Goal: Information Seeking & Learning: Find contact information

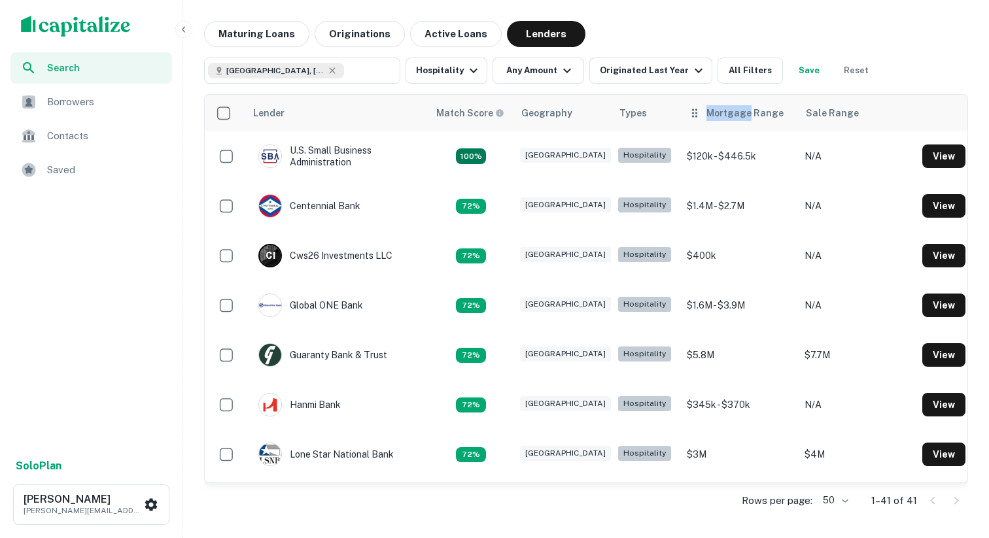
click at [688, 118] on div "Mortgage Range" at bounding box center [739, 113] width 102 height 16
click at [688, 118] on icon at bounding box center [694, 113] width 13 height 16
click at [688, 113] on icon at bounding box center [694, 113] width 13 height 16
click at [745, 115] on div "Mortgage Range" at bounding box center [745, 113] width 77 height 16
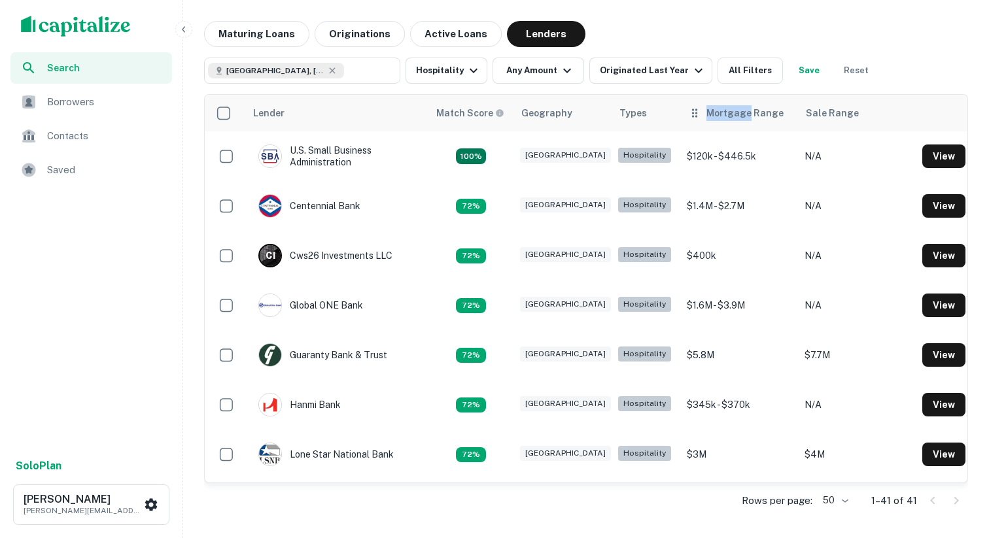
click at [745, 115] on div "Mortgage Range" at bounding box center [745, 113] width 77 height 16
click at [737, 117] on div "Mortgage Range" at bounding box center [745, 113] width 77 height 16
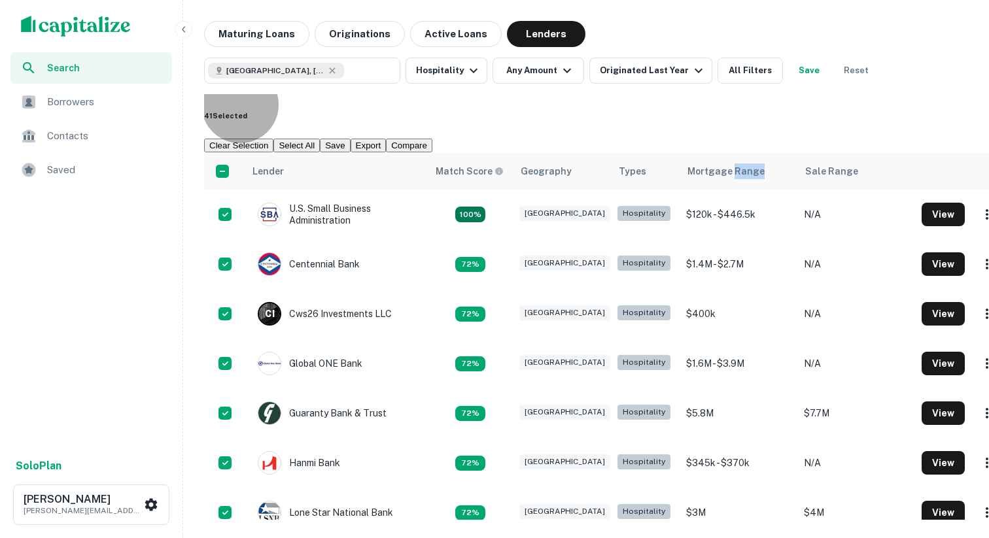
click at [273, 139] on button "Clear Selection" at bounding box center [238, 146] width 69 height 14
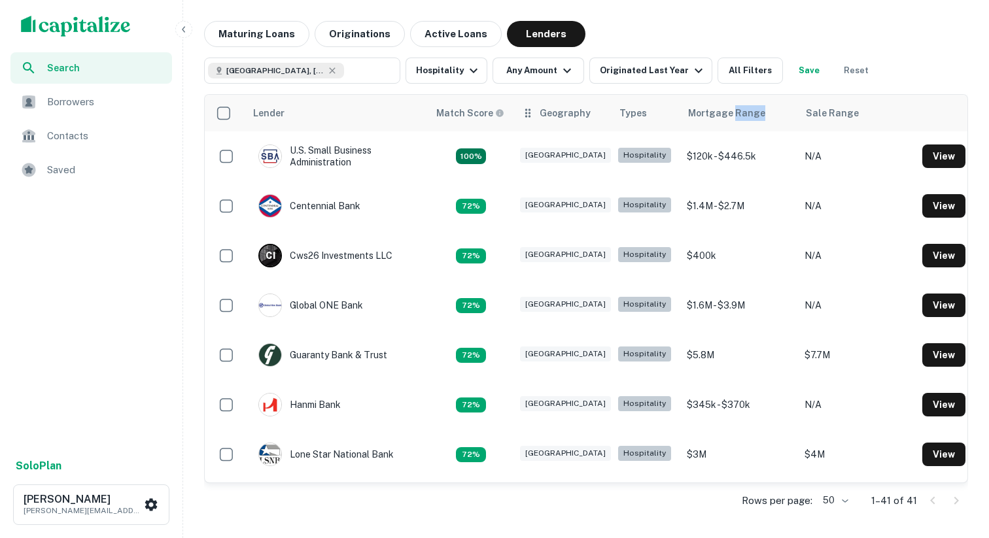
click at [571, 121] on th "Geography" at bounding box center [563, 113] width 98 height 37
click at [570, 120] on div "Geography" at bounding box center [565, 113] width 51 height 16
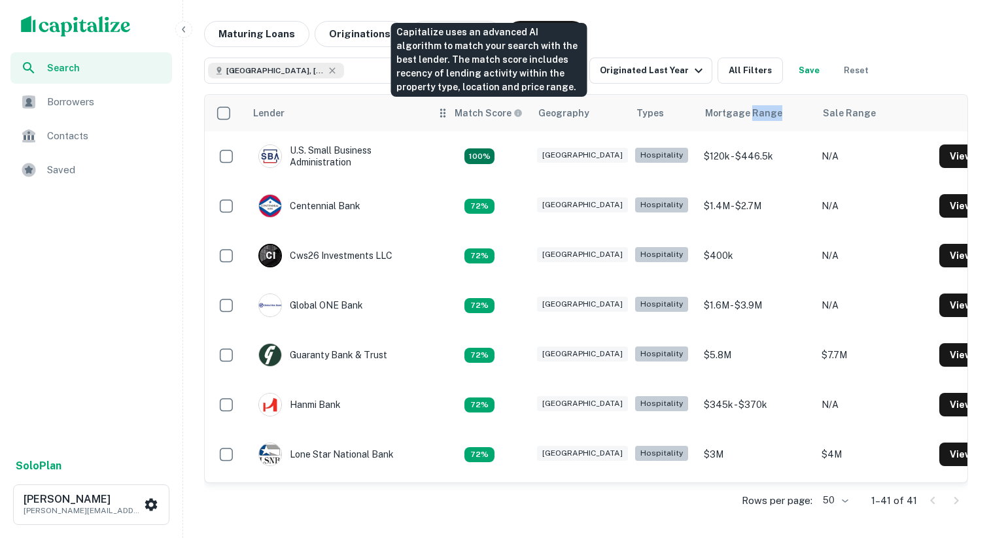
click at [502, 116] on h6 "Match Score" at bounding box center [487, 113] width 65 height 14
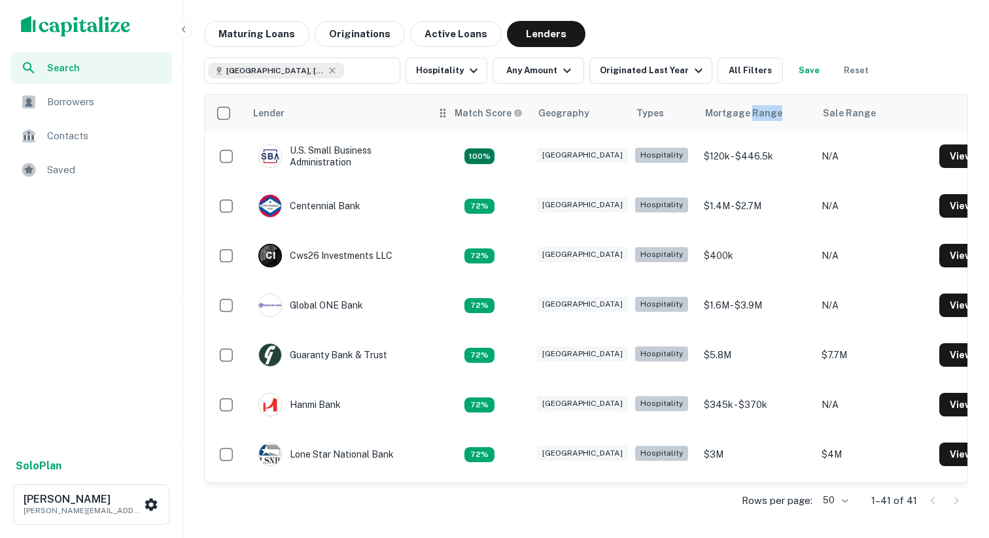
click at [446, 113] on icon at bounding box center [442, 113] width 13 height 16
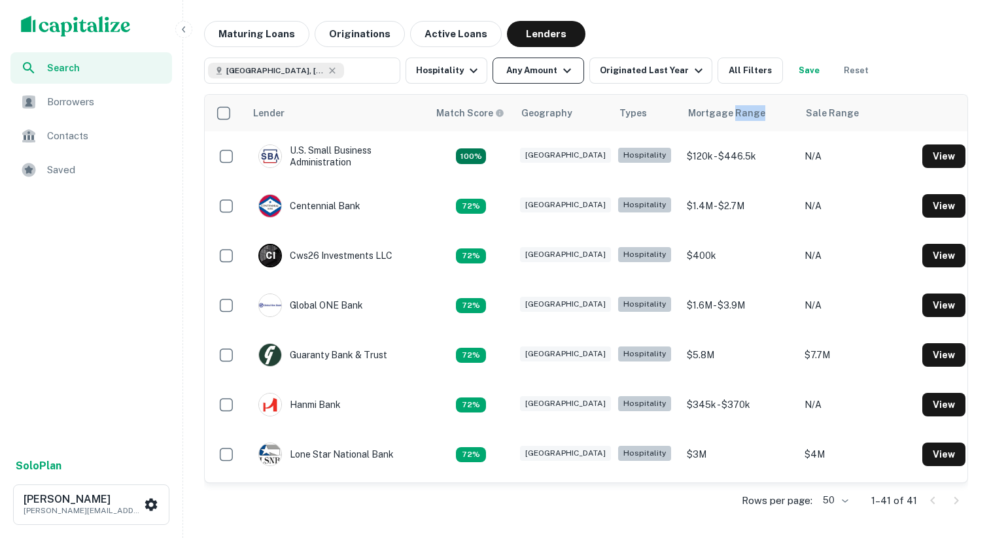
click at [522, 74] on button "Any Amount" at bounding box center [539, 71] width 92 height 26
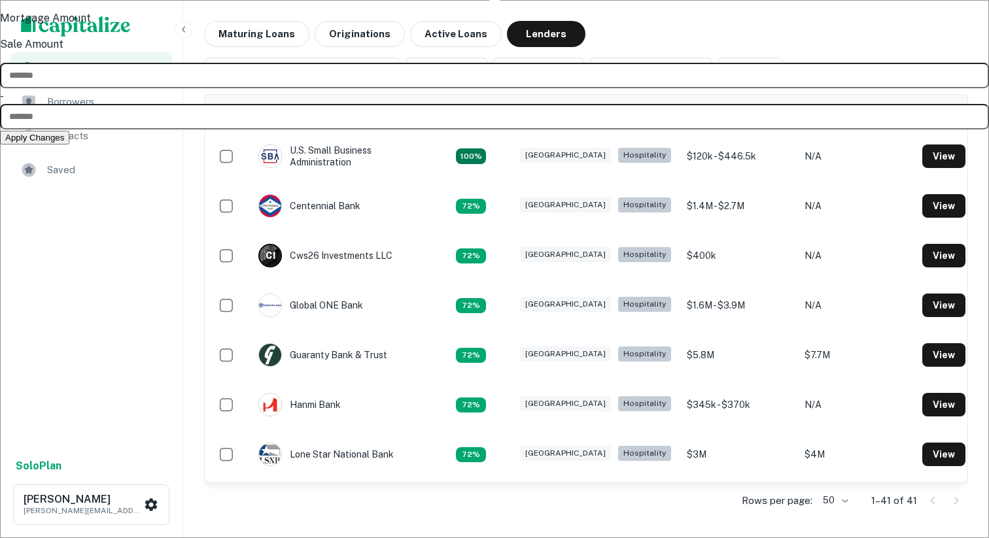
click at [491, 88] on input "number" at bounding box center [494, 76] width 989 height 26
click at [928, 56] on div at bounding box center [494, 269] width 989 height 538
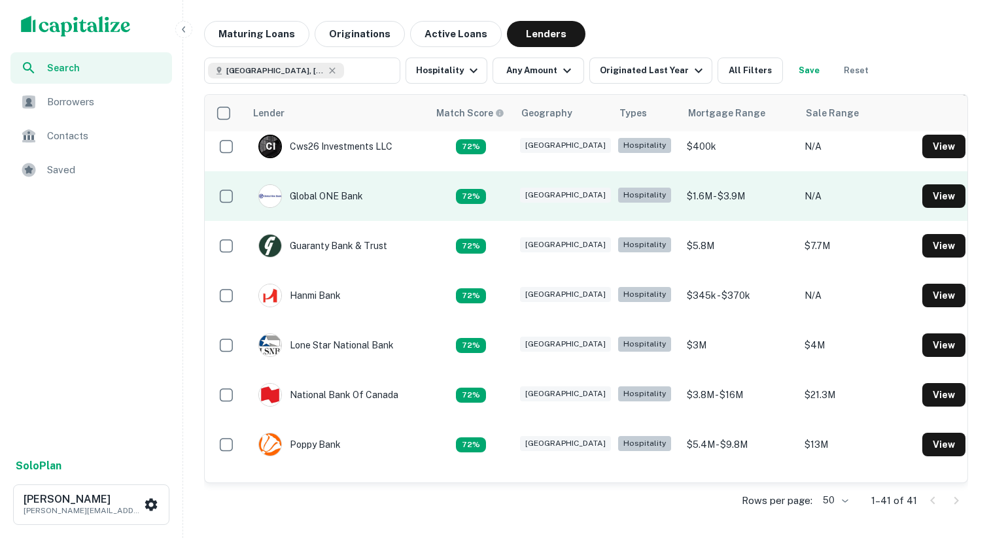
scroll to position [120, 0]
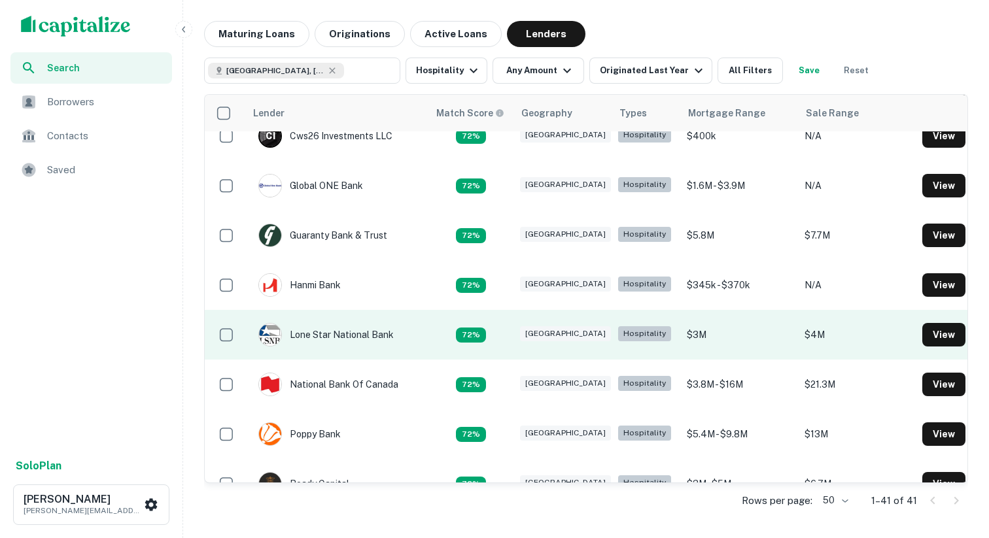
click at [408, 331] on td "Lone Star National Bank" at bounding box center [336, 335] width 183 height 50
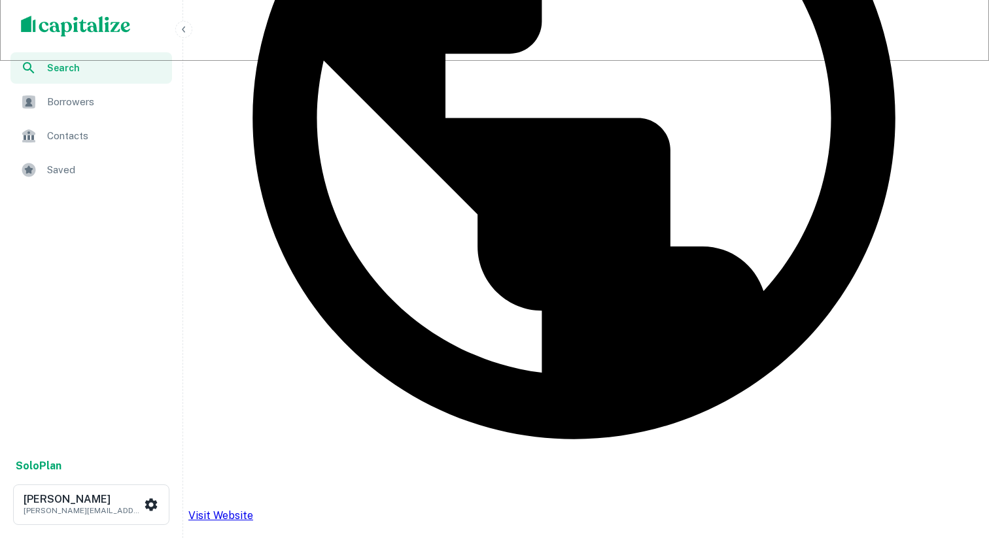
scroll to position [500, 0]
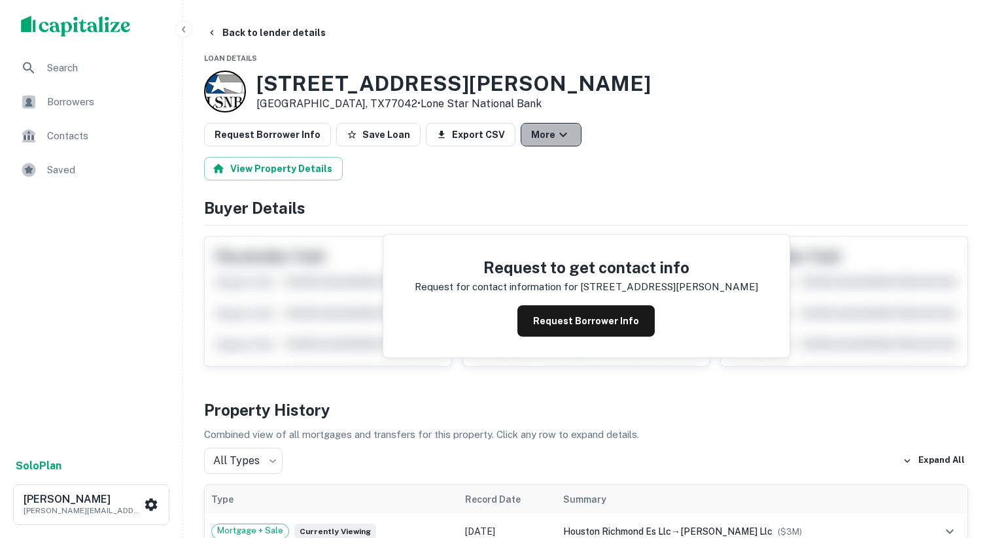
click at [555, 141] on icon "button" at bounding box center [563, 135] width 16 height 16
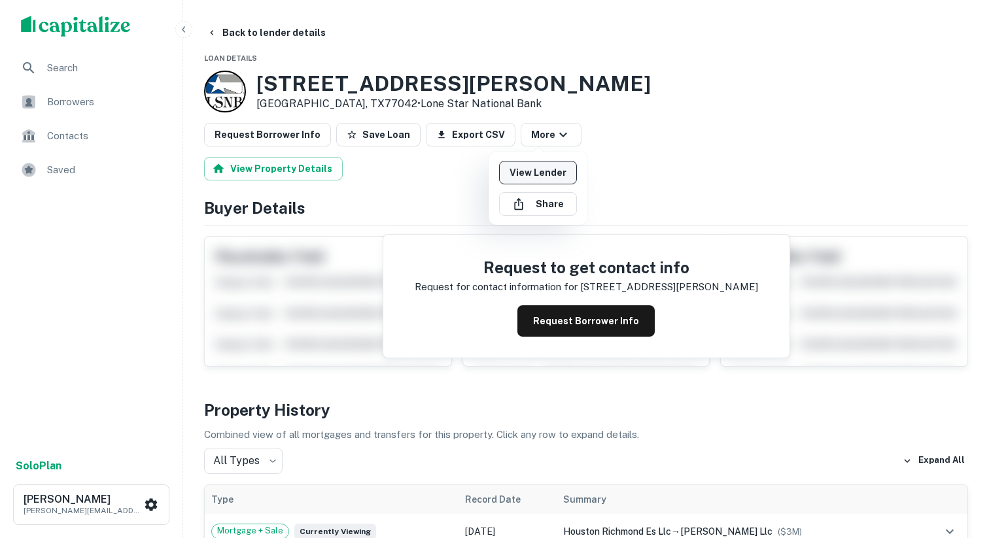
click at [555, 170] on link "View Lender" at bounding box center [538, 173] width 78 height 24
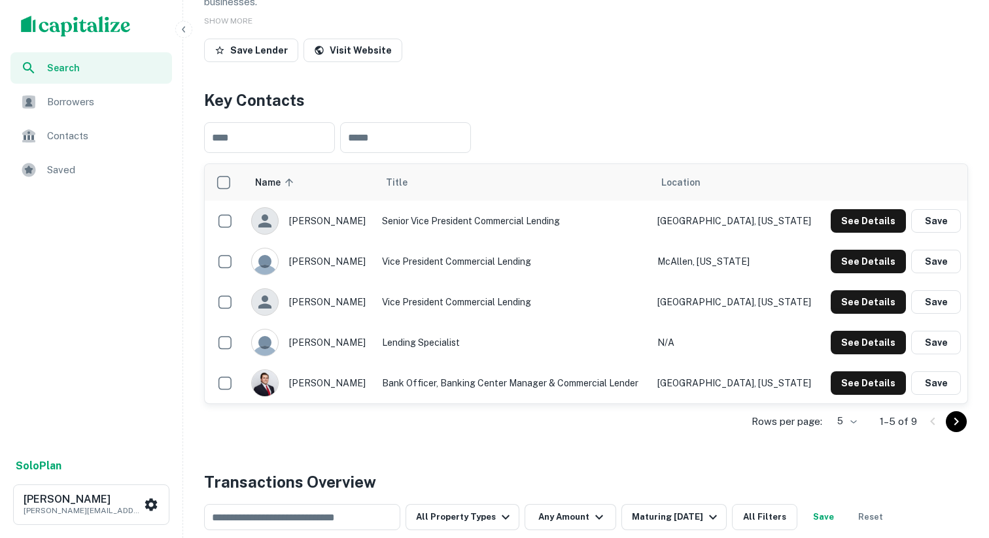
scroll to position [213, 0]
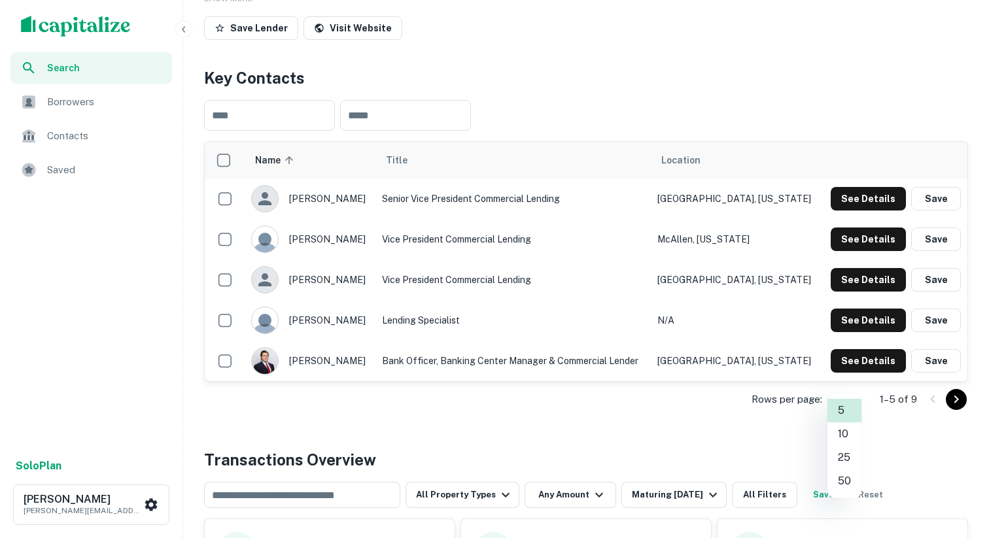
click at [847, 325] on body "Search Borrowers Contacts Saved Solo Plan Dharmang Shah dave@pineapplecapitalgr…" at bounding box center [494, 56] width 989 height 538
click at [845, 436] on li "10" at bounding box center [845, 435] width 34 height 24
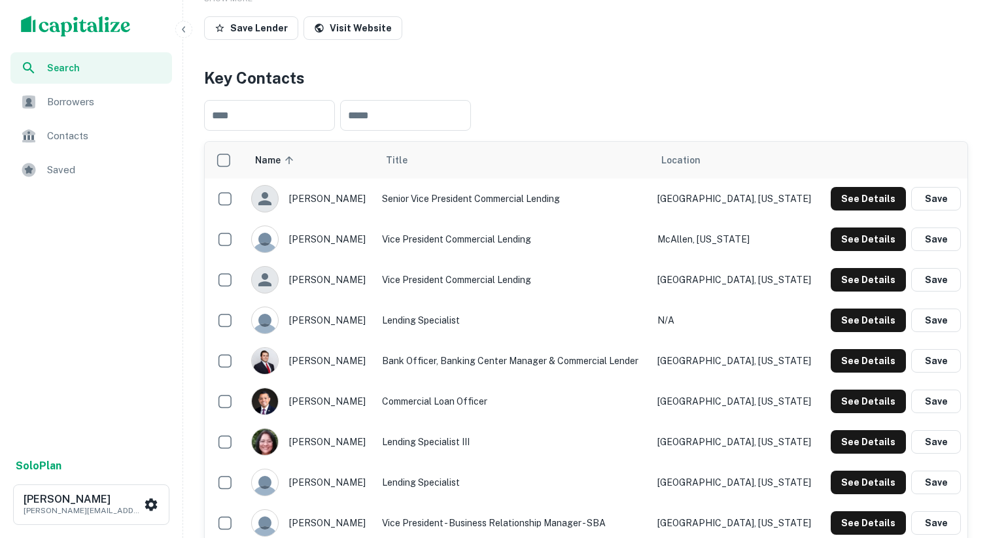
click at [474, 152] on div "Title" at bounding box center [513, 160] width 254 height 16
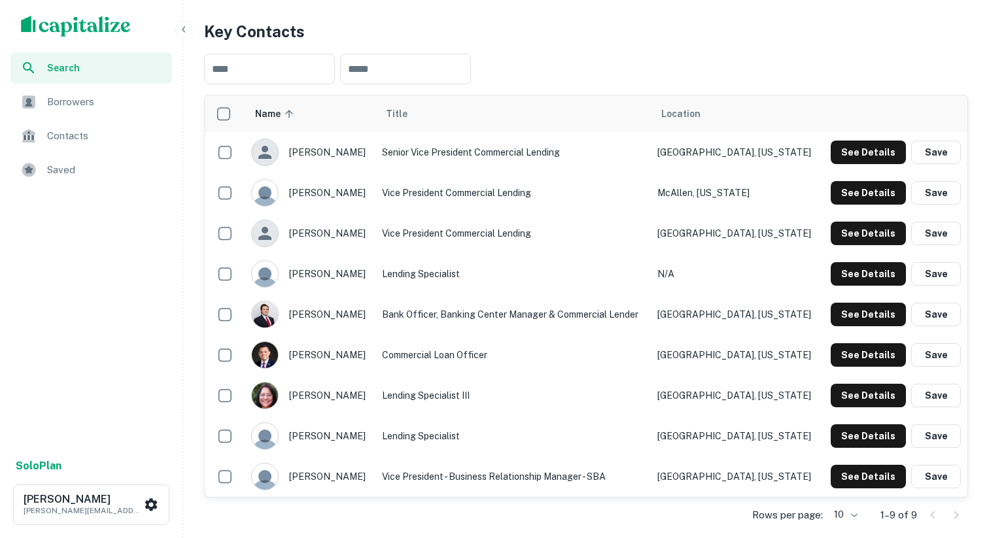
scroll to position [264, 0]
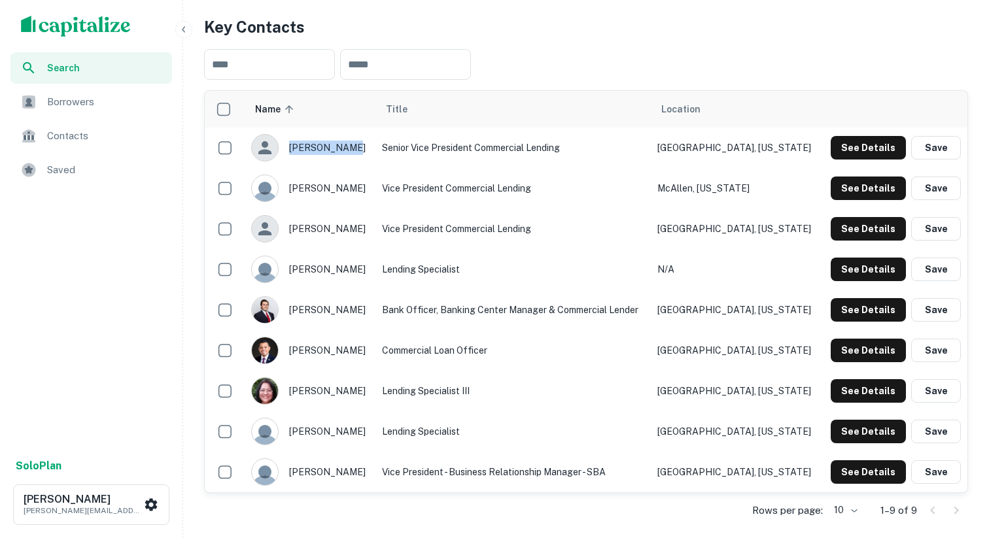
drag, startPoint x: 357, startPoint y: 134, endPoint x: 348, endPoint y: 133, distance: 9.2
click at [348, 134] on div "alex fuentes" at bounding box center [309, 147] width 117 height 27
copy div "alex fuentes"
click at [368, 175] on div "francisco davila" at bounding box center [309, 188] width 117 height 27
drag, startPoint x: 367, startPoint y: 172, endPoint x: 360, endPoint y: 171, distance: 7.3
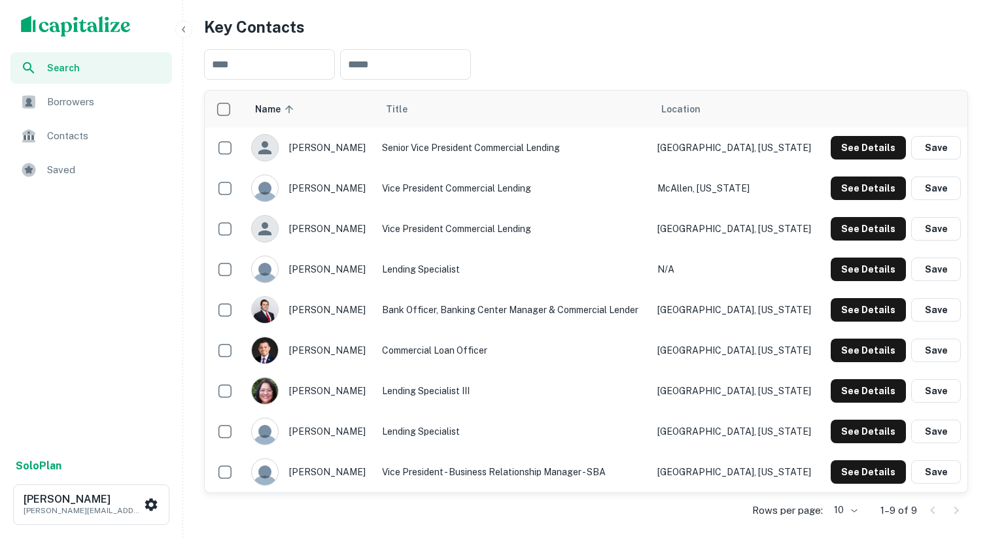
click at [360, 175] on div "francisco davila" at bounding box center [309, 188] width 117 height 27
copy div "francisco davila"
click at [343, 215] on div "hanh pham" at bounding box center [309, 228] width 117 height 27
click at [342, 215] on div "hanh pham" at bounding box center [309, 228] width 117 height 27
drag, startPoint x: 352, startPoint y: 210, endPoint x: 341, endPoint y: 212, distance: 11.3
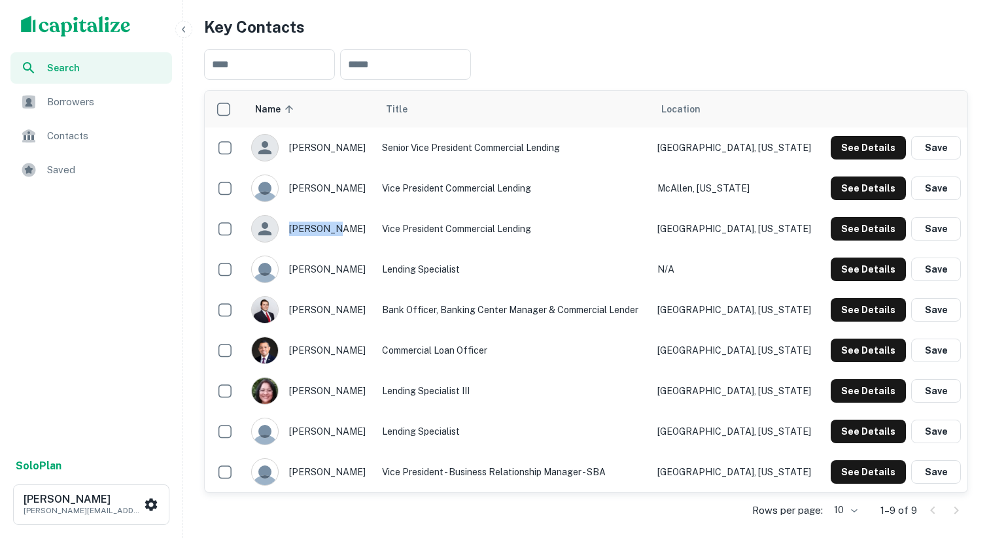
click at [341, 215] on div "hanh pham" at bounding box center [309, 228] width 117 height 27
copy div "hanh pham"
drag, startPoint x: 362, startPoint y: 330, endPoint x: 293, endPoint y: 337, distance: 69.7
click at [293, 337] on div "marc villarreal" at bounding box center [309, 350] width 117 height 27
copy div "marc villarreal"
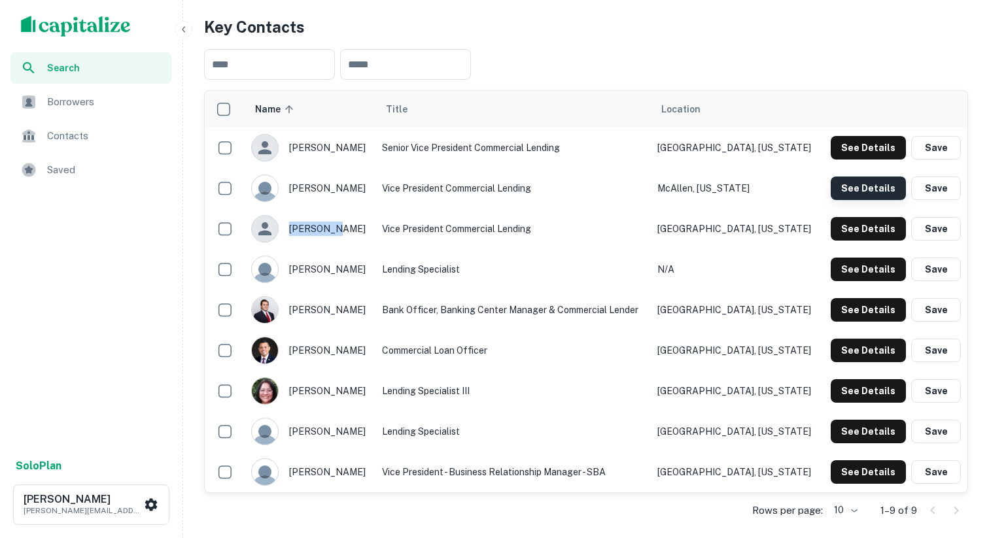
click at [879, 177] on button "See Details" at bounding box center [868, 189] width 75 height 24
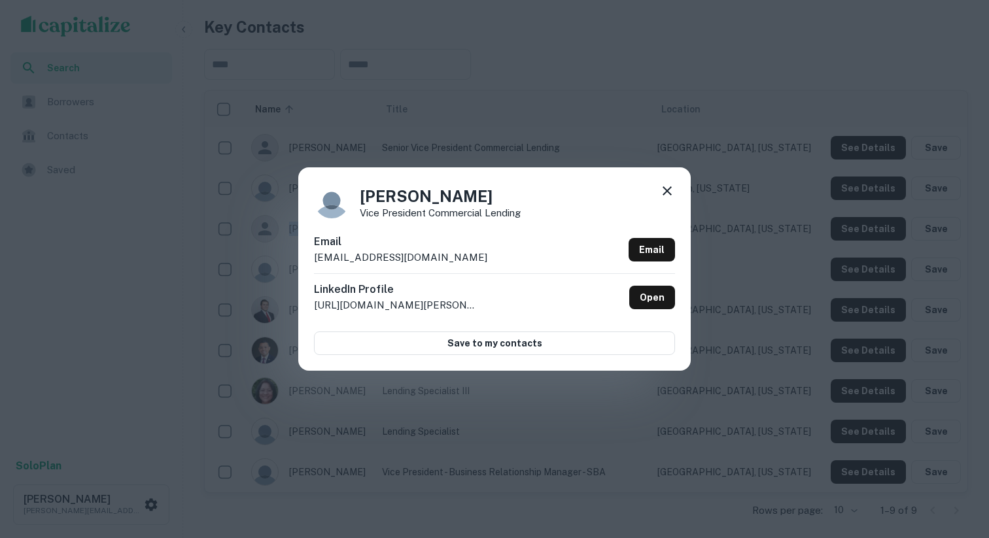
drag, startPoint x: 472, startPoint y: 258, endPoint x: 315, endPoint y: 262, distance: 156.4
click at [315, 262] on div "Email davilaf@lonestarnationalbank.com Email" at bounding box center [494, 253] width 361 height 39
copy p "davilaf@lonestarnationalbank.com"
click at [669, 192] on icon at bounding box center [667, 190] width 9 height 9
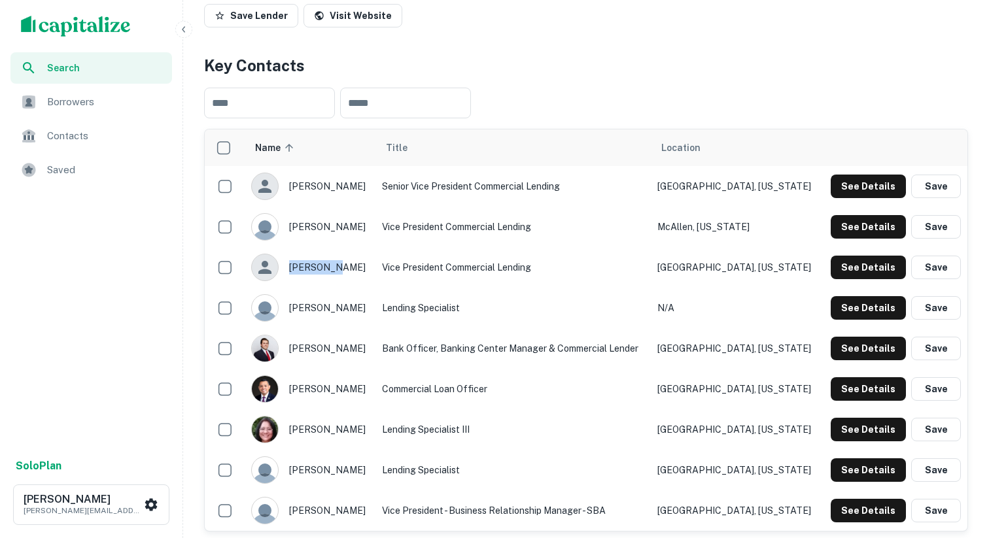
scroll to position [164, 0]
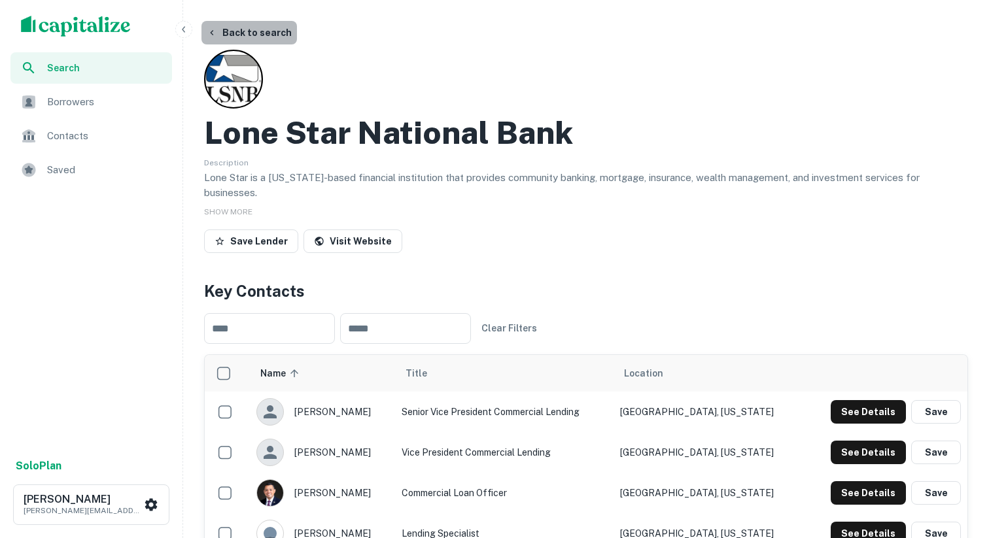
click at [270, 38] on button "Back to search" at bounding box center [249, 33] width 96 height 24
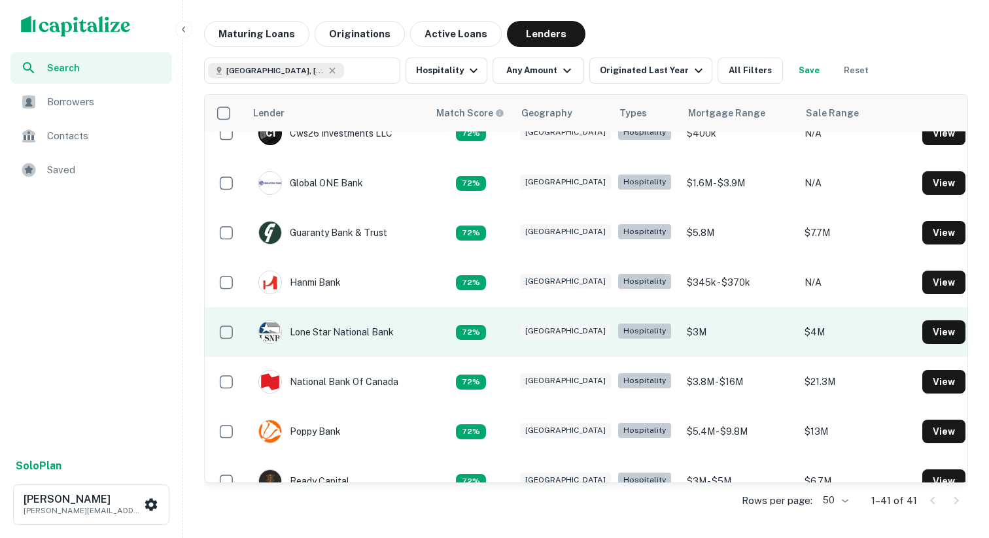
scroll to position [130, 0]
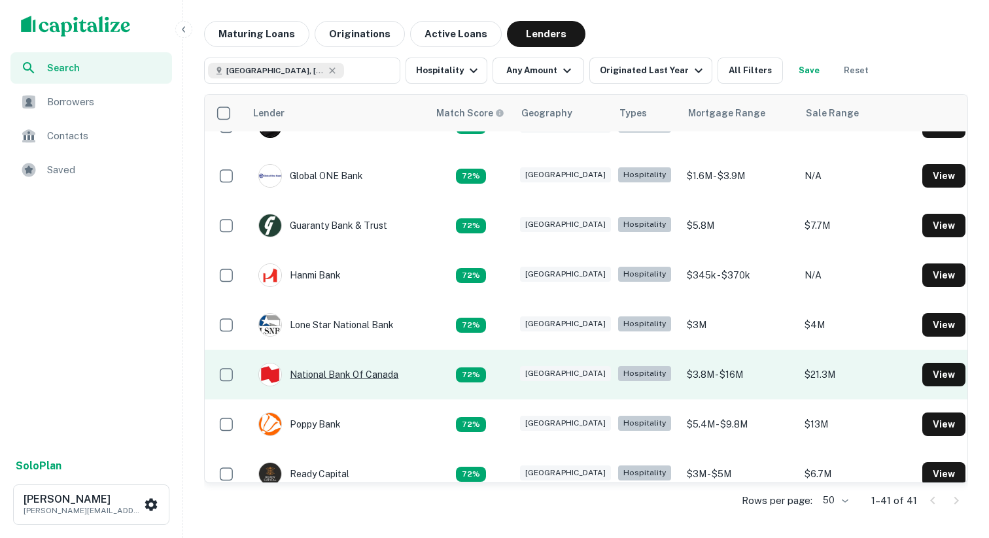
click at [334, 379] on div "National Bank Of Canada" at bounding box center [328, 375] width 140 height 24
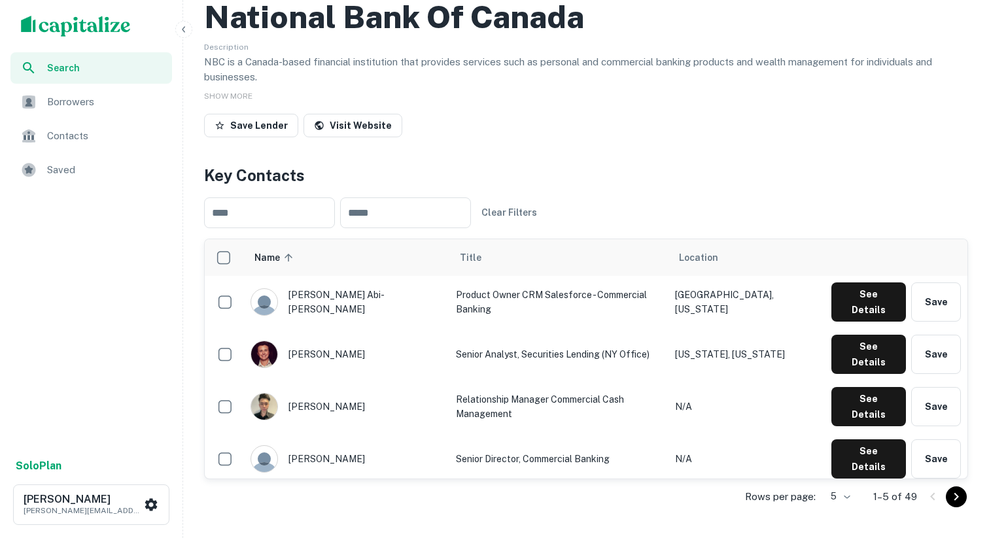
scroll to position [114, 0]
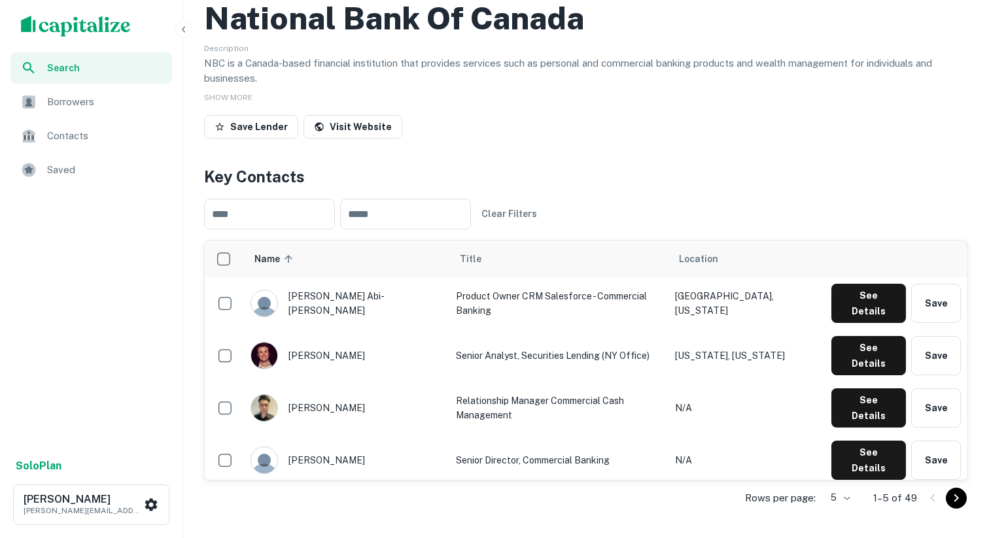
click at [355, 447] on div "[PERSON_NAME]" at bounding box center [347, 460] width 192 height 27
copy div "[PERSON_NAME]"
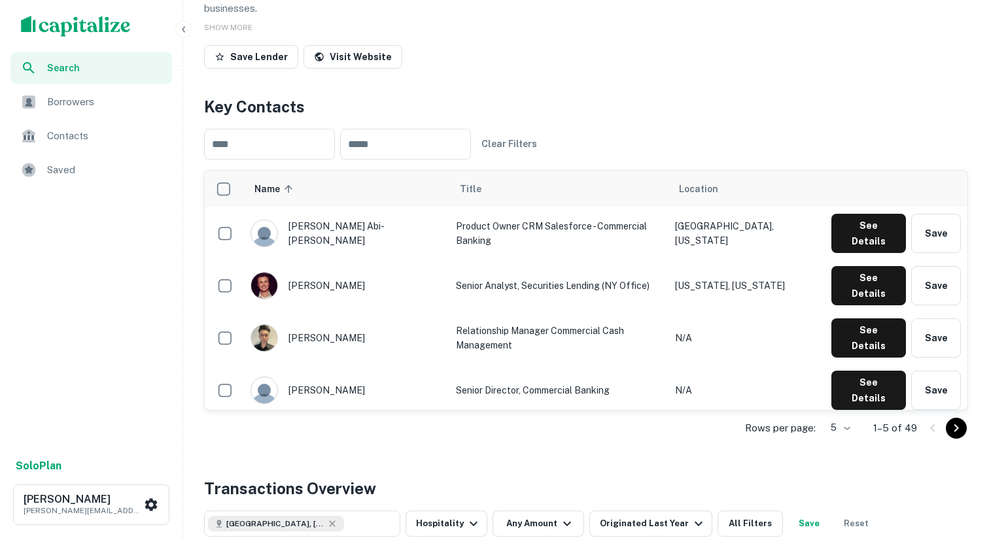
scroll to position [183, 0]
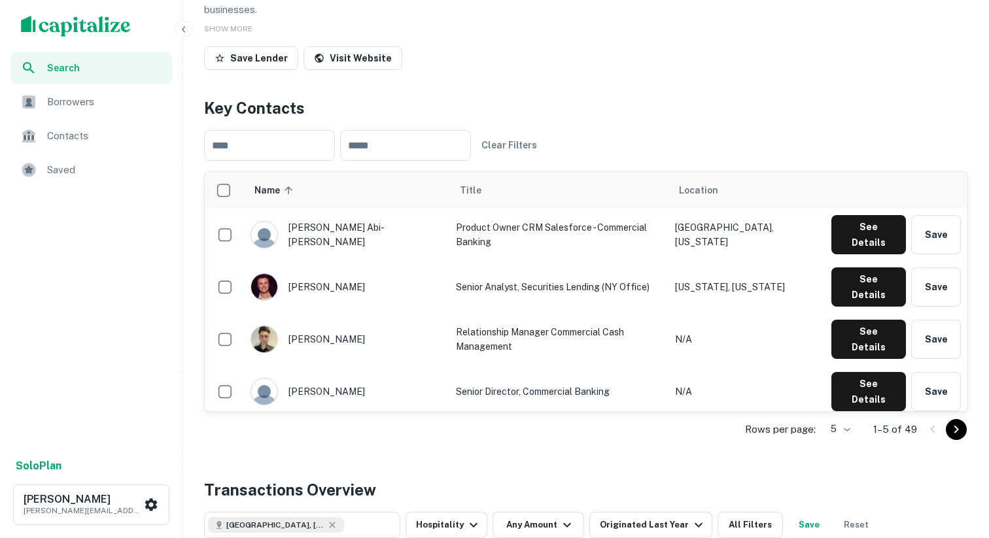
click at [844, 355] on body "Search Borrowers Contacts Saved Solo Plan Dharmang Shah dave@pineapplecapitalgr…" at bounding box center [494, 86] width 989 height 538
click at [837, 506] on li "50" at bounding box center [839, 511] width 34 height 24
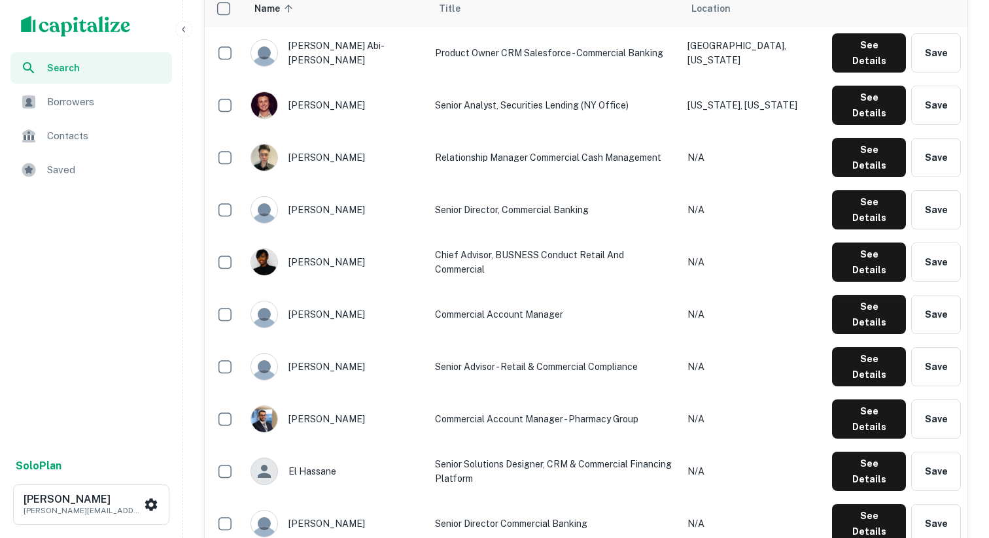
scroll to position [362, 0]
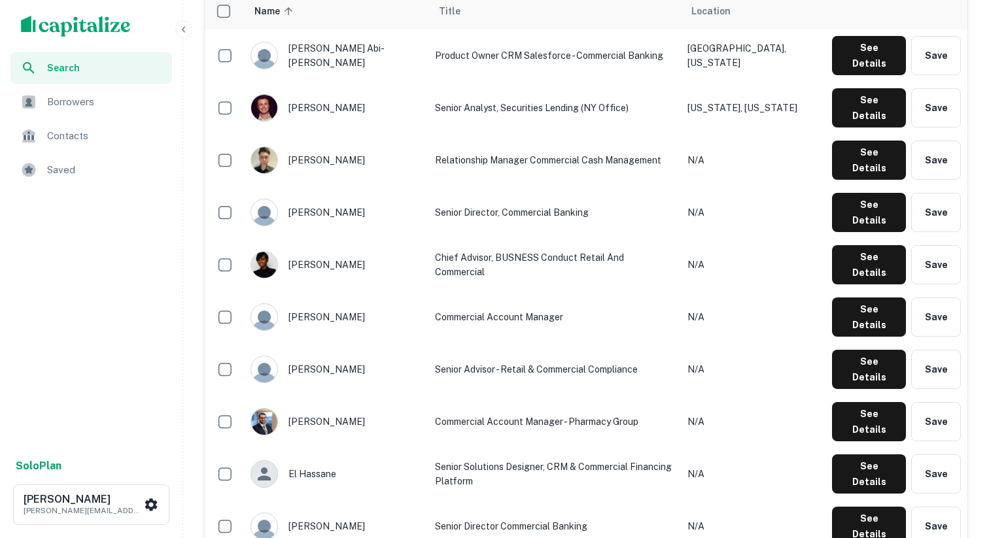
drag, startPoint x: 377, startPoint y: 415, endPoint x: 370, endPoint y: 420, distance: 8.0
click at [370, 513] on div "mohammed khalifa" at bounding box center [336, 526] width 171 height 27
copy div "mohammed khalifa"
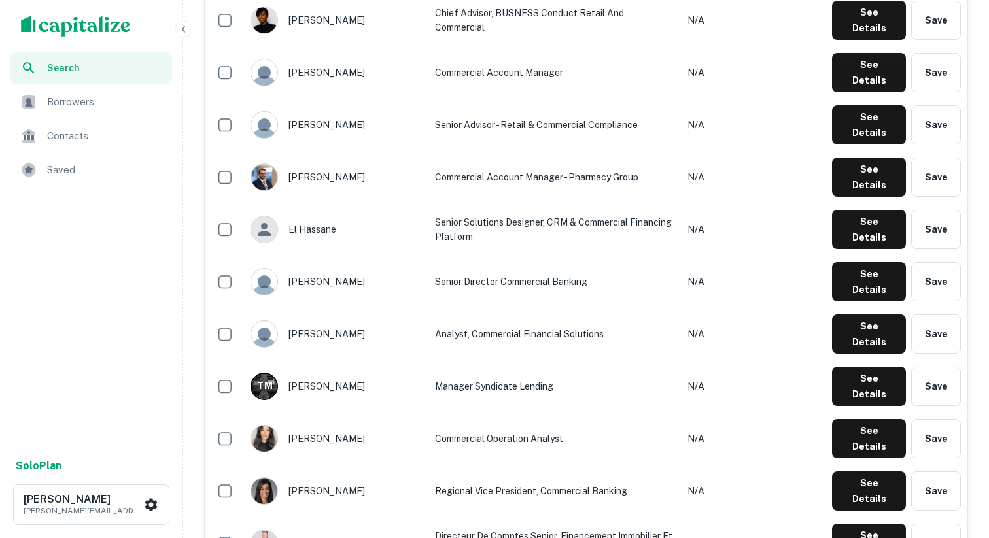
scroll to position [432, 0]
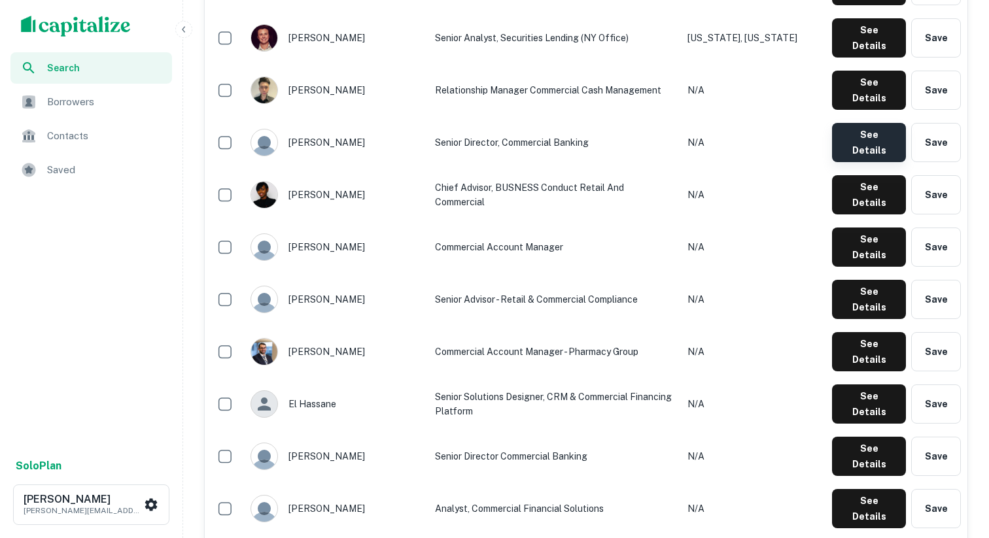
click at [872, 123] on button "See Details" at bounding box center [869, 142] width 74 height 39
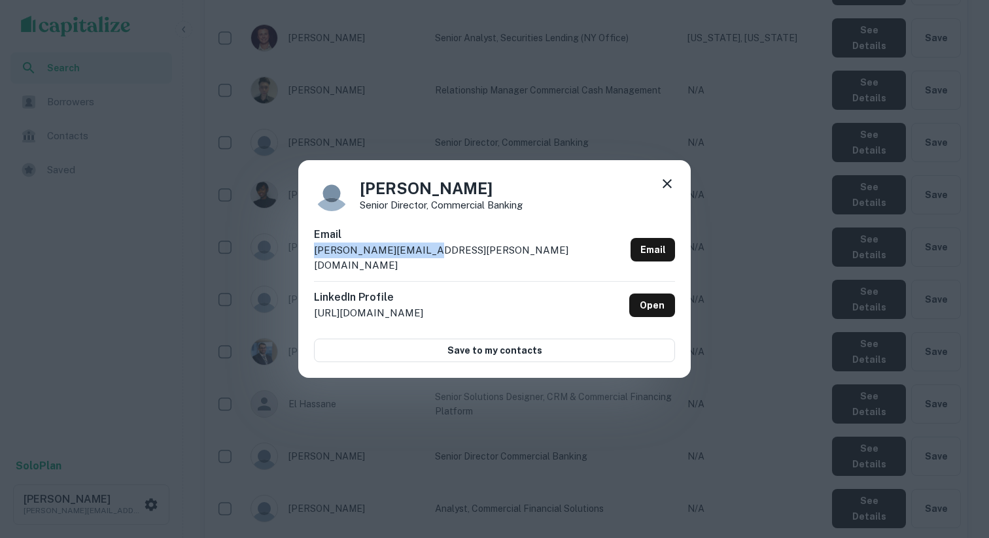
drag, startPoint x: 441, startPoint y: 261, endPoint x: 316, endPoint y: 264, distance: 125.0
click at [316, 263] on div "Email shafiq.ebrahim@nbc.ca Email" at bounding box center [494, 254] width 361 height 54
copy p "shafiq.ebrahim@nbc.ca"
click at [494, 139] on div "Shafiq Ebrahim Senior Director, Commercial Banking Email shafiq.ebrahim@nbc.ca …" at bounding box center [494, 269] width 989 height 538
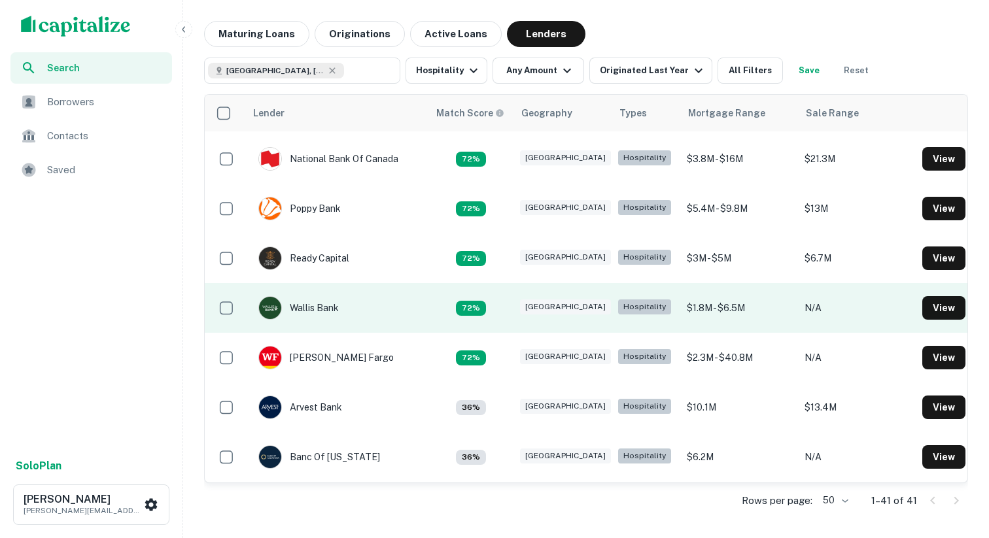
scroll to position [350, 0]
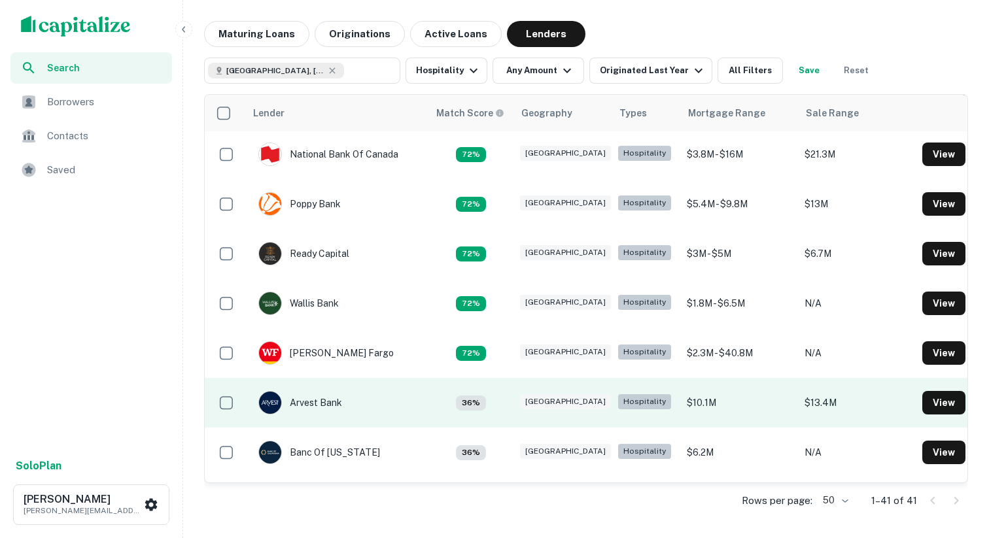
click at [358, 399] on td "Arvest Bank" at bounding box center [336, 403] width 183 height 50
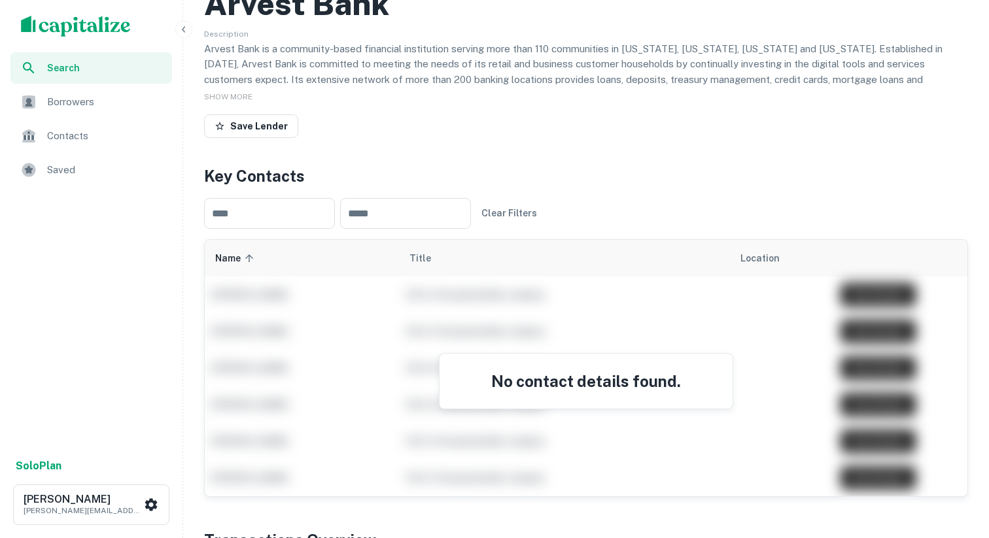
scroll to position [70, 0]
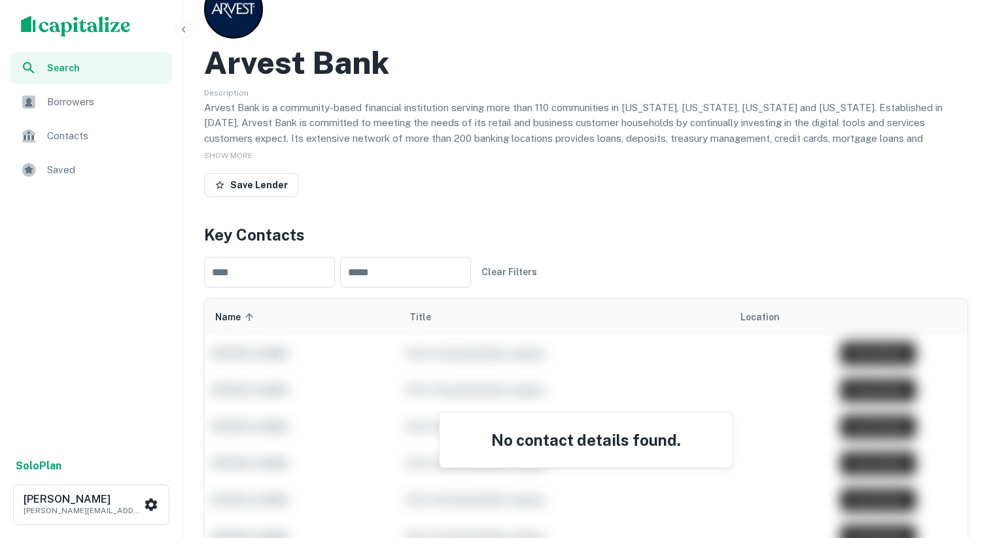
click at [493, 442] on h4 "No contact details found." at bounding box center [586, 440] width 262 height 24
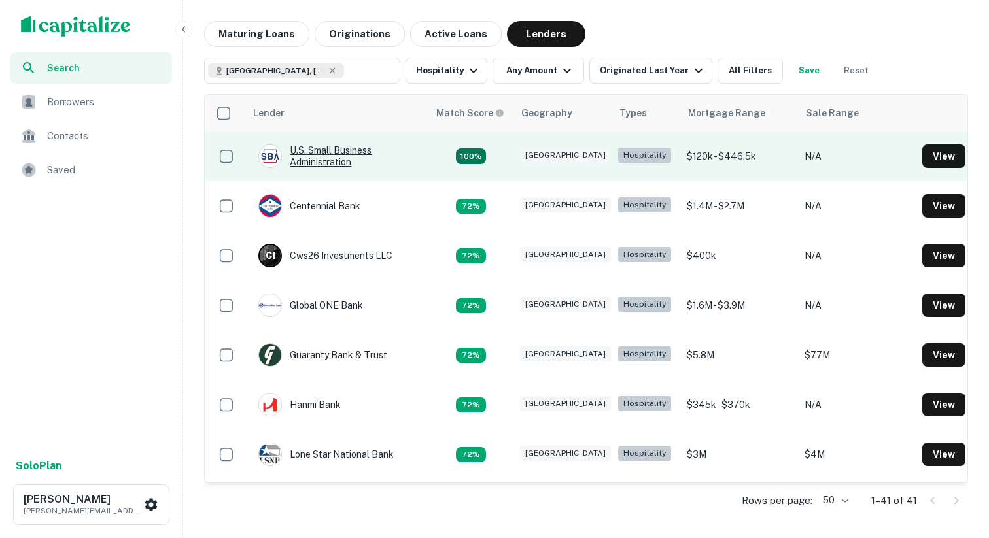
click at [387, 165] on div "U.s. Small Business Administration" at bounding box center [336, 157] width 157 height 24
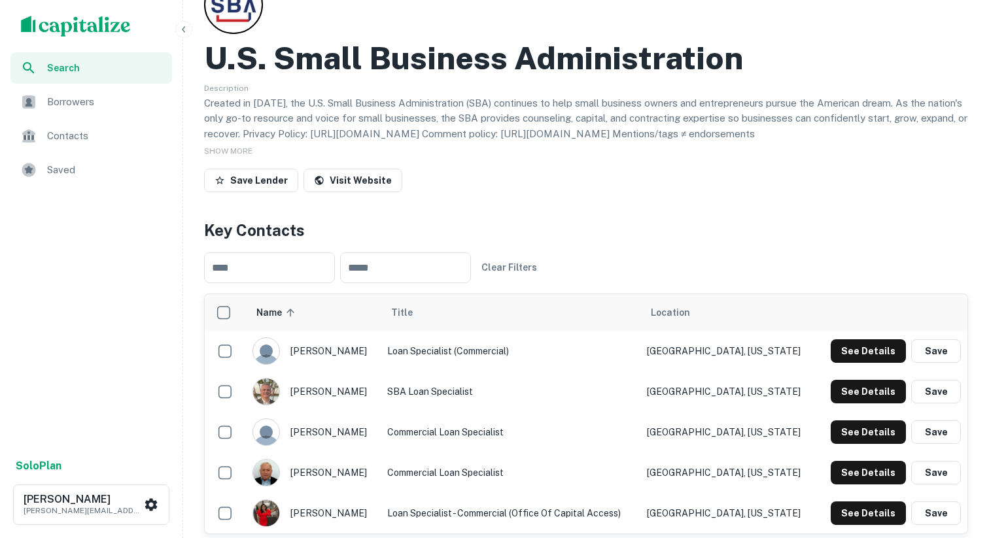
scroll to position [76, 0]
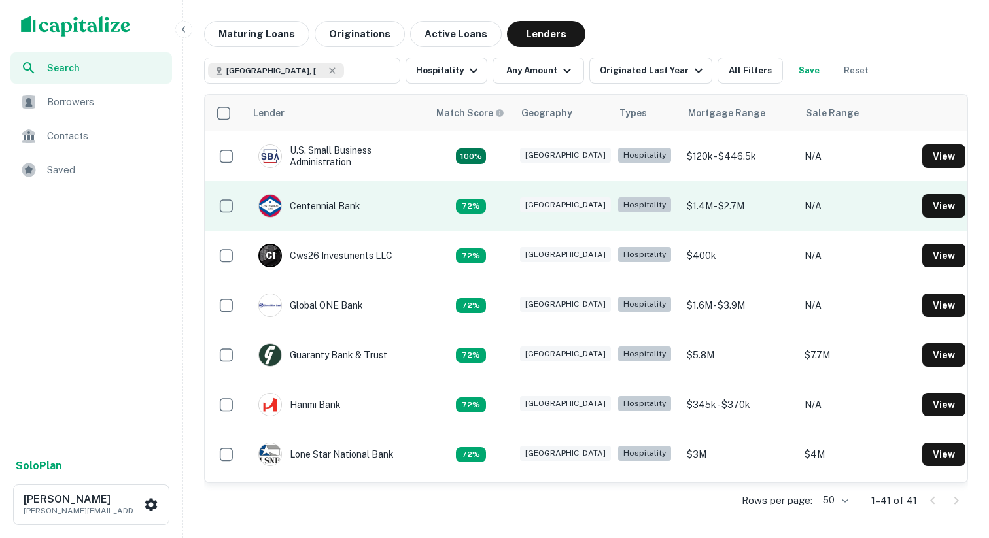
click at [373, 211] on td "Centennial Bank" at bounding box center [336, 206] width 183 height 50
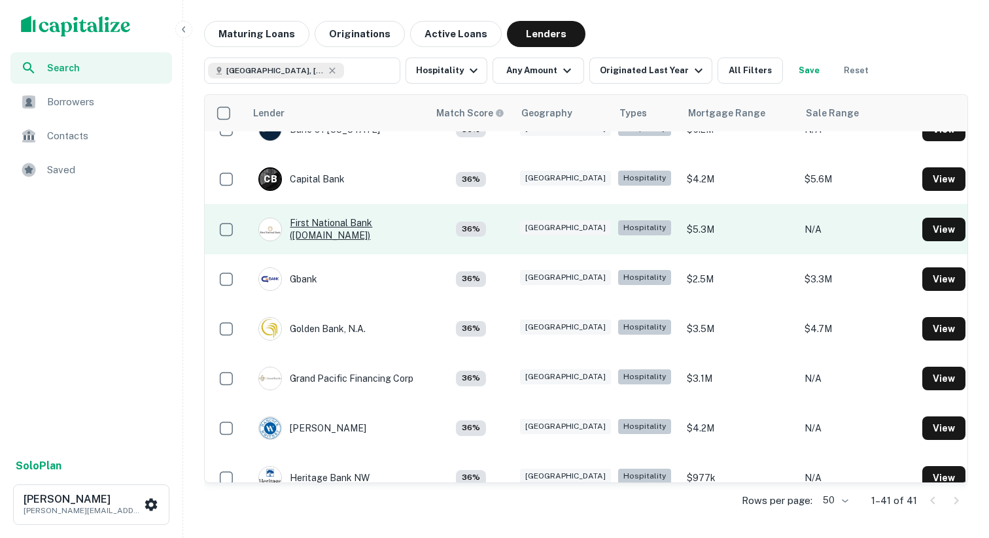
scroll to position [673, 0]
click at [389, 237] on div "First National Bank (fnbtx.com)" at bounding box center [336, 230] width 157 height 24
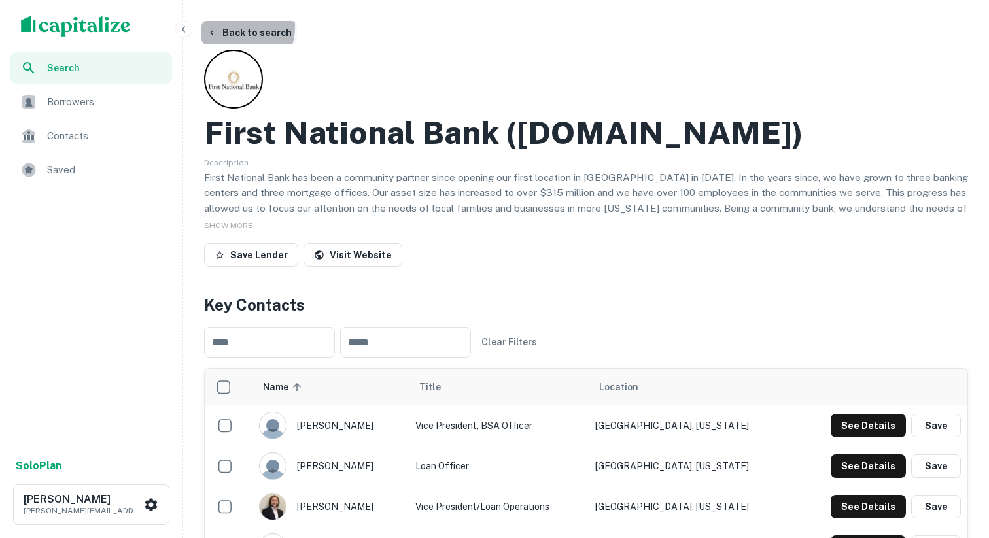
click at [232, 27] on button "Back to search" at bounding box center [249, 33] width 96 height 24
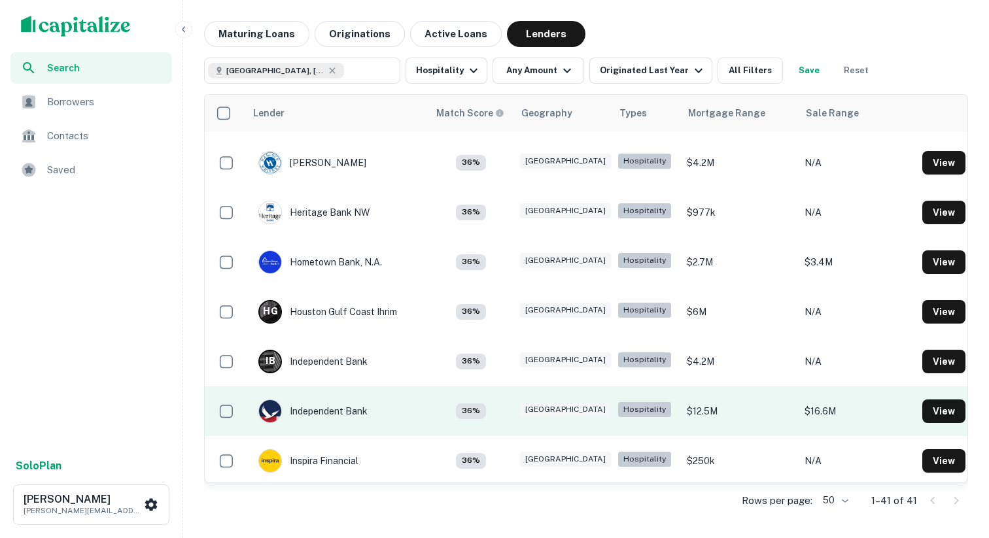
scroll to position [941, 0]
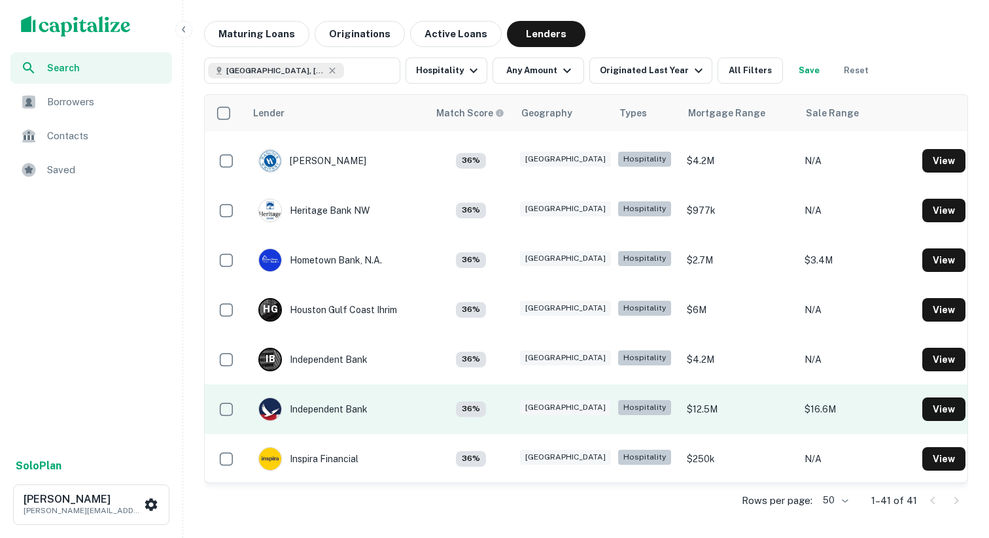
click at [389, 408] on td "Independent Bank" at bounding box center [336, 410] width 183 height 50
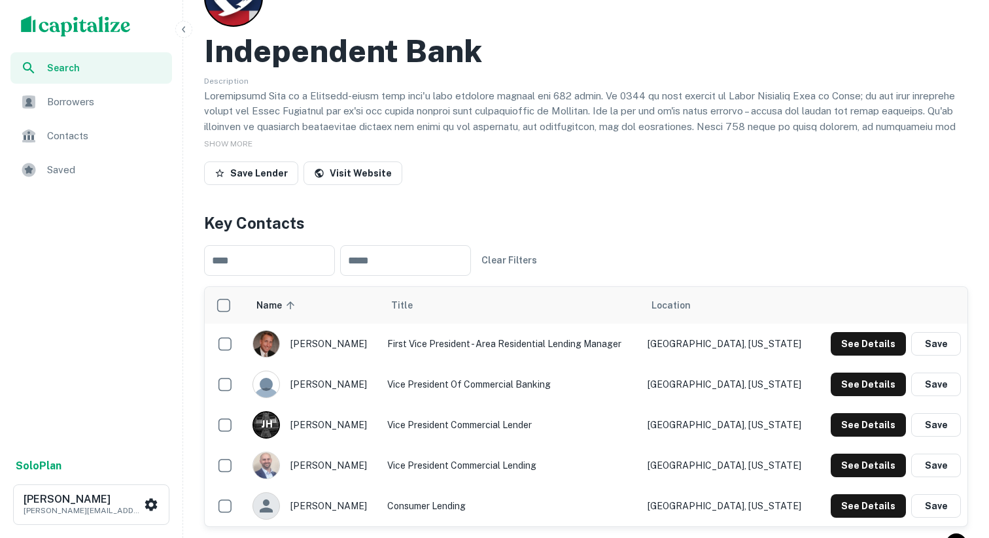
scroll to position [158, 0]
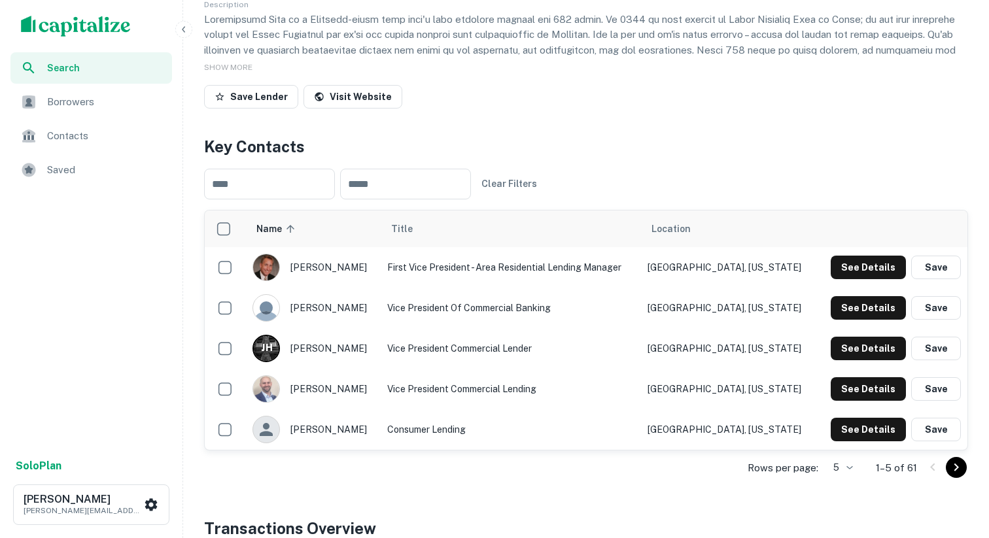
drag, startPoint x: 369, startPoint y: 391, endPoint x: 360, endPoint y: 391, distance: 8.5
click at [360, 391] on div "theron barbour" at bounding box center [313, 389] width 121 height 27
copy div "theron barbour"
drag, startPoint x: 357, startPoint y: 345, endPoint x: 346, endPoint y: 345, distance: 11.1
click at [346, 345] on div "J H jon harrison" at bounding box center [313, 348] width 121 height 27
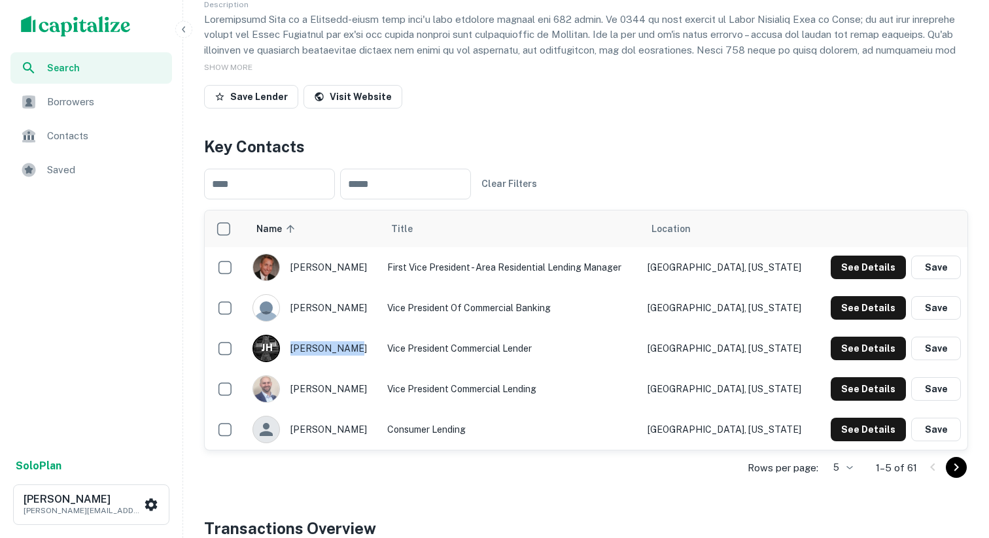
copy div "jon harrison"
click at [359, 305] on div "mark hofmeyer" at bounding box center [313, 307] width 121 height 27
copy div "mark hofmeyer"
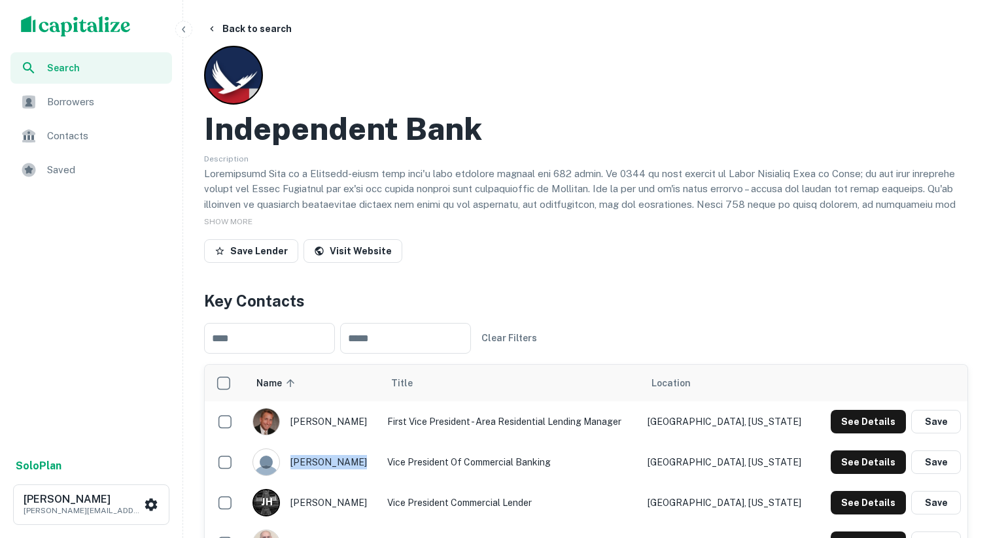
scroll to position [0, 0]
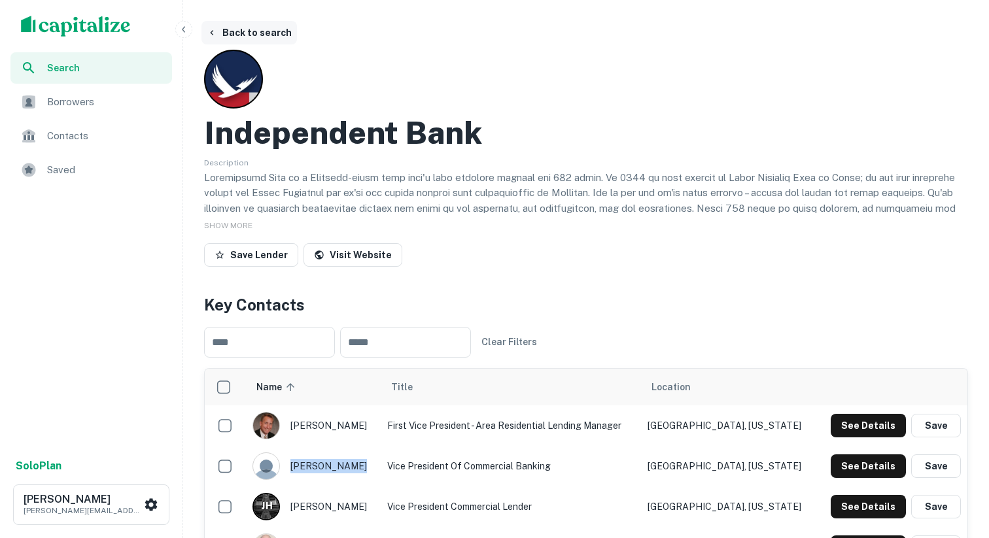
click at [248, 33] on button "Back to search" at bounding box center [249, 33] width 96 height 24
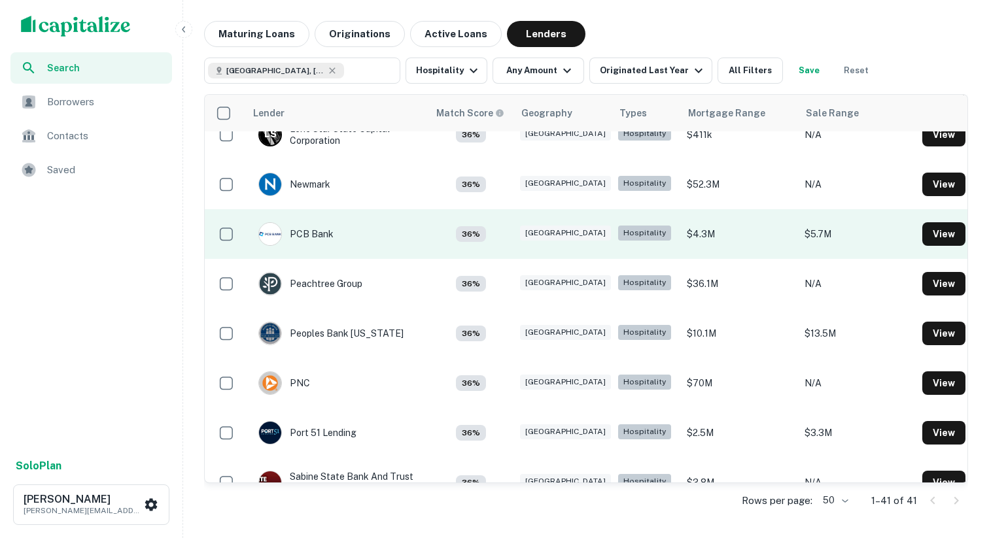
scroll to position [1424, 0]
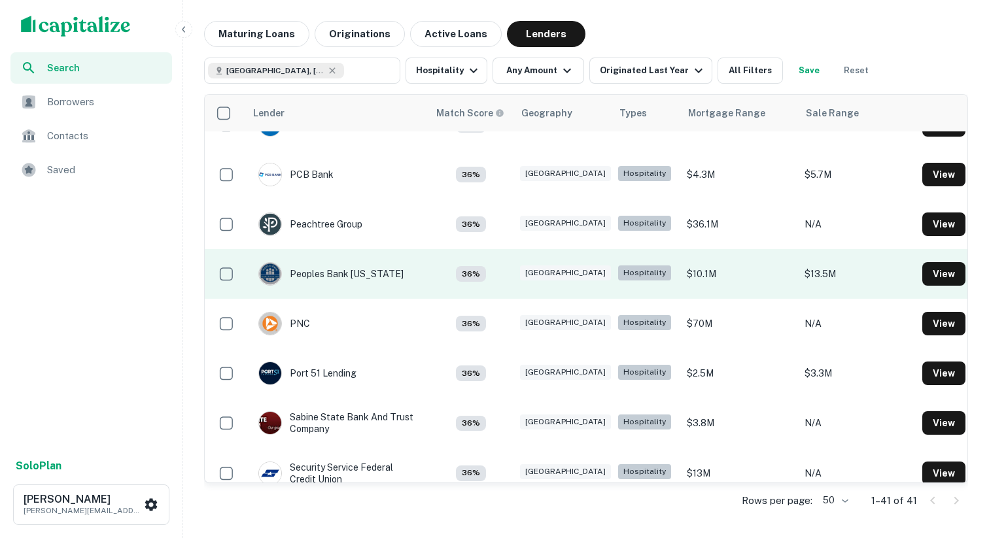
click at [387, 279] on td "Peoples Bank Texas" at bounding box center [336, 274] width 183 height 50
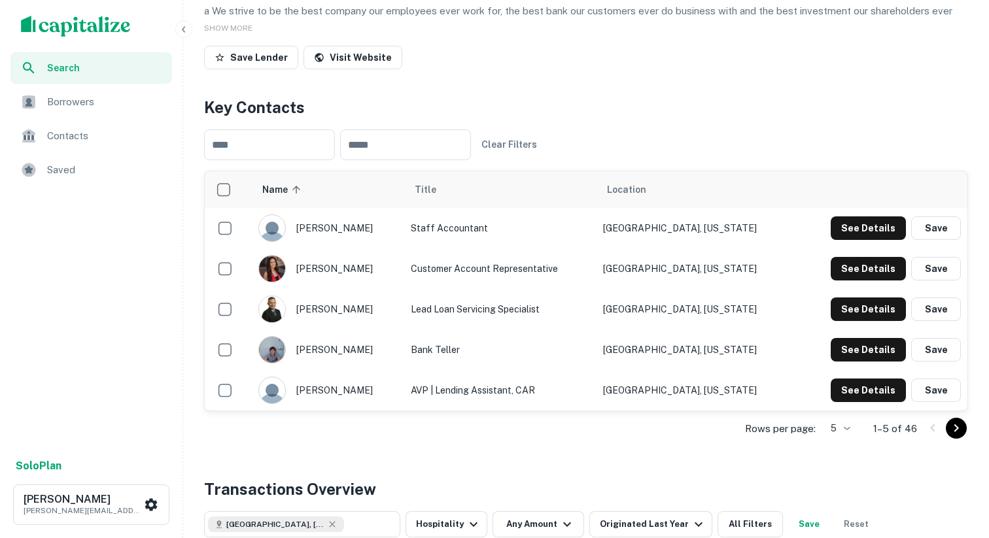
scroll to position [200, 0]
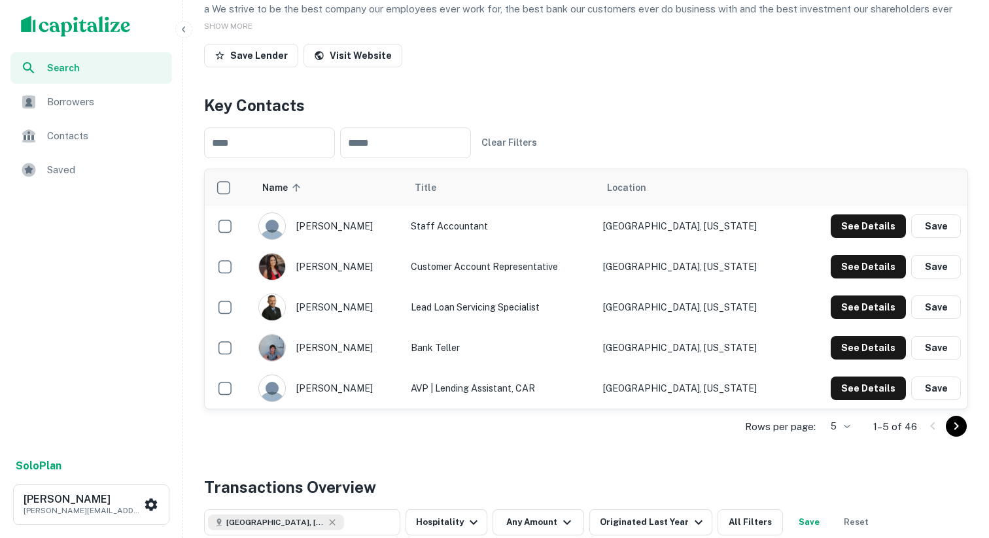
click at [840, 339] on body "Search Borrowers Contacts Saved Solo Plan Dharmang Shah dave@pineapplecapitalgr…" at bounding box center [494, 69] width 989 height 538
click at [839, 509] on li "50" at bounding box center [839, 511] width 34 height 24
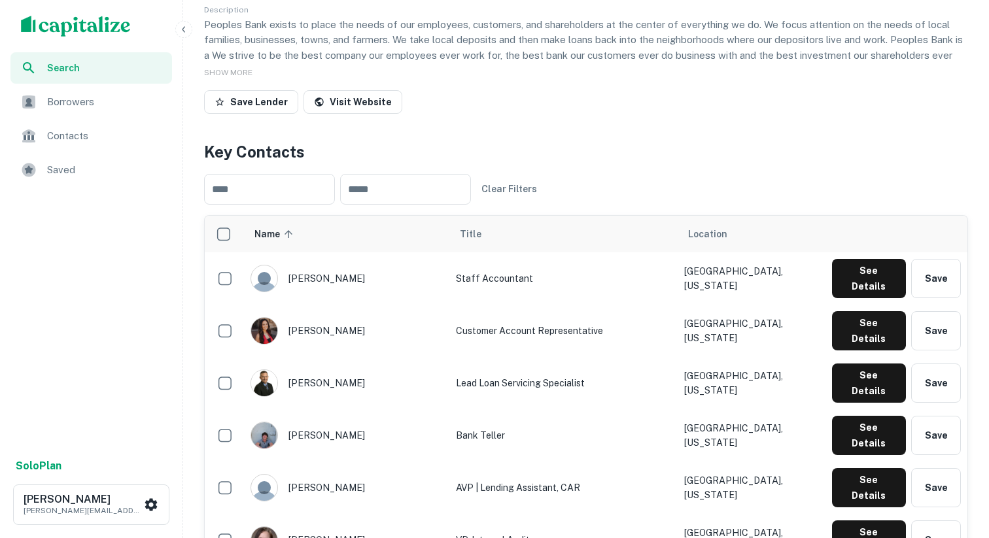
scroll to position [0, 0]
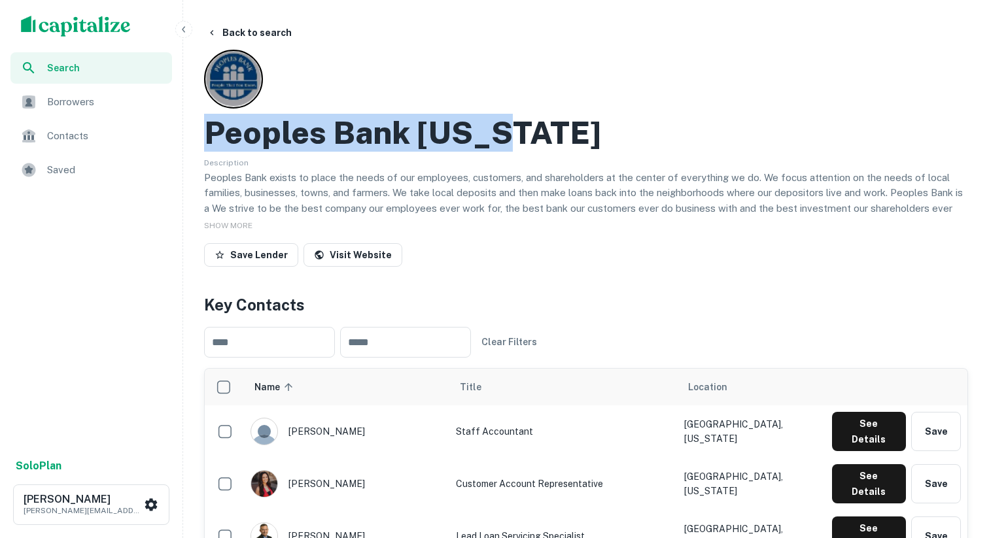
drag, startPoint x: 206, startPoint y: 136, endPoint x: 515, endPoint y: 135, distance: 309.4
click at [516, 135] on div "Peoples Bank Texas" at bounding box center [586, 133] width 764 height 38
copy h2 "Peoples Bank Texas"
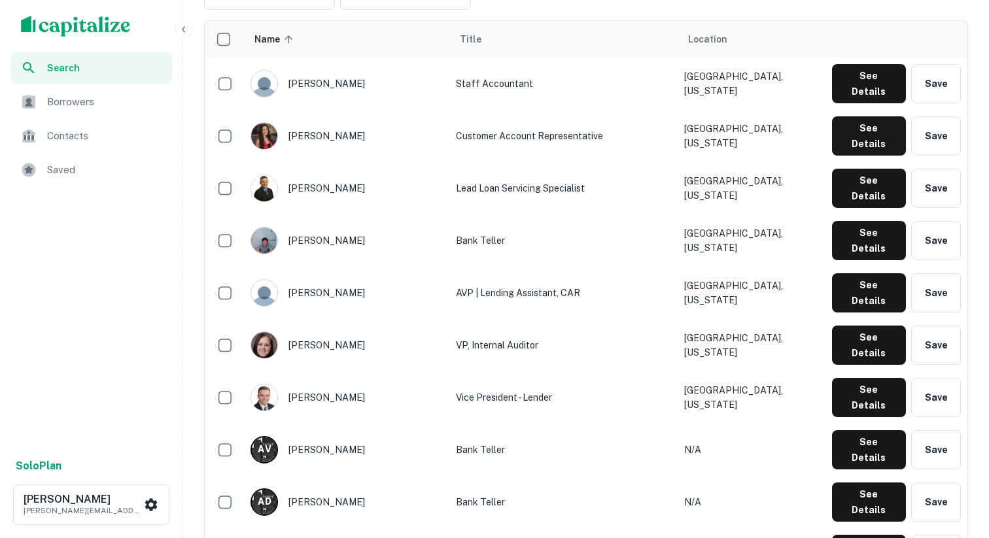
scroll to position [1454, 0]
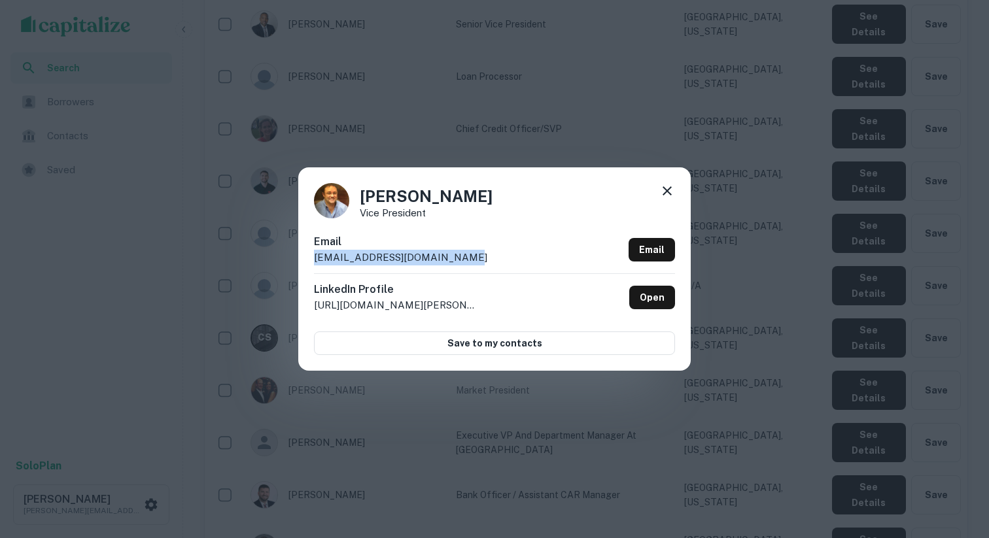
drag, startPoint x: 465, startPoint y: 257, endPoint x: 313, endPoint y: 257, distance: 151.8
click at [314, 257] on div "Email jgandy@peoplesbanktexas.com Email" at bounding box center [494, 253] width 361 height 39
copy p "jgandy@peoplesbanktexas.com"
click at [667, 194] on icon at bounding box center [667, 191] width 16 height 16
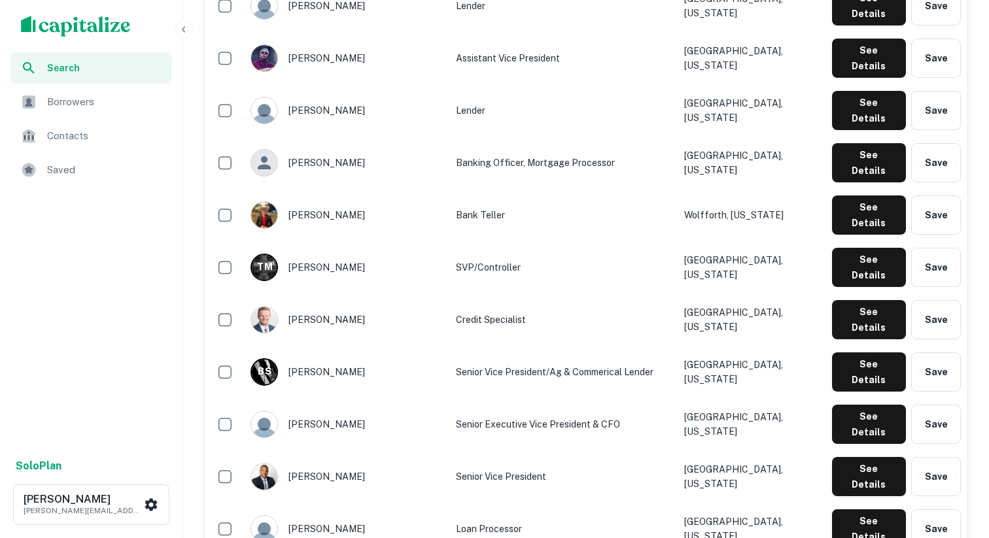
scroll to position [932, 0]
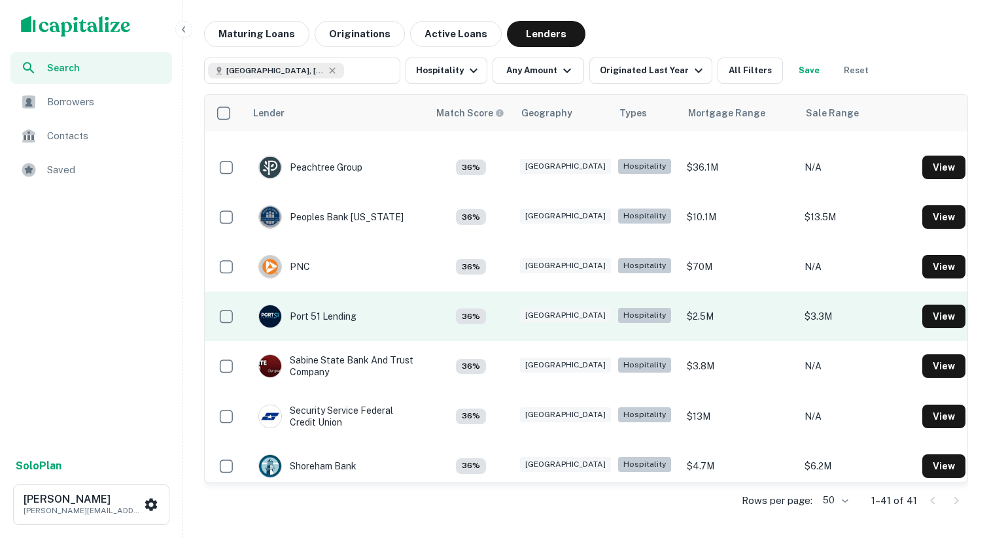
scroll to position [1482, 0]
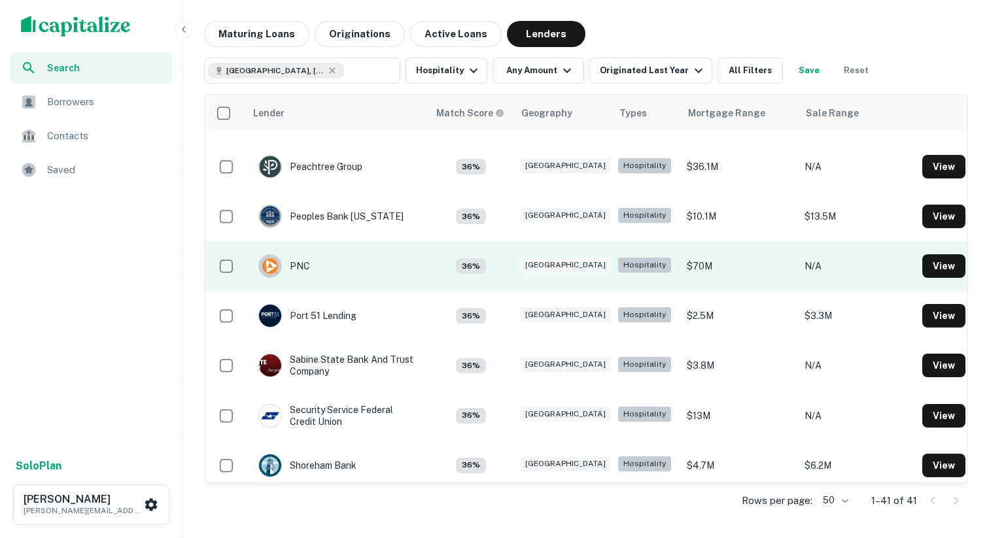
click at [336, 272] on td "PNC" at bounding box center [336, 266] width 183 height 50
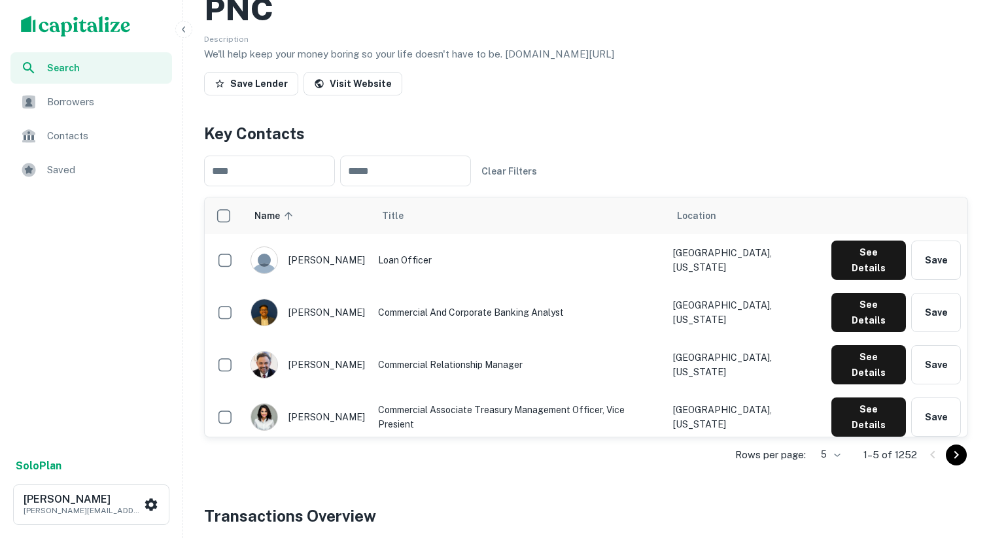
scroll to position [152, 0]
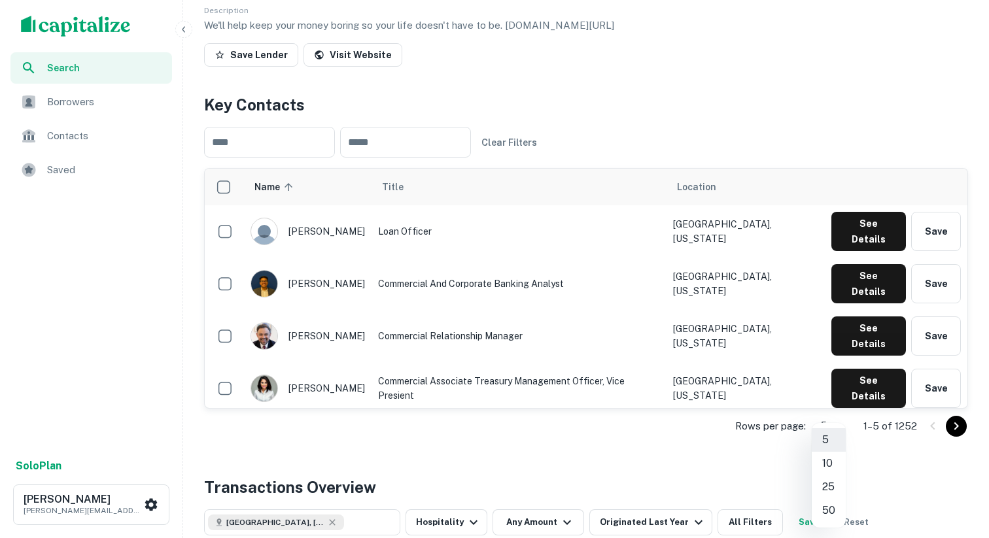
click at [836, 386] on body "Search Borrowers Contacts Saved Solo Plan Dharmang Shah dave@pineapplecapitalgr…" at bounding box center [494, 117] width 989 height 538
click at [827, 506] on li "50" at bounding box center [829, 511] width 34 height 24
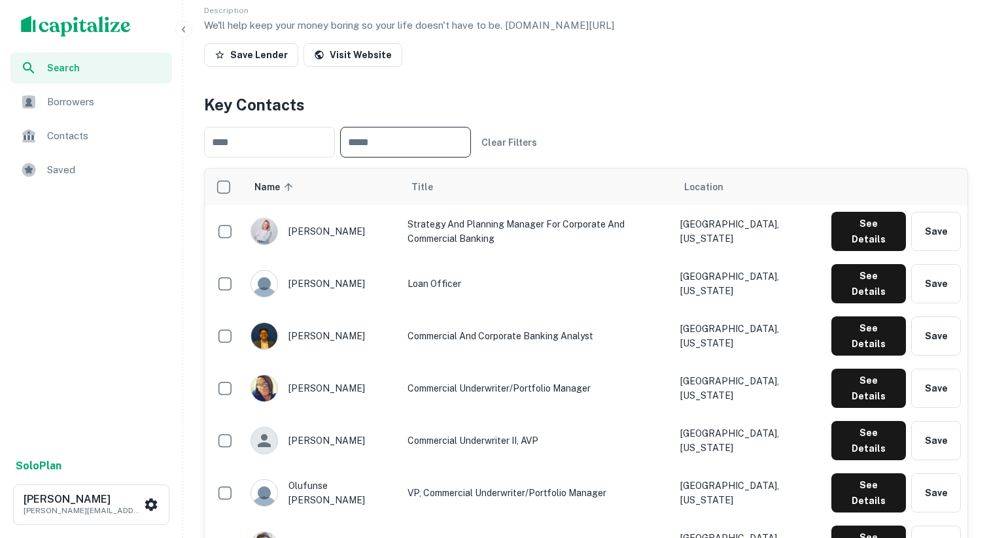
click at [442, 138] on input "text" at bounding box center [405, 142] width 131 height 31
type input "**********"
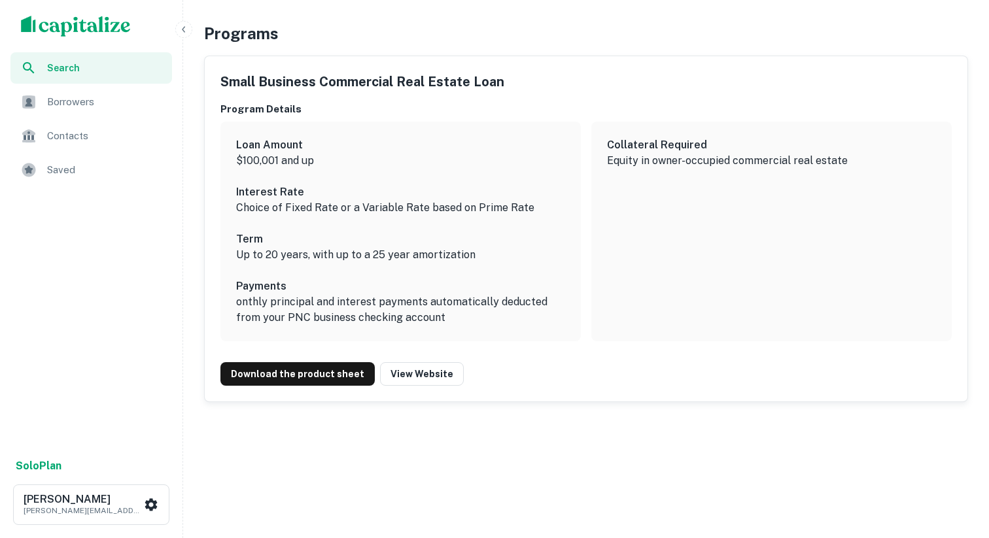
scroll to position [2381, 0]
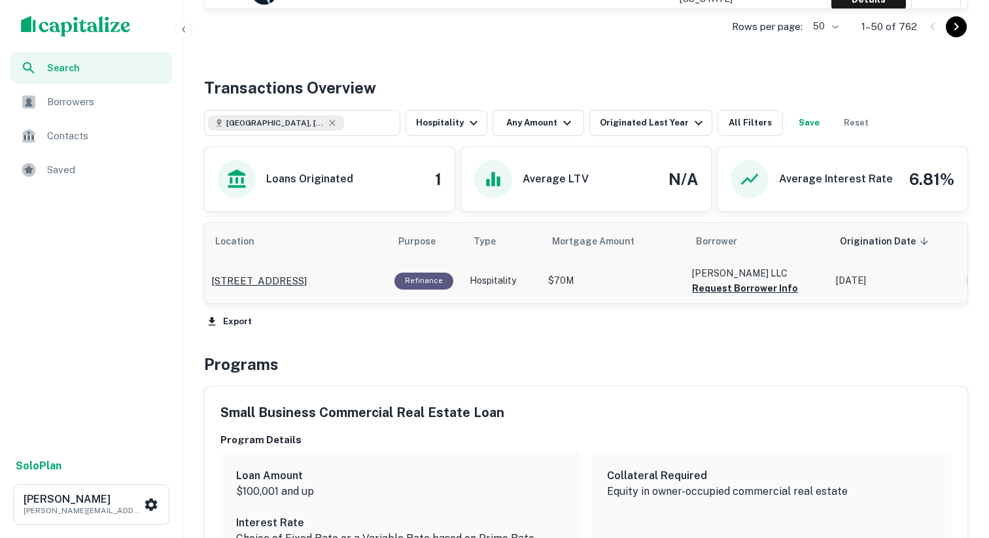
click at [307, 285] on p "2525 West Loop S # 314 Houston, TX77027" at bounding box center [259, 281] width 96 height 16
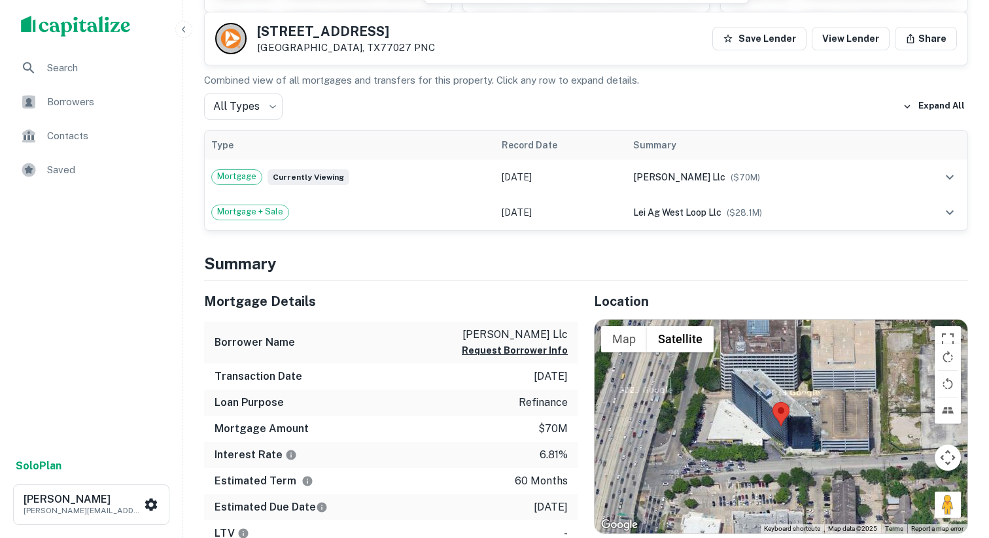
scroll to position [323, 0]
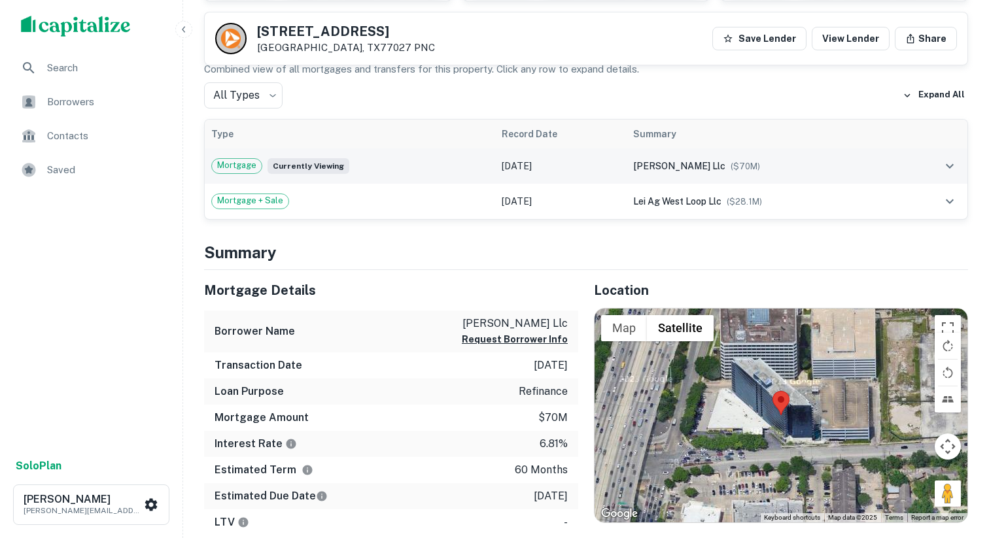
click at [589, 175] on td "[DATE]" at bounding box center [561, 165] width 132 height 35
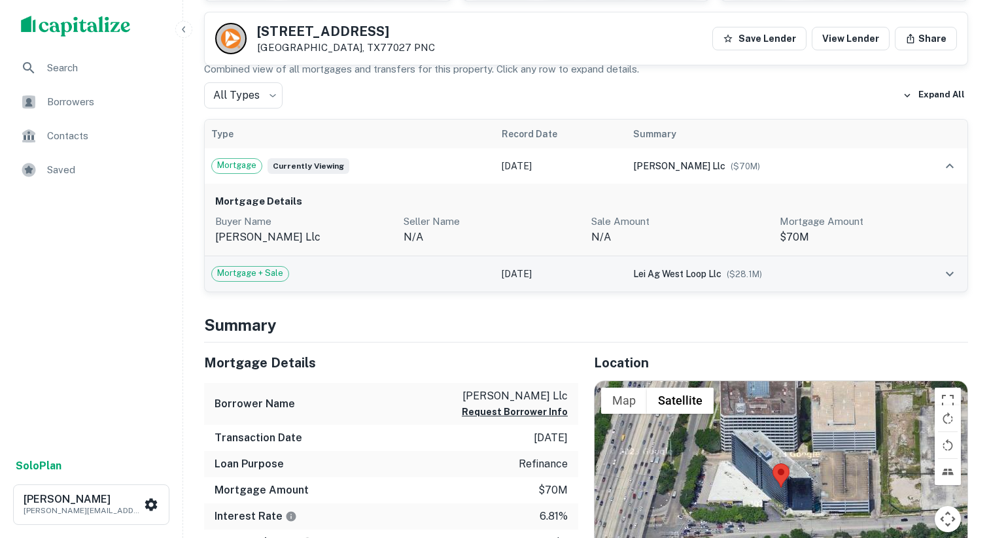
click at [559, 276] on td "[DATE]" at bounding box center [561, 273] width 132 height 35
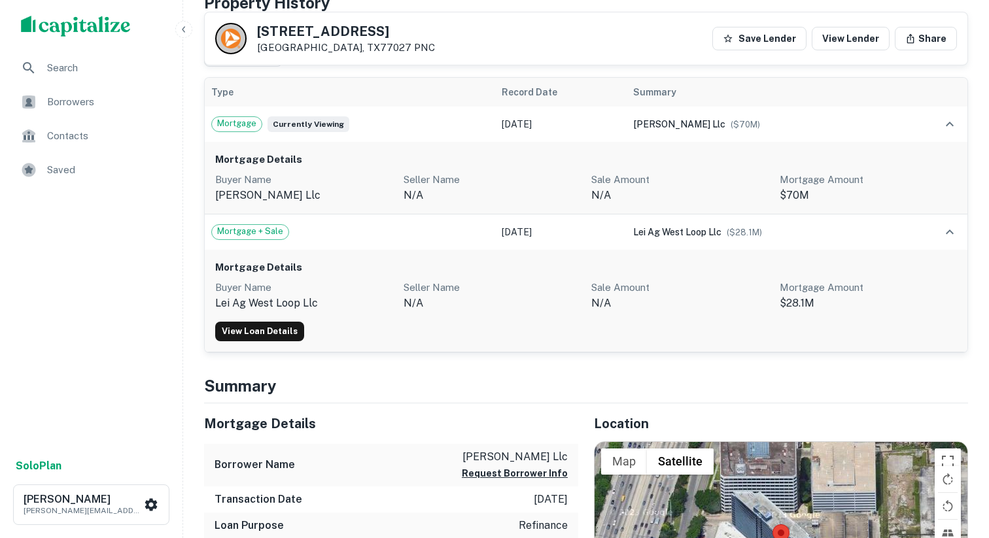
scroll to position [364, 0]
click at [267, 330] on link "View Loan Details" at bounding box center [259, 333] width 89 height 20
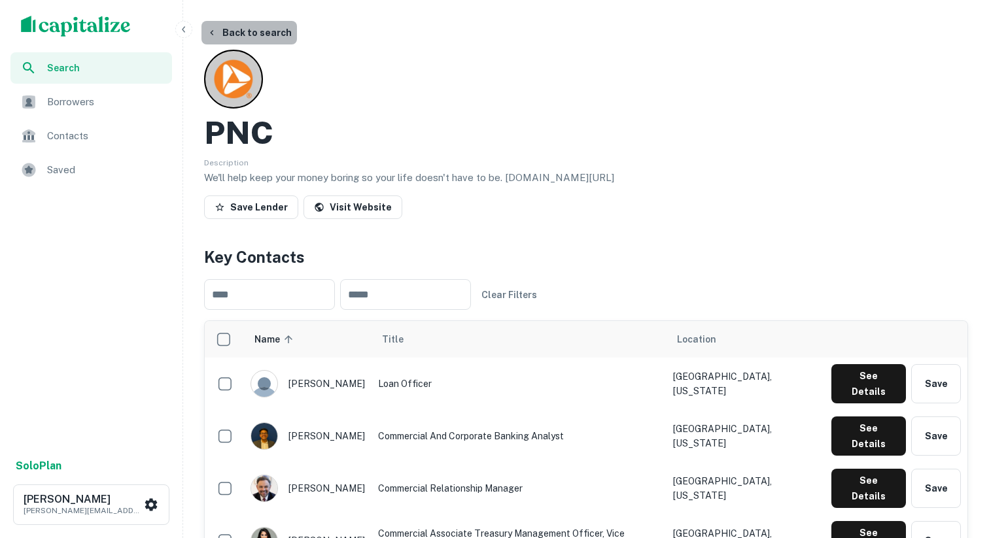
click at [270, 31] on button "Back to search" at bounding box center [249, 33] width 96 height 24
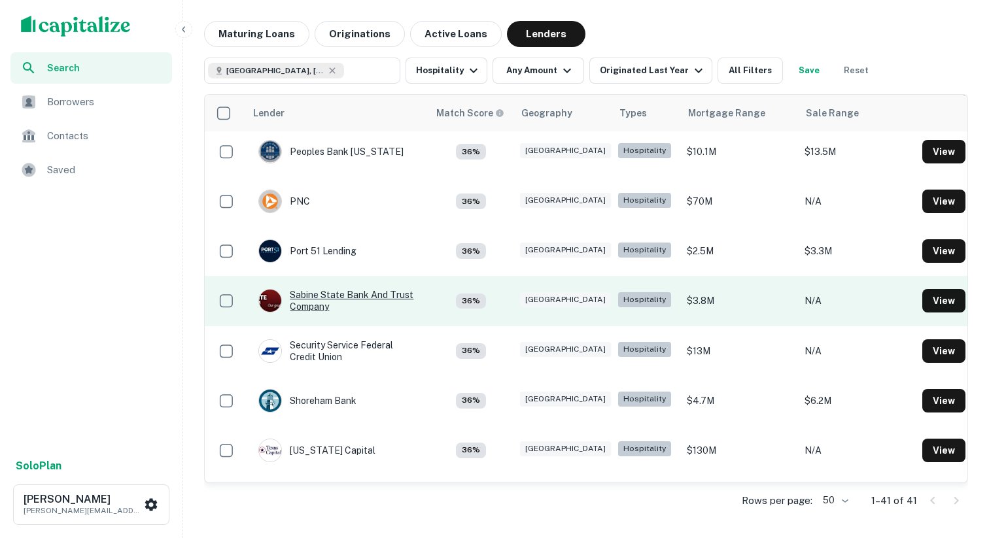
scroll to position [1548, 0]
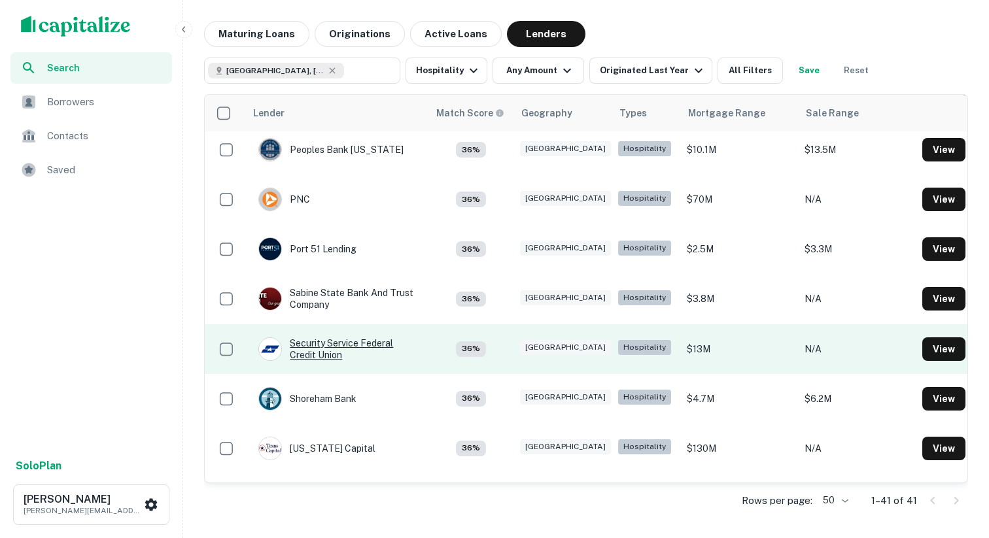
click at [381, 359] on div "Security Service Federal Credit Union" at bounding box center [336, 350] width 157 height 24
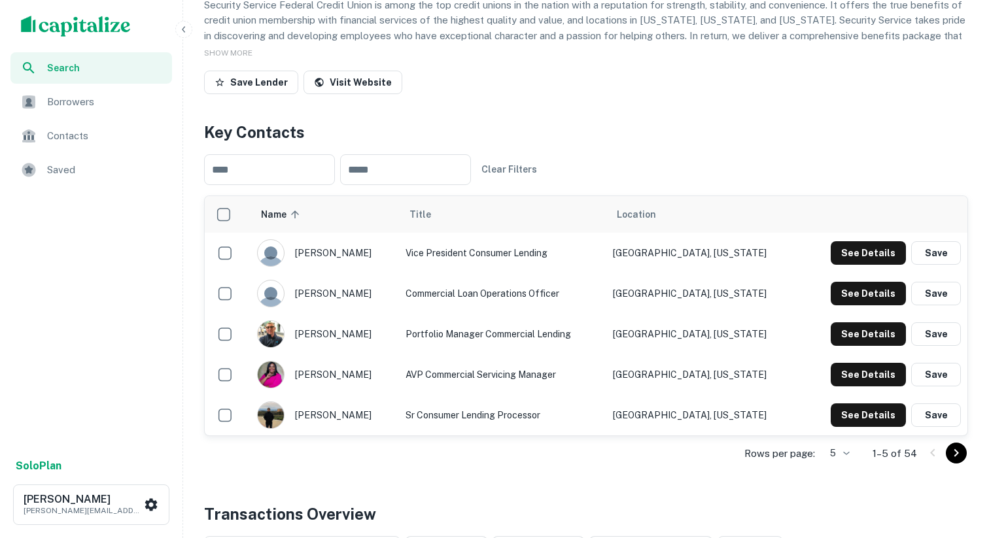
scroll to position [169, 0]
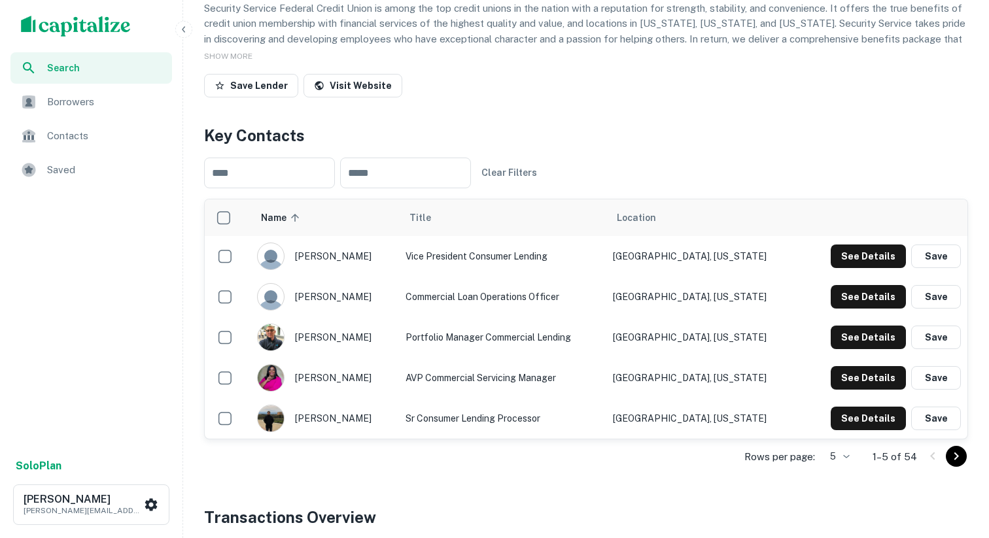
click at [842, 369] on body "Search Borrowers Contacts Saved Solo Plan Dharmang Shah dave@pineapplecapitalgr…" at bounding box center [494, 100] width 989 height 538
click at [843, 510] on li "50" at bounding box center [839, 511] width 34 height 24
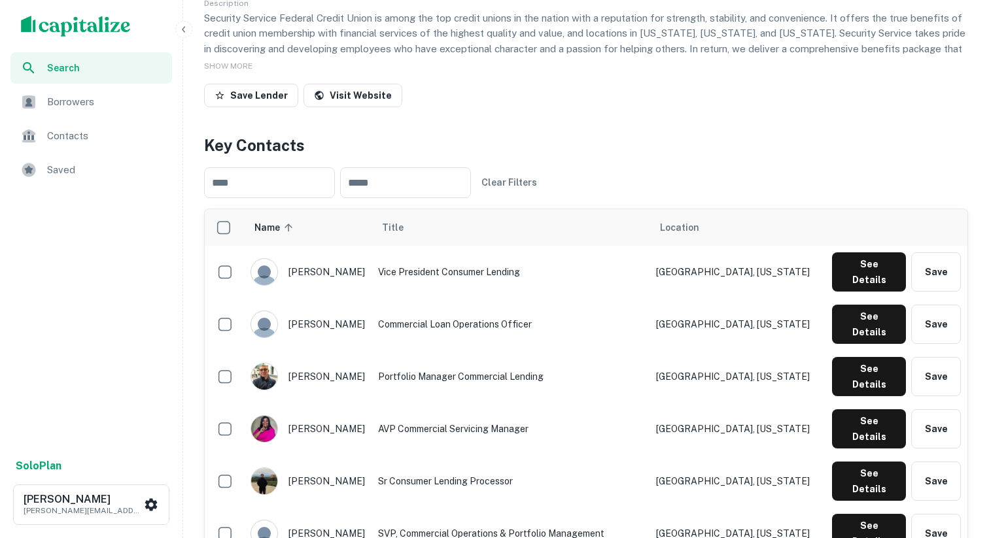
scroll to position [0, 0]
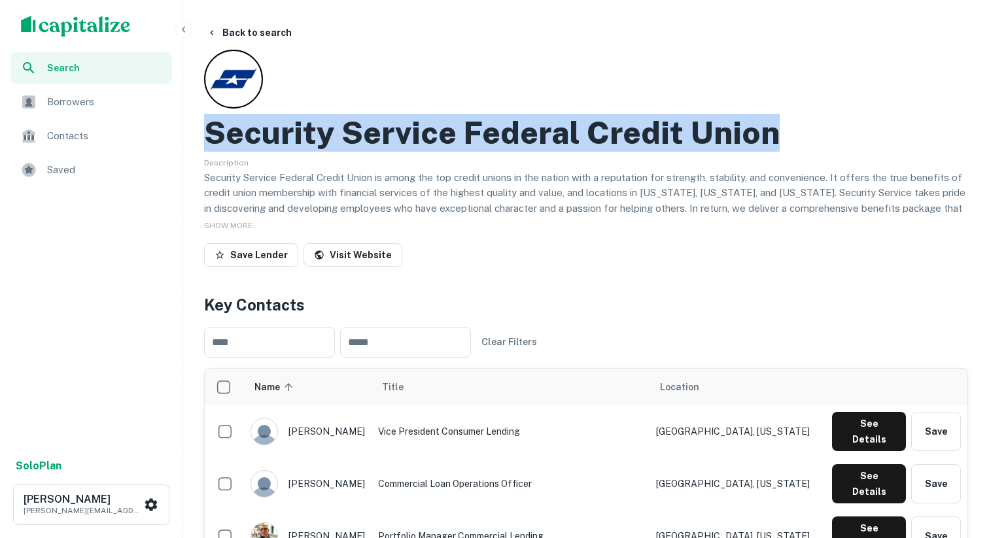
drag, startPoint x: 207, startPoint y: 141, endPoint x: 766, endPoint y: 139, distance: 558.7
click at [767, 139] on h2 "Security Service Federal Credit Union" at bounding box center [492, 133] width 576 height 38
copy h2 "Security Service Federal Credit Union"
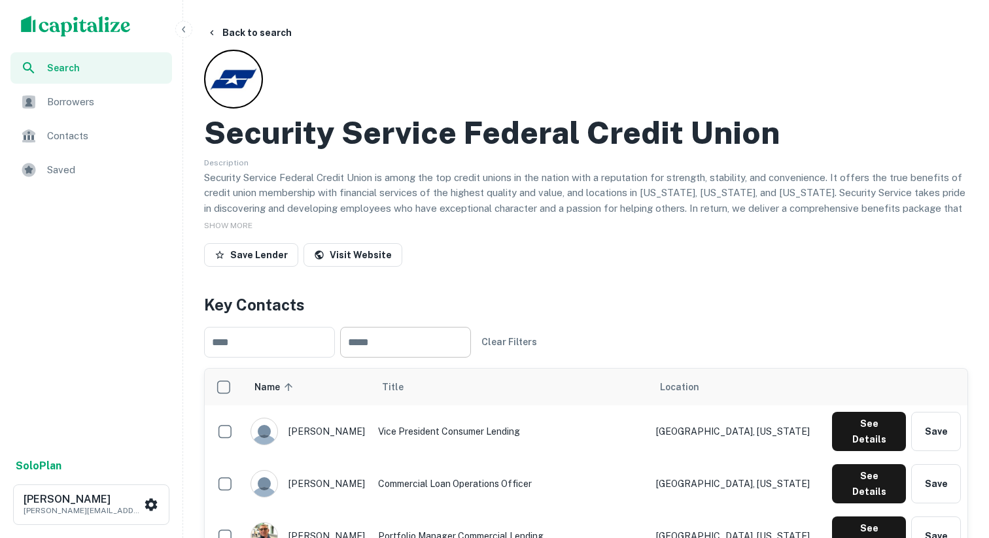
click at [372, 341] on input "text" at bounding box center [405, 342] width 131 height 31
paste input "**********"
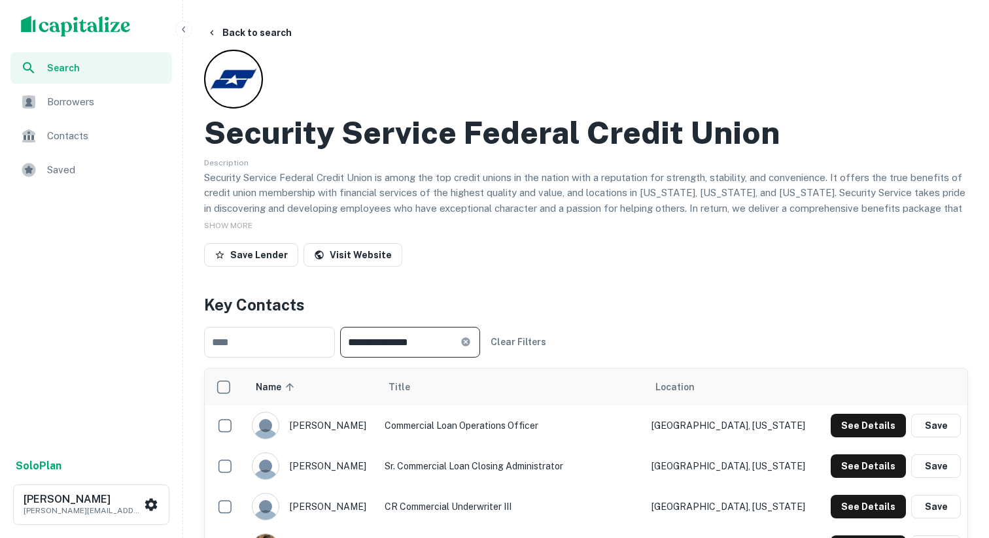
type input "**********"
click at [525, 262] on div "Save Lender Visit Website" at bounding box center [586, 257] width 764 height 29
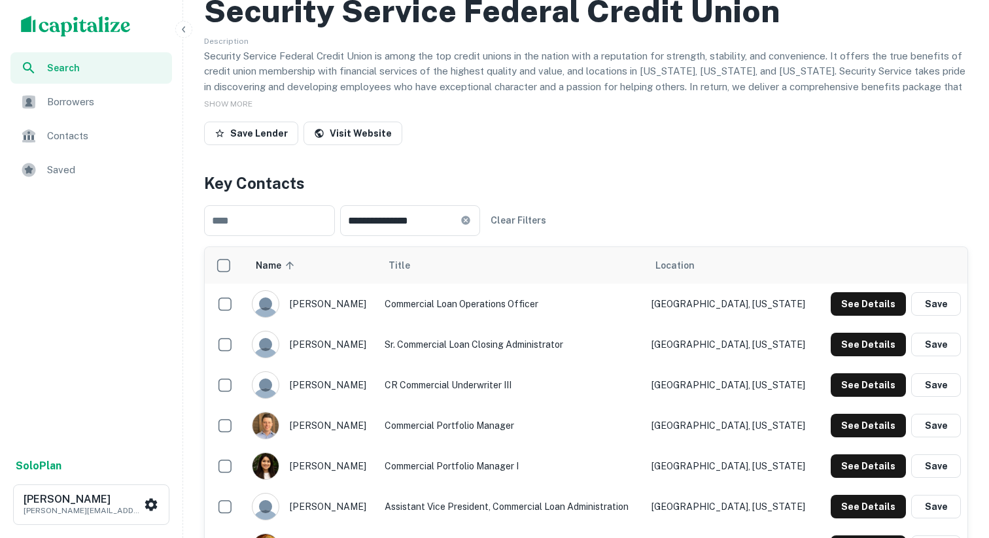
scroll to position [122, 0]
drag, startPoint x: 369, startPoint y: 306, endPoint x: 357, endPoint y: 304, distance: 11.8
click at [357, 304] on div "carol fairchild" at bounding box center [312, 303] width 120 height 27
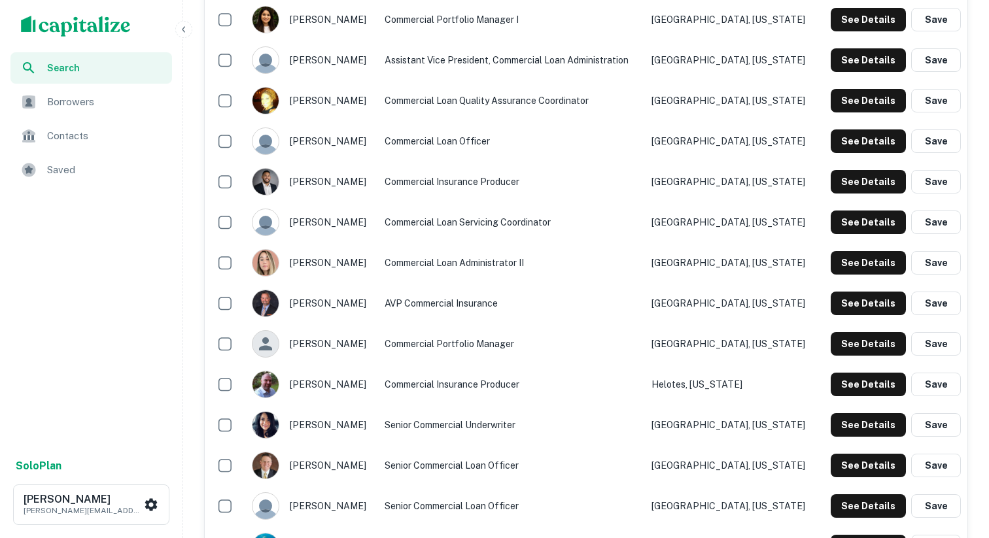
scroll to position [565, 0]
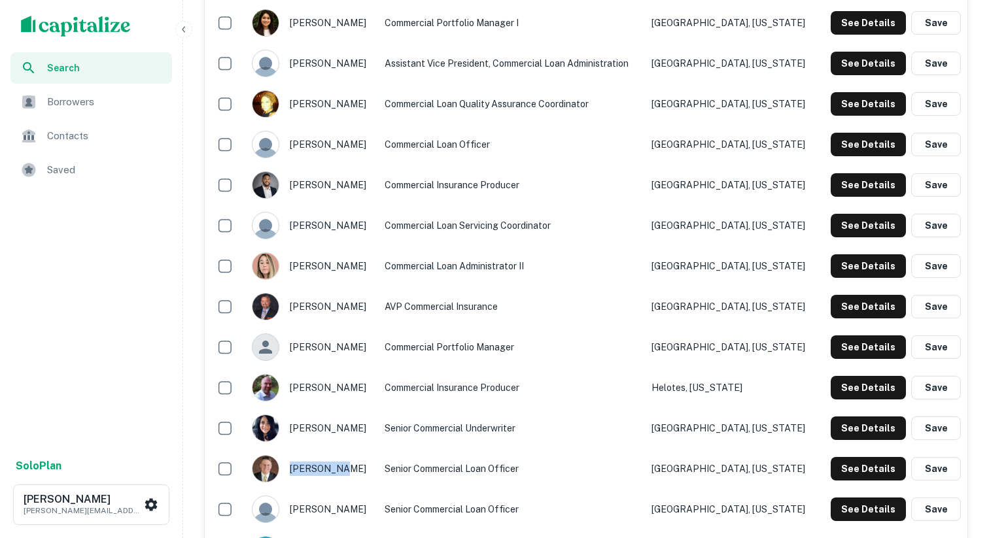
drag, startPoint x: 350, startPoint y: 465, endPoint x: 342, endPoint y: 468, distance: 8.5
click at [342, 468] on div "robb reger" at bounding box center [312, 468] width 120 height 27
copy div "robb reger"
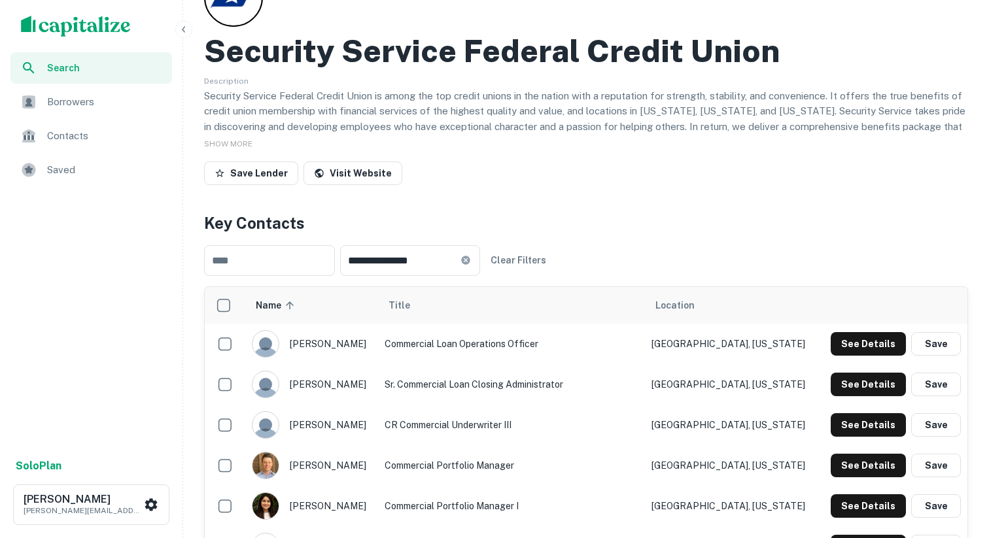
scroll to position [0, 0]
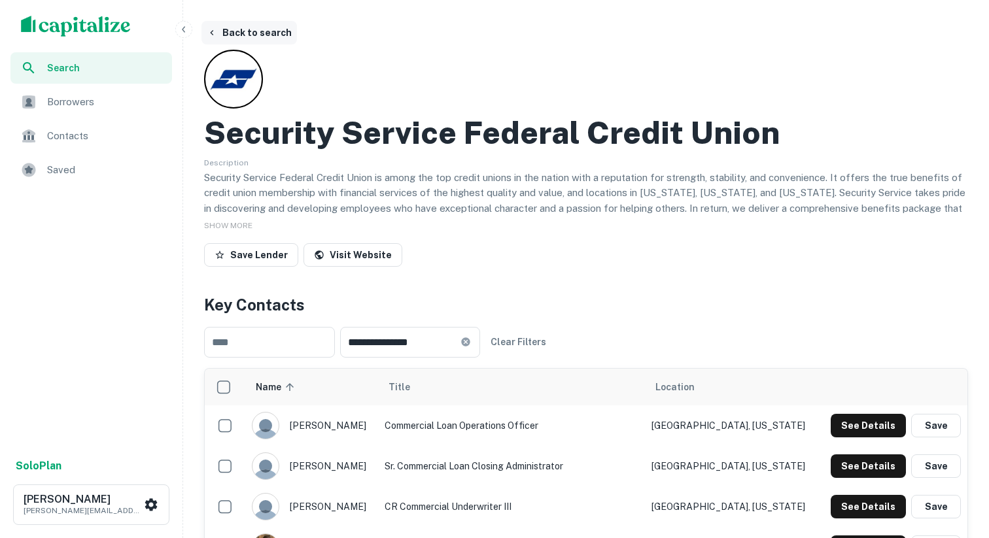
click at [262, 33] on button "Back to search" at bounding box center [249, 33] width 96 height 24
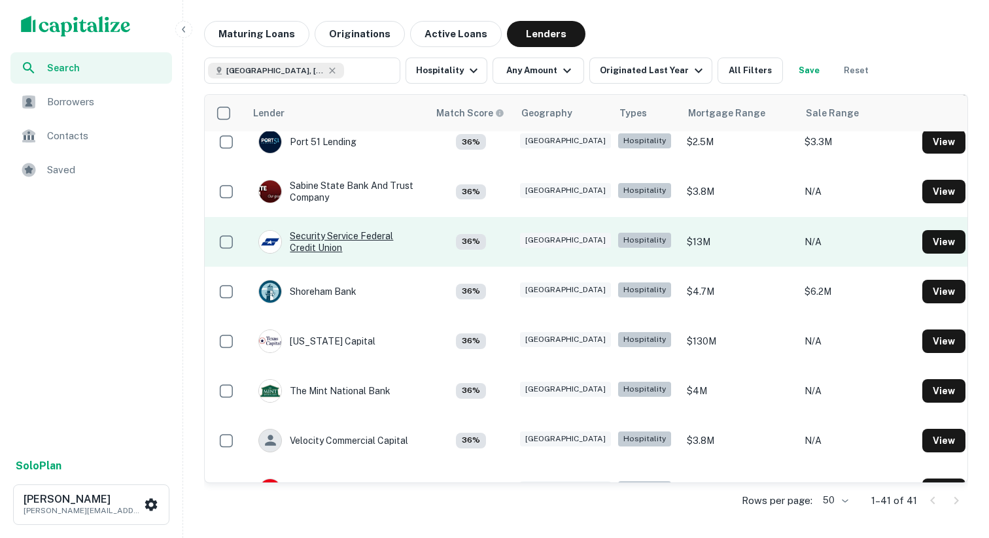
scroll to position [1669, 0]
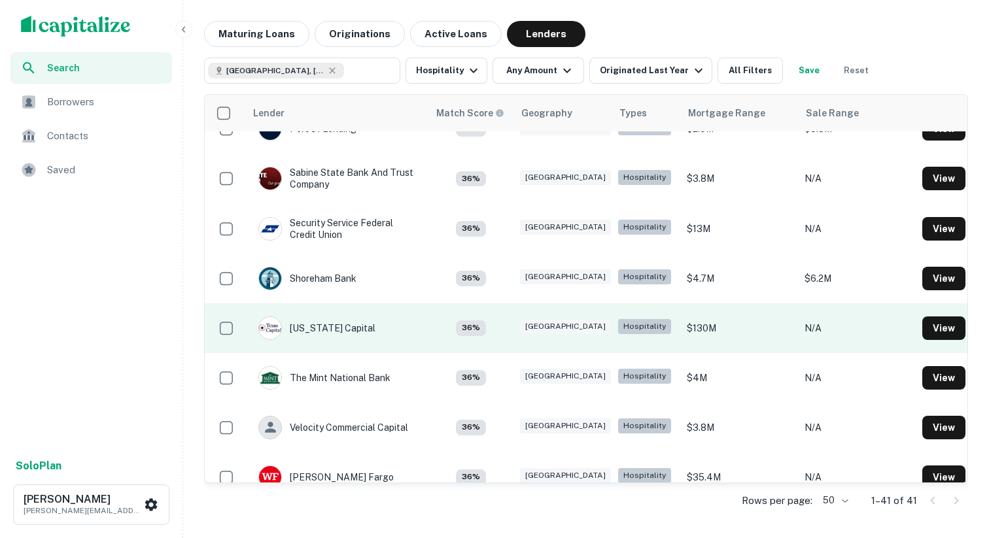
click at [374, 325] on td "Texas Capital" at bounding box center [336, 329] width 183 height 50
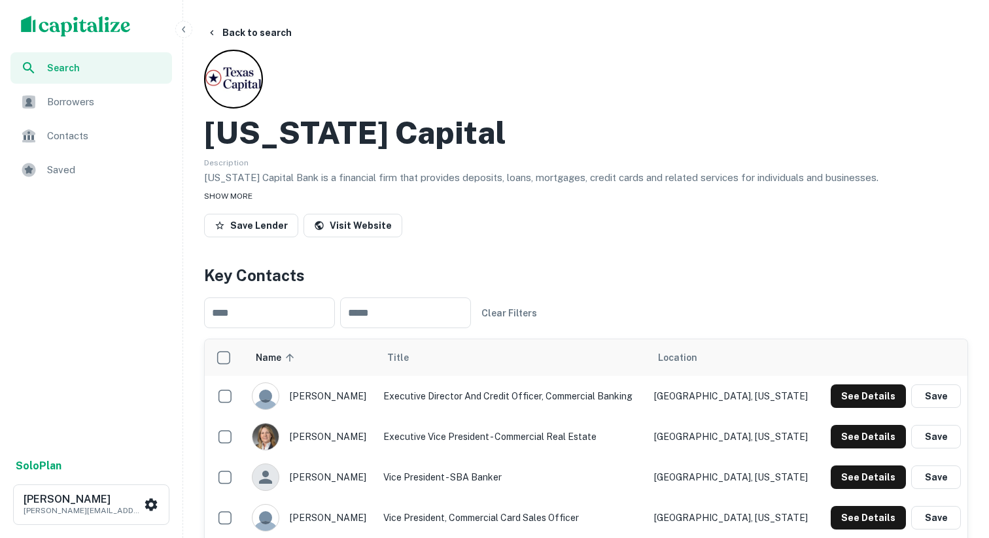
click at [220, 195] on span "SHOW MORE" at bounding box center [228, 196] width 48 height 9
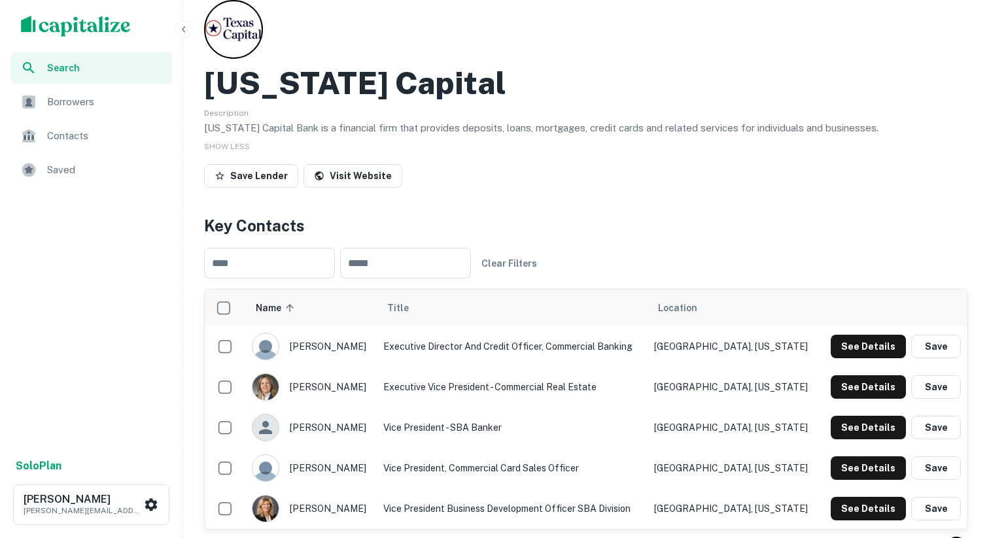
scroll to position [147, 0]
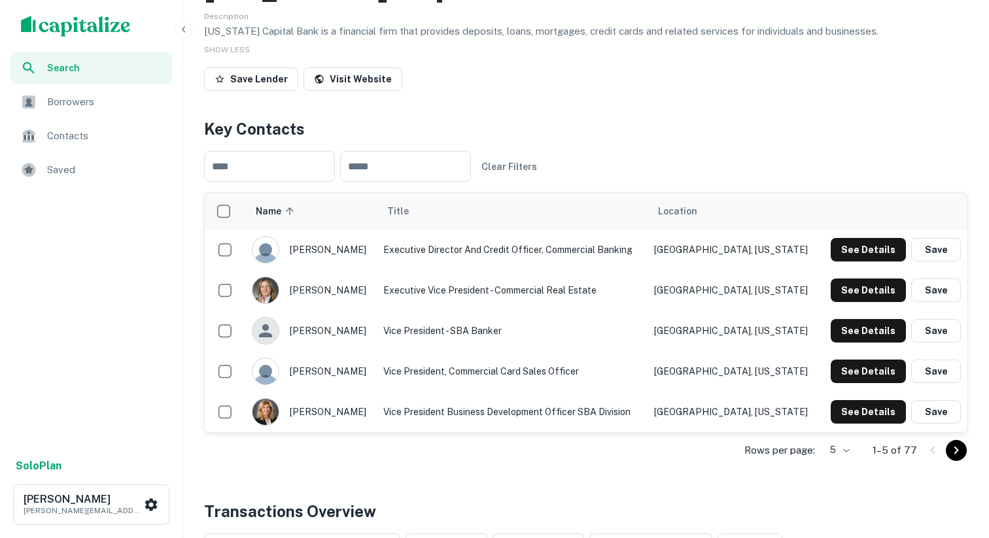
click at [855, 451] on div "Rows per page: 5 * 1–5 of 77" at bounding box center [586, 450] width 764 height 35
click at [851, 392] on body "Search Borrowers Contacts Saved Solo Plan Dharmang Shah dave@pineapplecapitalgr…" at bounding box center [494, 122] width 989 height 538
click at [848, 510] on li "50" at bounding box center [839, 511] width 34 height 24
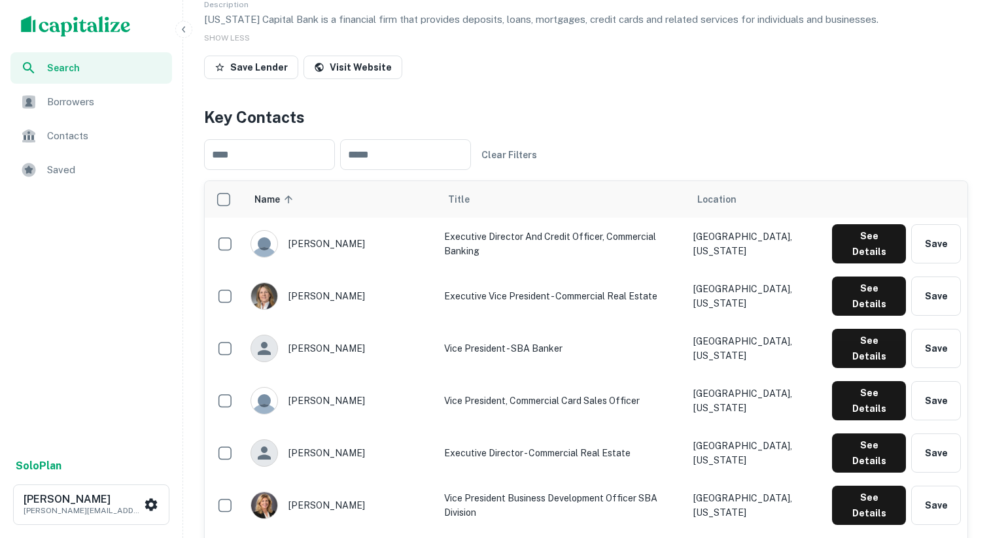
scroll to position [179, 0]
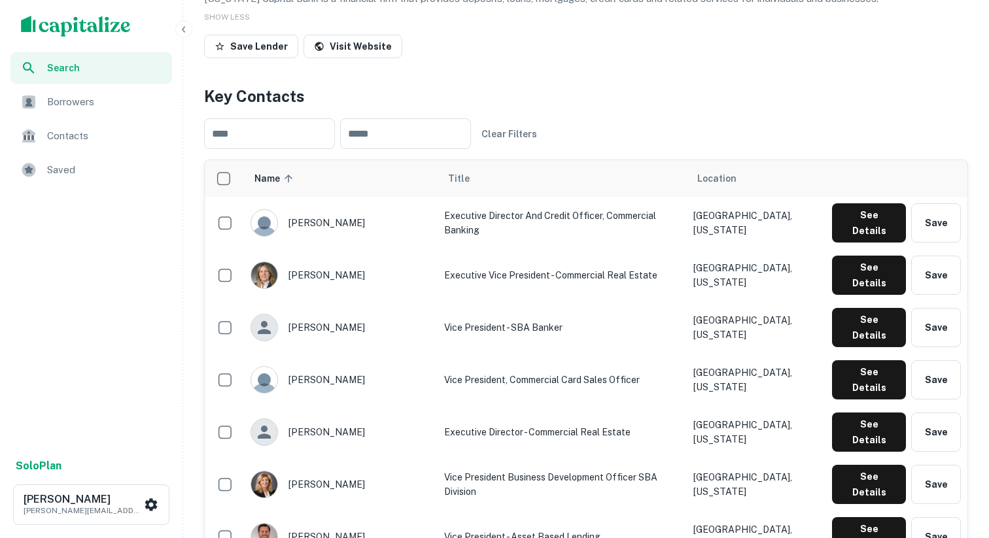
click at [363, 218] on div "christopher smith" at bounding box center [341, 222] width 181 height 27
copy div "christopher smith"
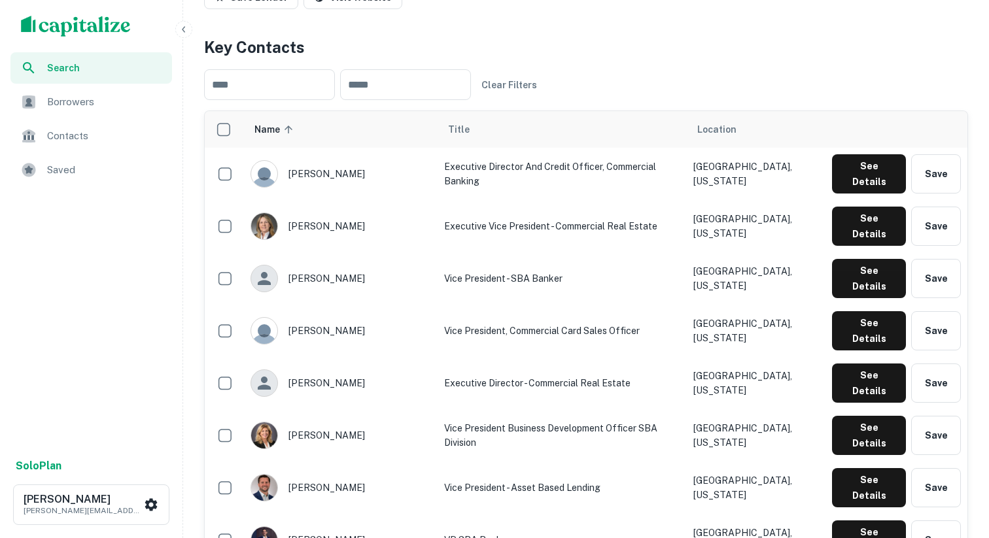
scroll to position [0, 0]
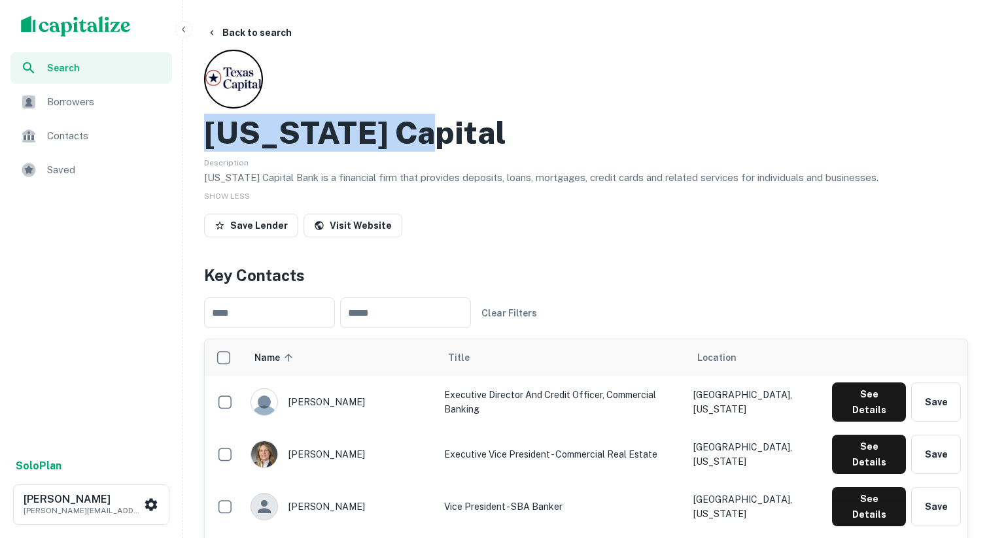
drag, startPoint x: 417, startPoint y: 130, endPoint x: 210, endPoint y: 130, distance: 206.7
click at [209, 130] on div "Texas Capital" at bounding box center [586, 133] width 764 height 38
copy h2 "Texas Capital"
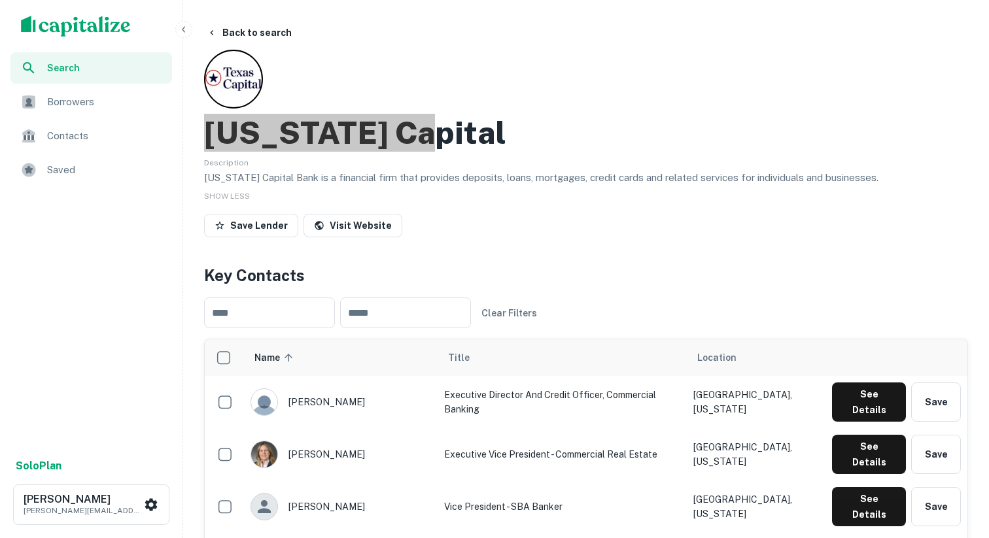
scroll to position [1242, 0]
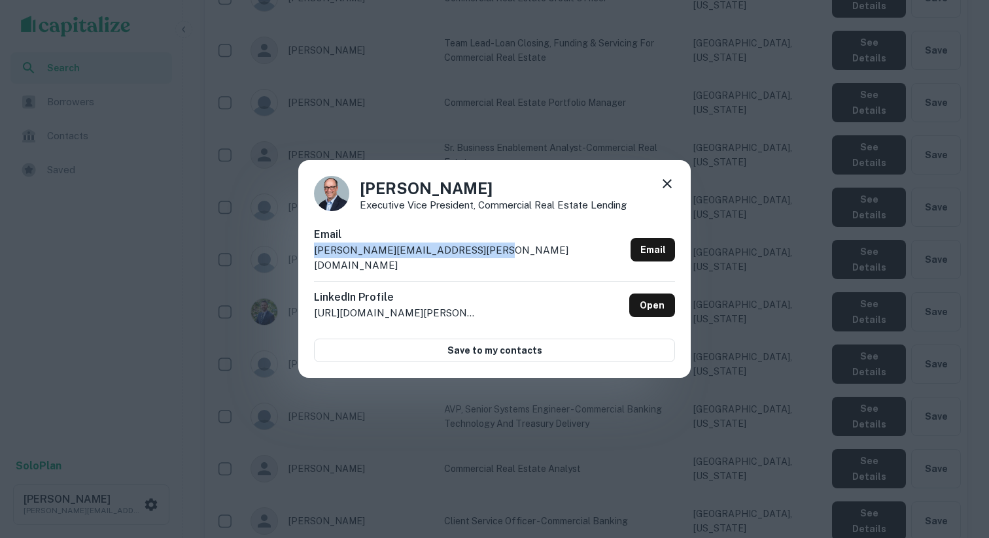
drag, startPoint x: 518, startPoint y: 266, endPoint x: 313, endPoint y: 262, distance: 205.4
click at [313, 262] on div "Jeff Schultz Executive Vice President, Commercial Real Estate Lending Email jef…" at bounding box center [494, 269] width 393 height 218
copy p "jeff.schultz@texascapitalbank.com"
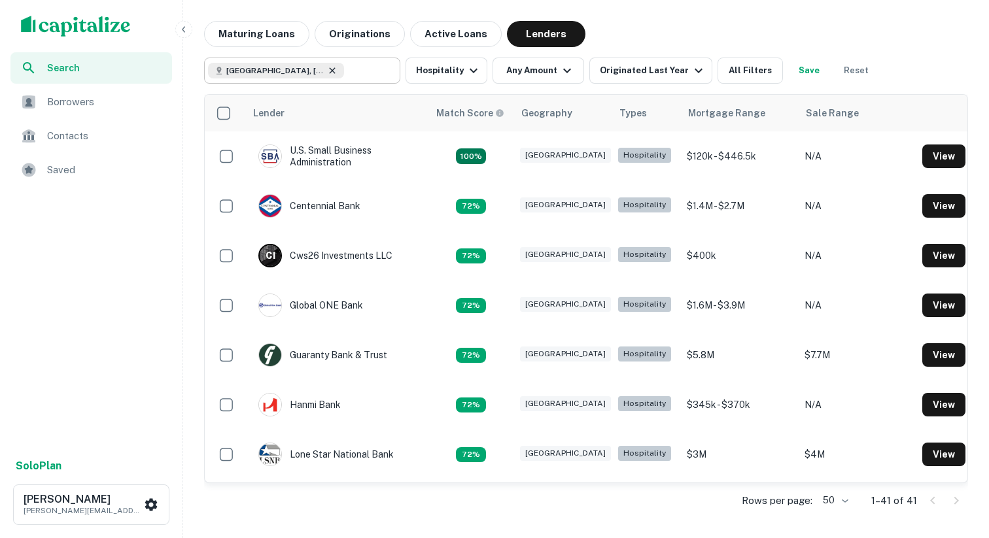
click at [327, 70] on icon at bounding box center [332, 70] width 10 height 10
type input "**********"
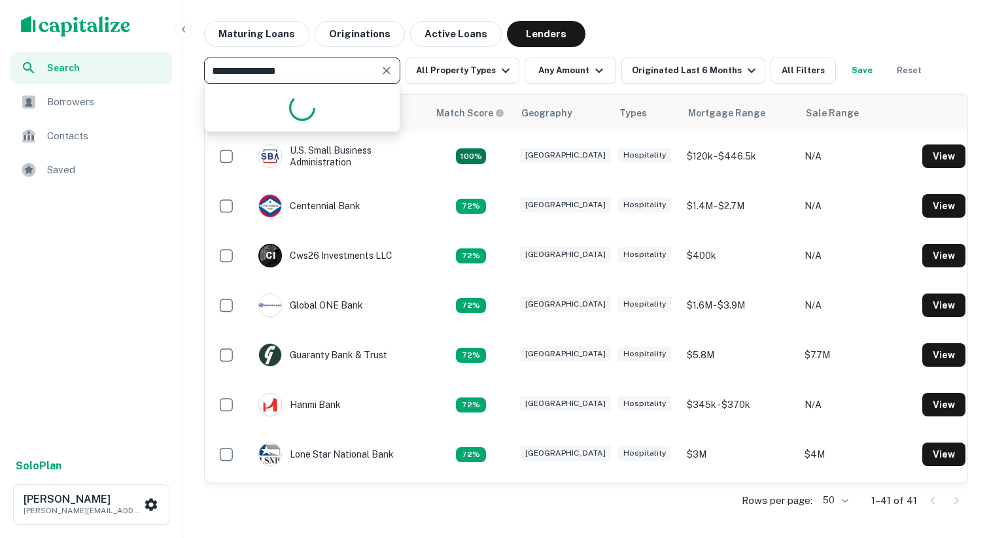
click at [303, 70] on input "**********" at bounding box center [291, 70] width 167 height 18
click at [396, 70] on div "**********" at bounding box center [302, 71] width 196 height 26
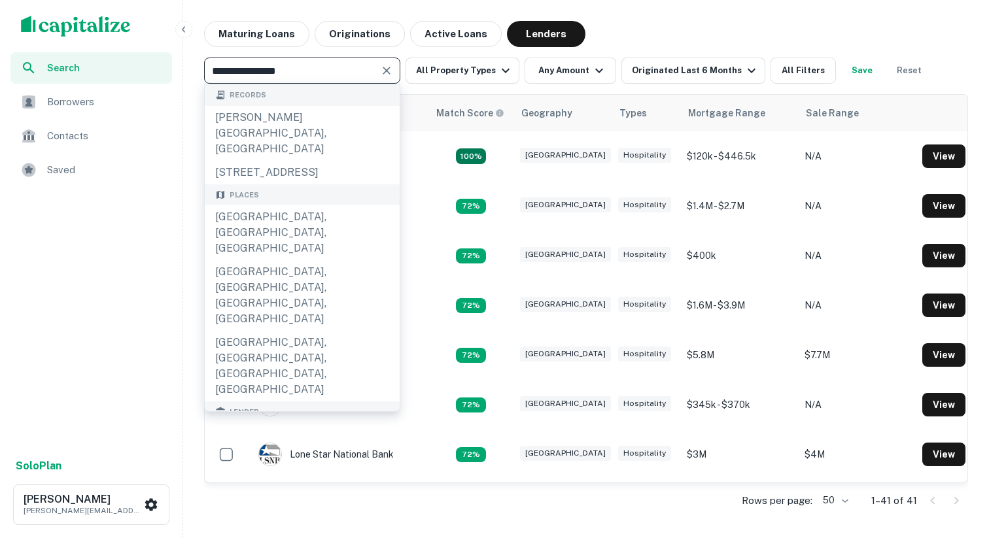
click at [391, 70] on icon "Clear" at bounding box center [386, 70] width 13 height 13
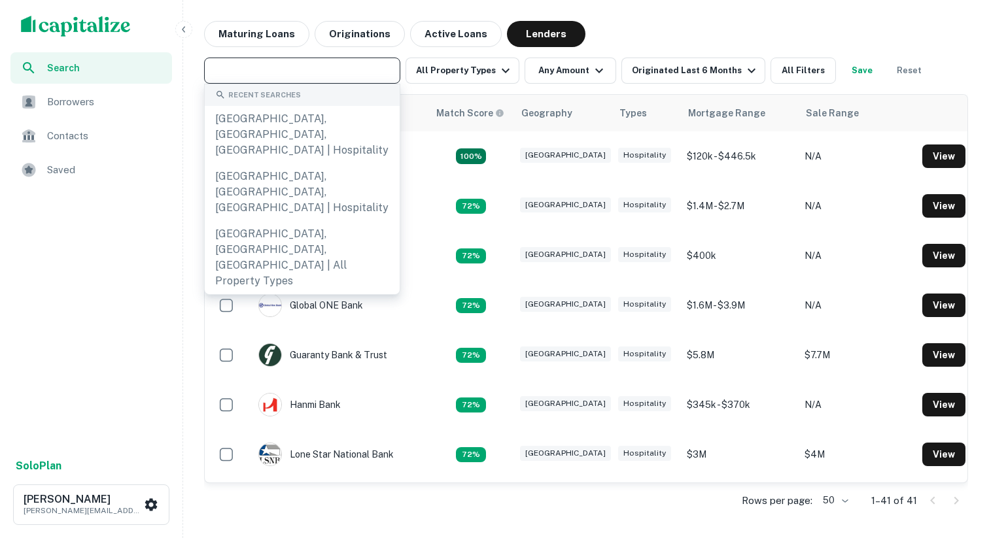
click at [369, 71] on input "text" at bounding box center [301, 70] width 186 height 18
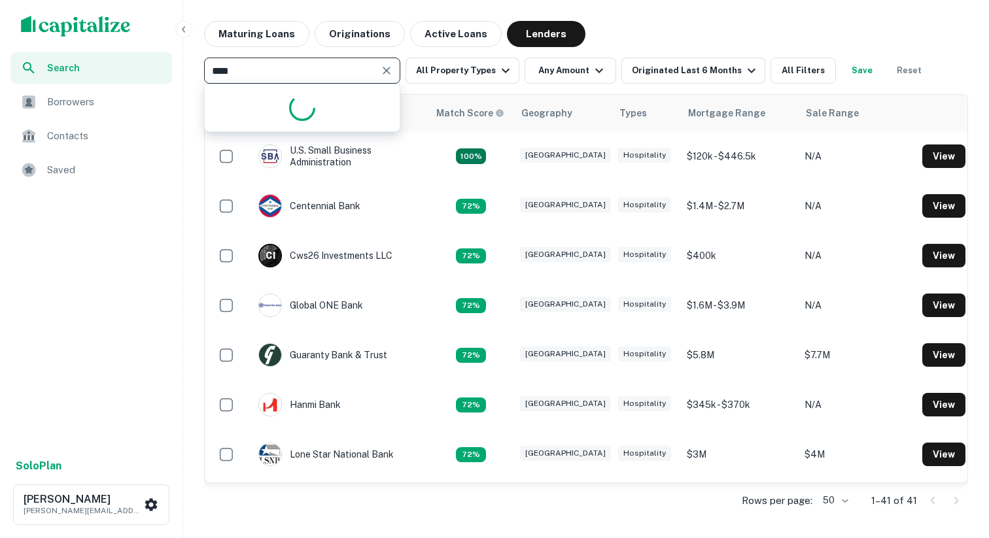
type input "*****"
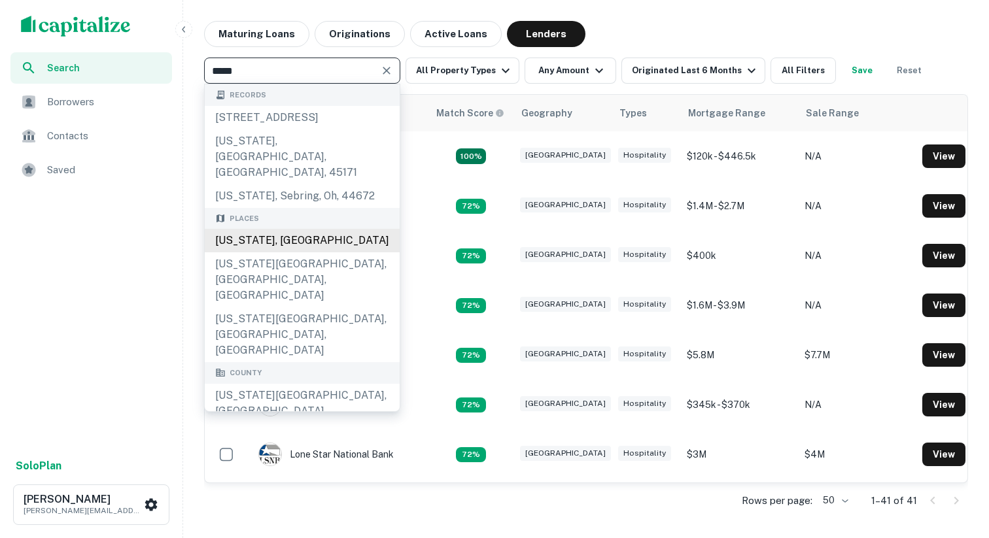
click at [304, 229] on div "Texas, USA" at bounding box center [302, 241] width 195 height 24
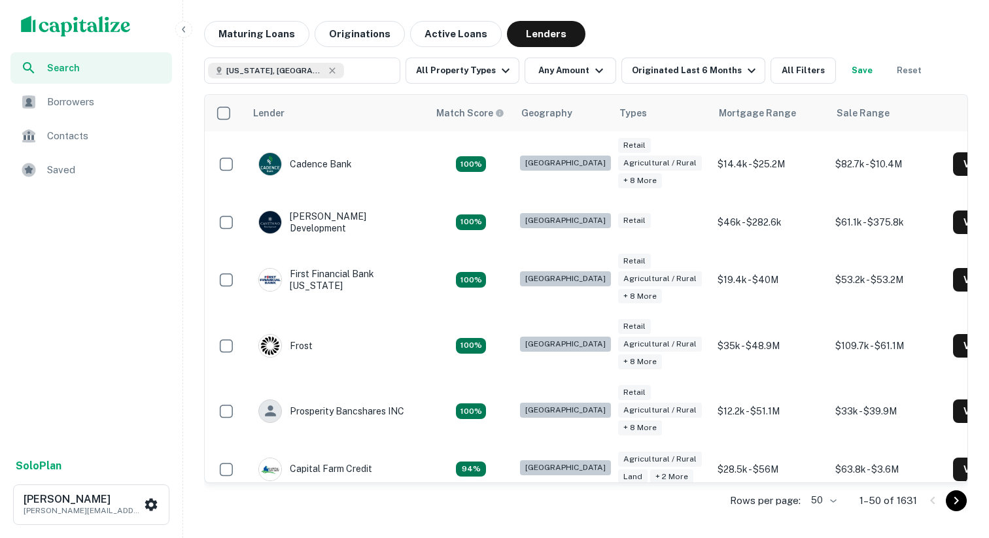
type input "**********"
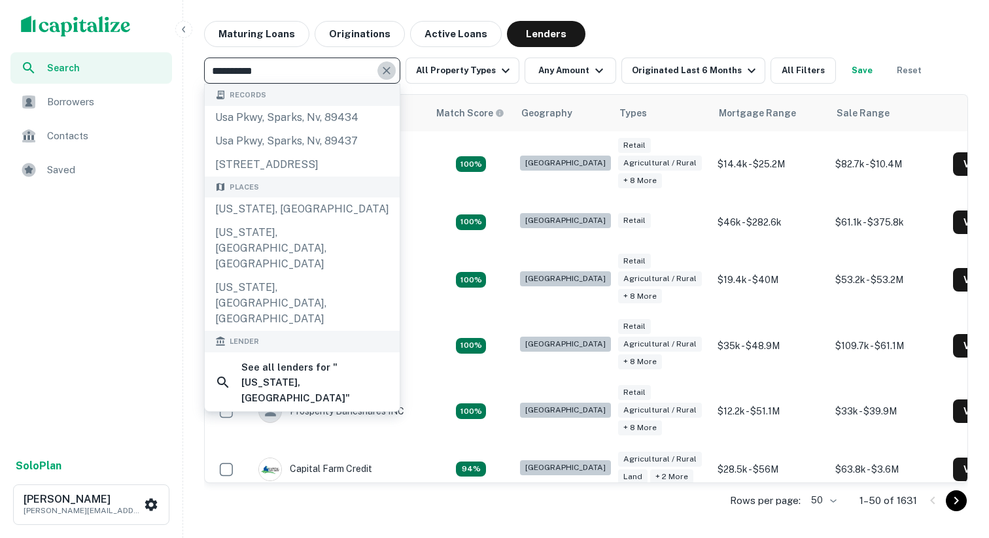
click at [384, 69] on icon "Clear" at bounding box center [386, 70] width 13 height 13
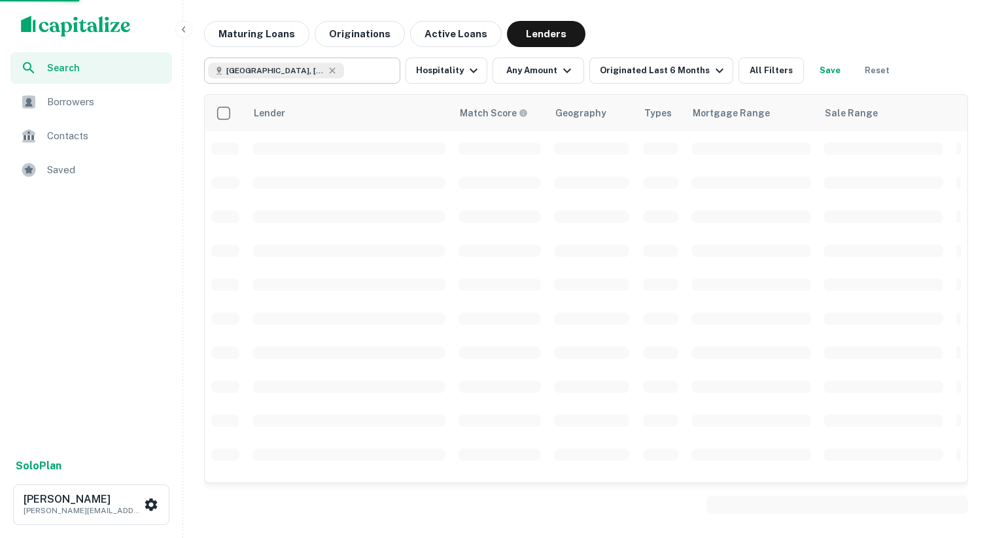
click at [276, 146] on span at bounding box center [349, 149] width 193 height 12
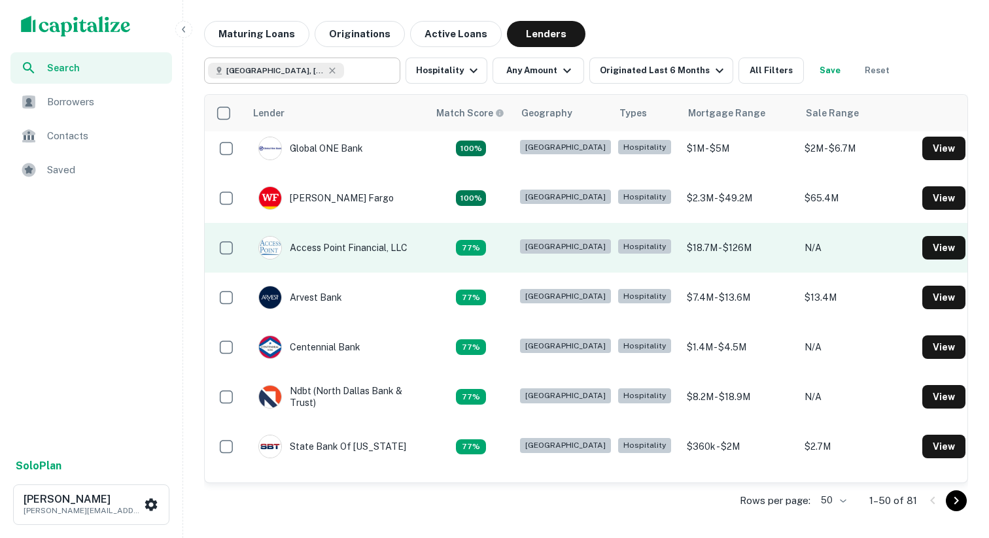
scroll to position [7, 0]
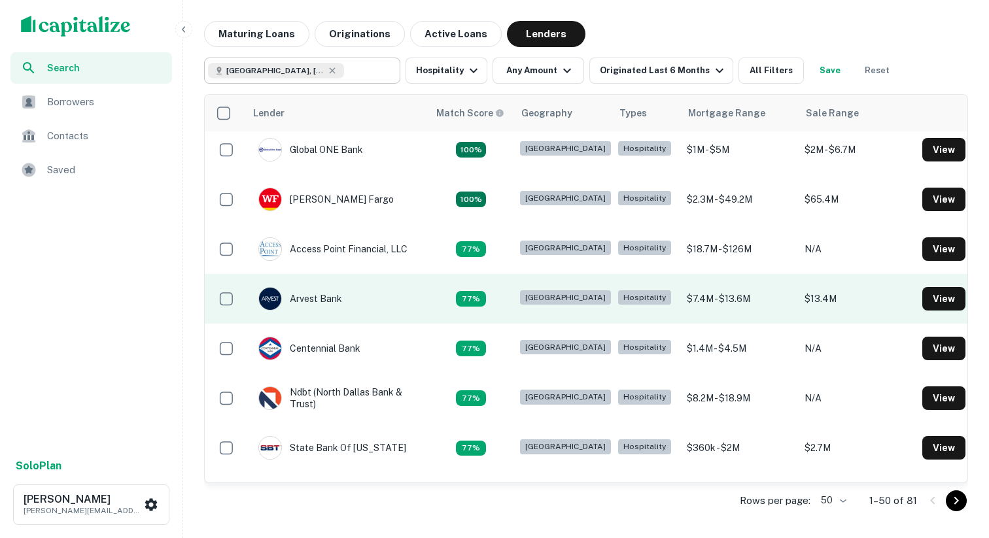
click at [377, 304] on td "Arvest Bank" at bounding box center [336, 299] width 183 height 50
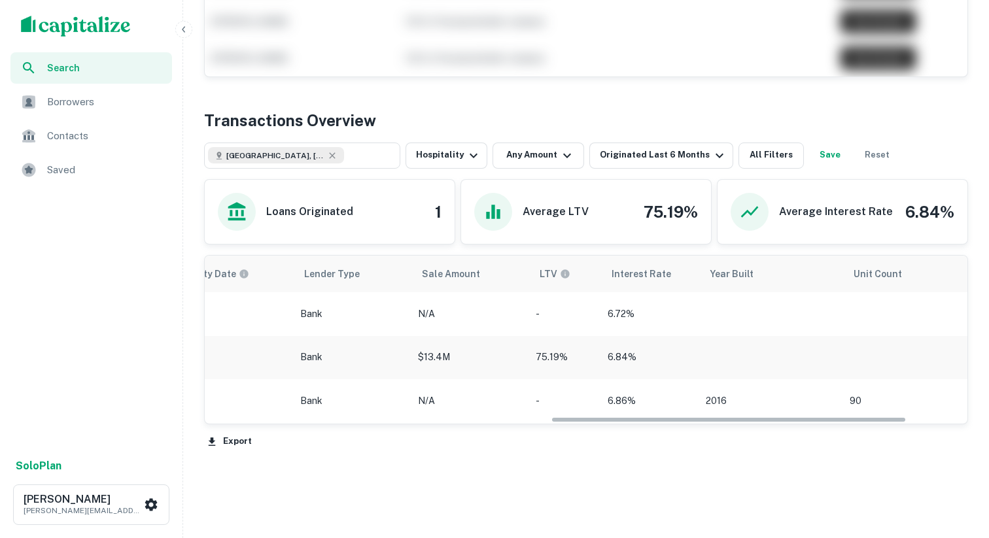
scroll to position [0, 871]
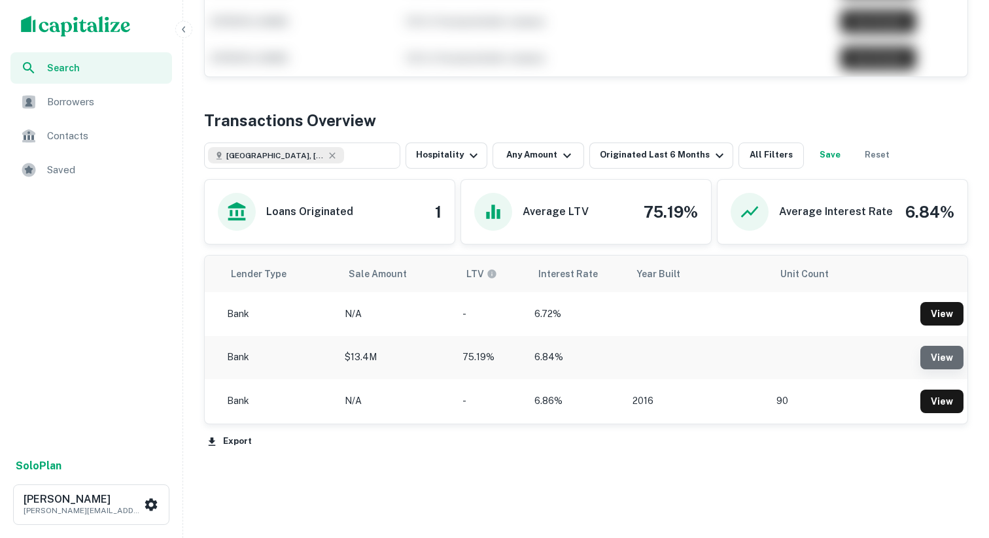
click at [951, 353] on link "View" at bounding box center [941, 358] width 43 height 24
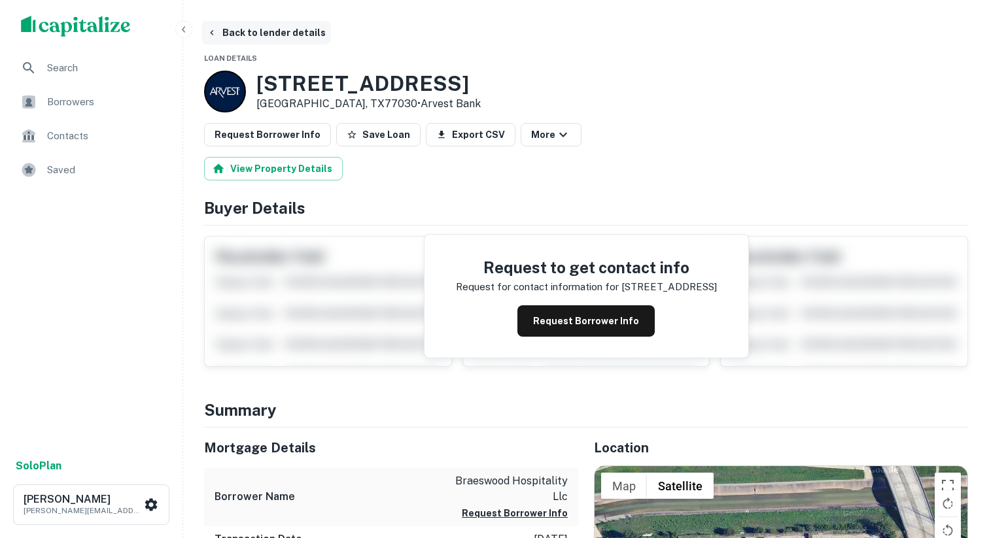
click at [240, 29] on button "Back to lender details" at bounding box center [266, 33] width 130 height 24
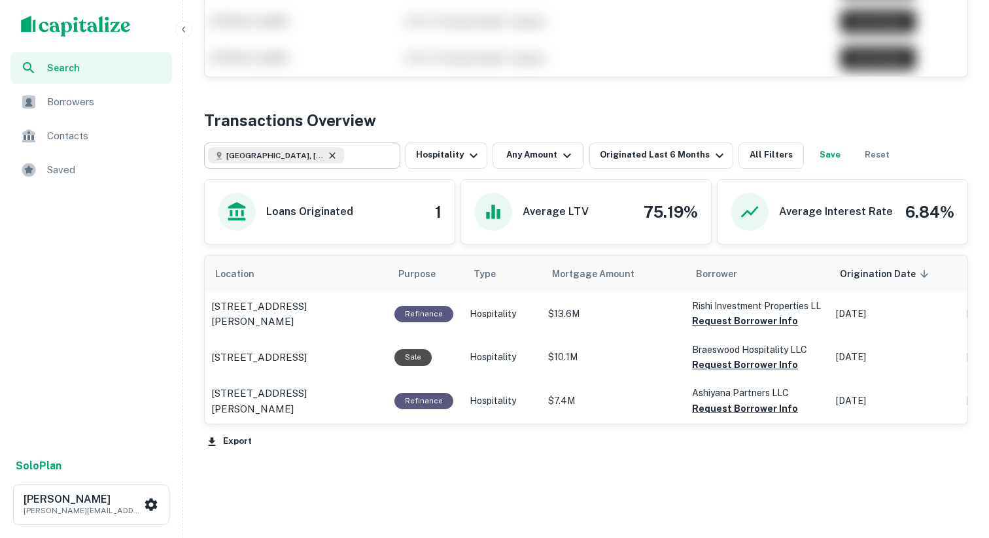
click at [327, 158] on icon at bounding box center [332, 155] width 10 height 10
type input "**********"
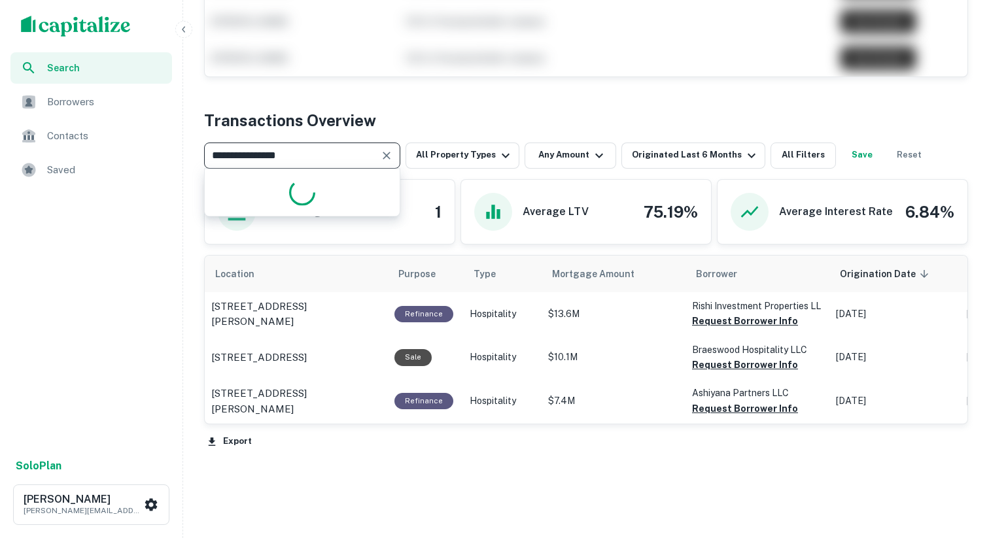
click at [303, 158] on input "**********" at bounding box center [291, 156] width 167 height 18
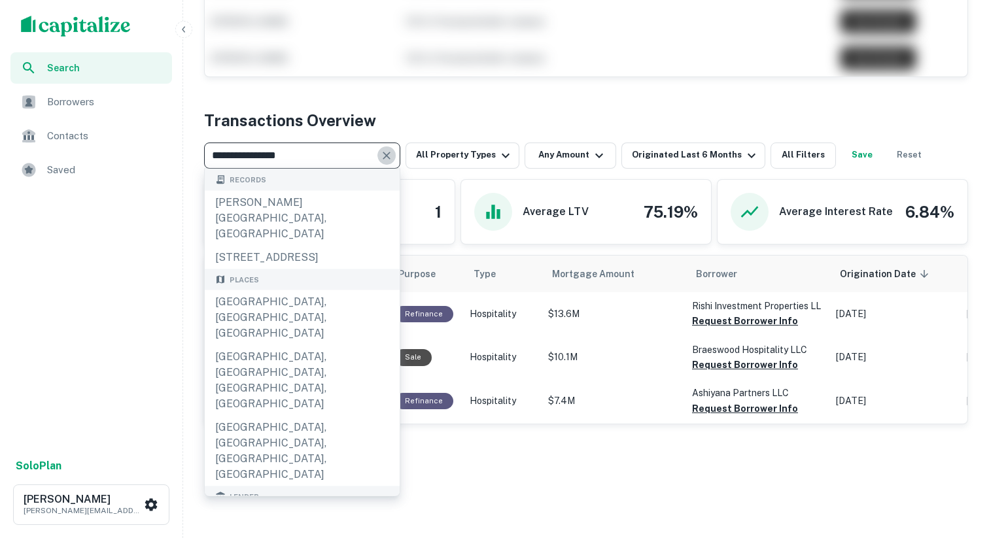
click at [387, 152] on icon "Clear" at bounding box center [386, 155] width 13 height 13
click at [375, 152] on input "text" at bounding box center [291, 156] width 167 height 18
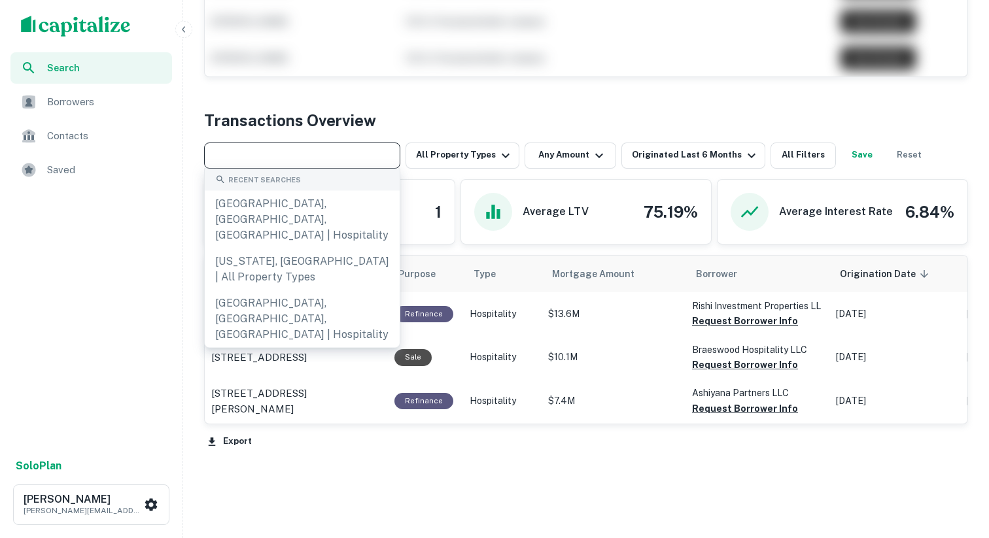
click at [387, 152] on input "text" at bounding box center [301, 156] width 186 height 18
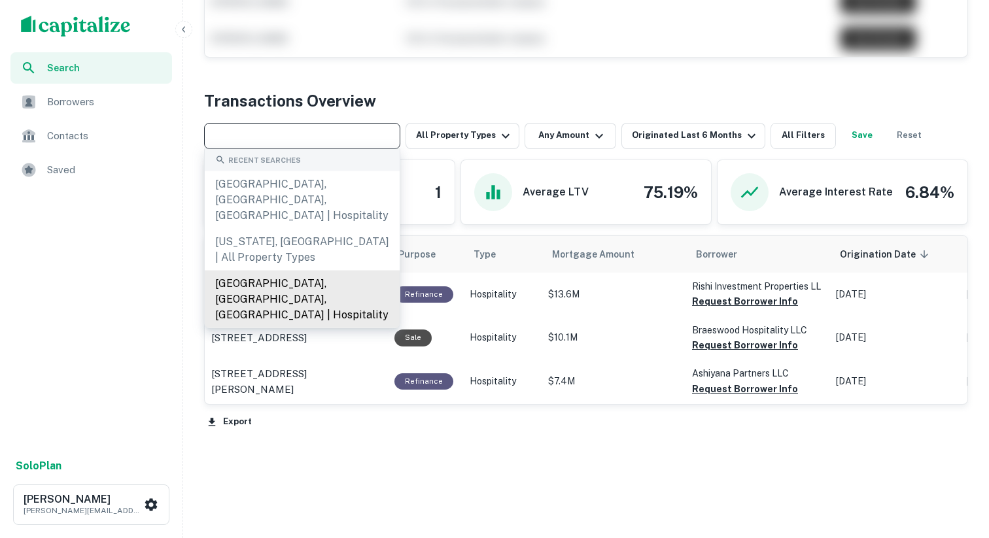
scroll to position [572, 0]
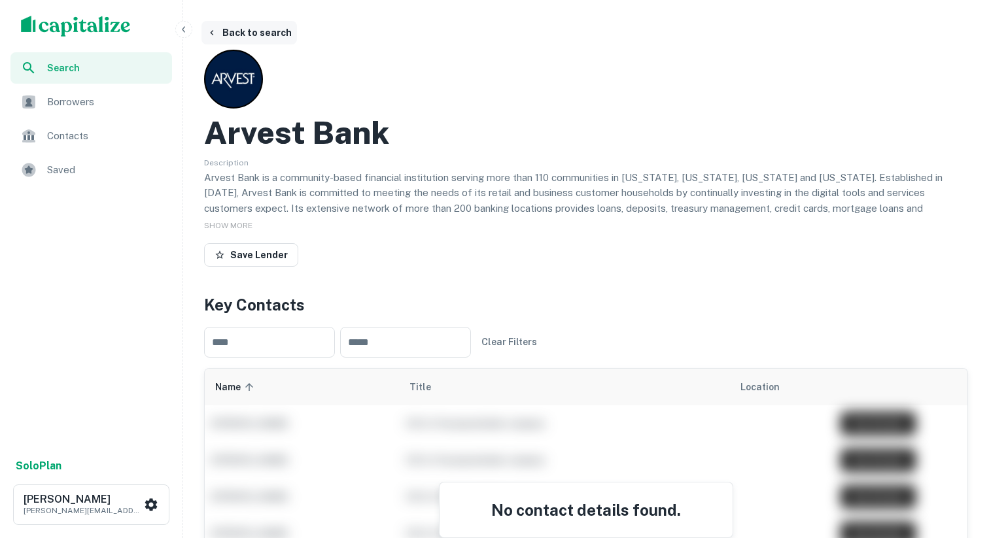
click at [260, 31] on button "Back to search" at bounding box center [249, 33] width 96 height 24
click at [254, 32] on button "Back to search" at bounding box center [249, 33] width 96 height 24
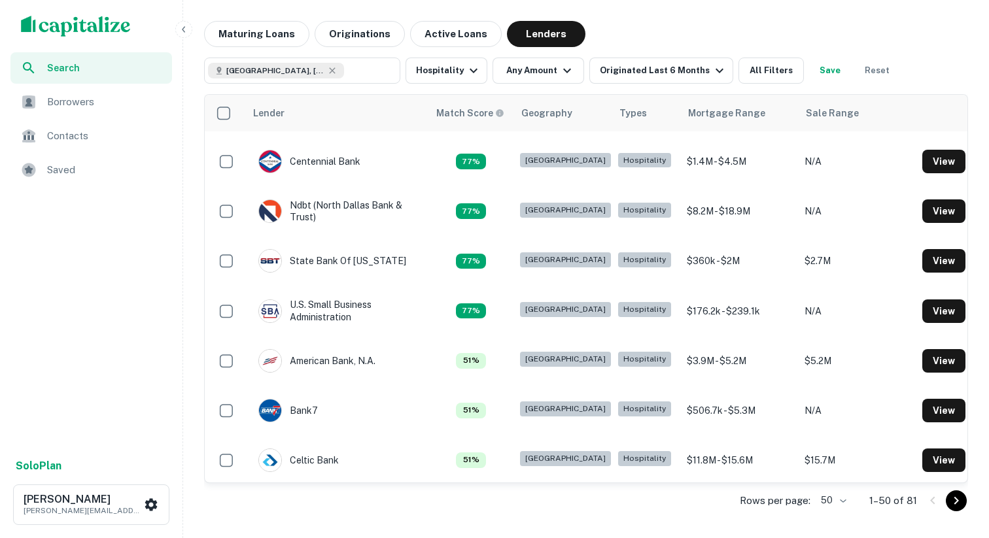
scroll to position [200, 0]
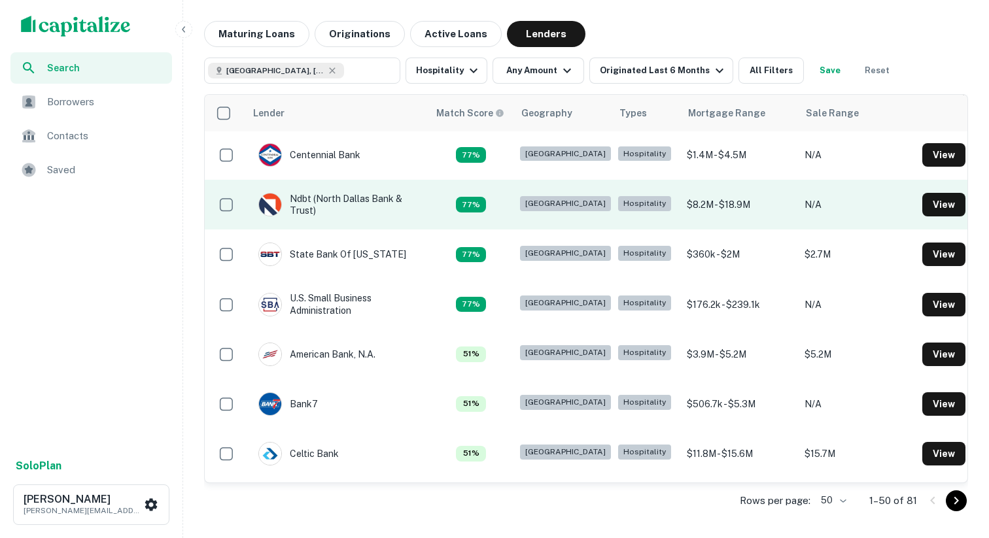
click at [358, 217] on td "Ndbt (north Dallas Bank & Trust)" at bounding box center [337, 204] width 170 height 37
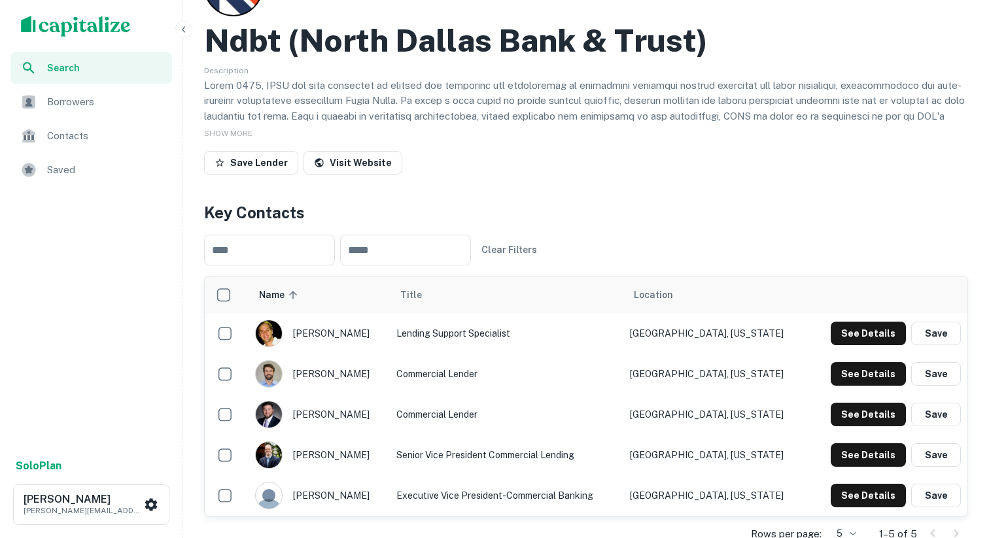
scroll to position [166, 0]
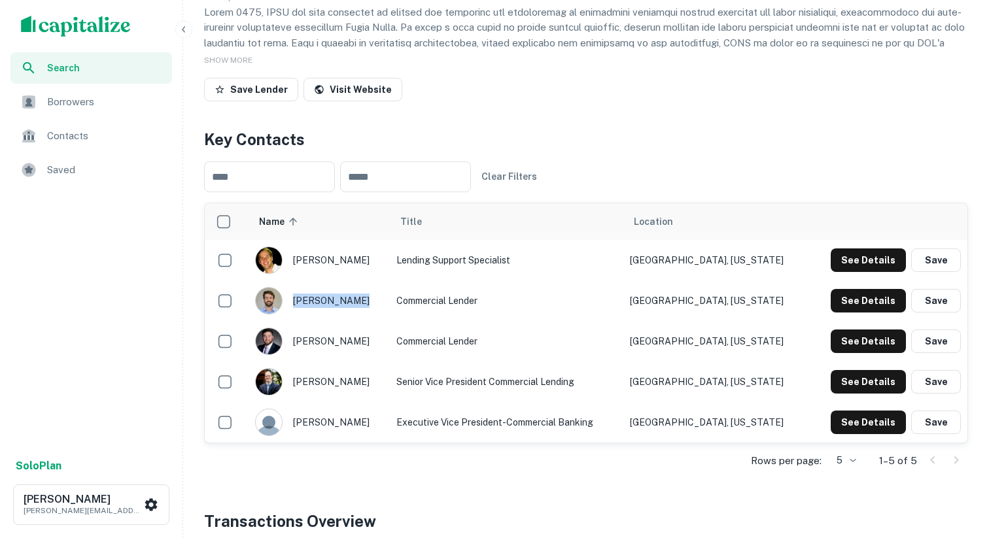
drag, startPoint x: 371, startPoint y: 300, endPoint x: 360, endPoint y: 301, distance: 10.5
click at [360, 301] on div "[PERSON_NAME]" at bounding box center [319, 300] width 129 height 27
copy div "[PERSON_NAME]"
drag, startPoint x: 356, startPoint y: 339, endPoint x: 349, endPoint y: 341, distance: 7.5
click at [349, 341] on div "[PERSON_NAME]" at bounding box center [319, 341] width 129 height 27
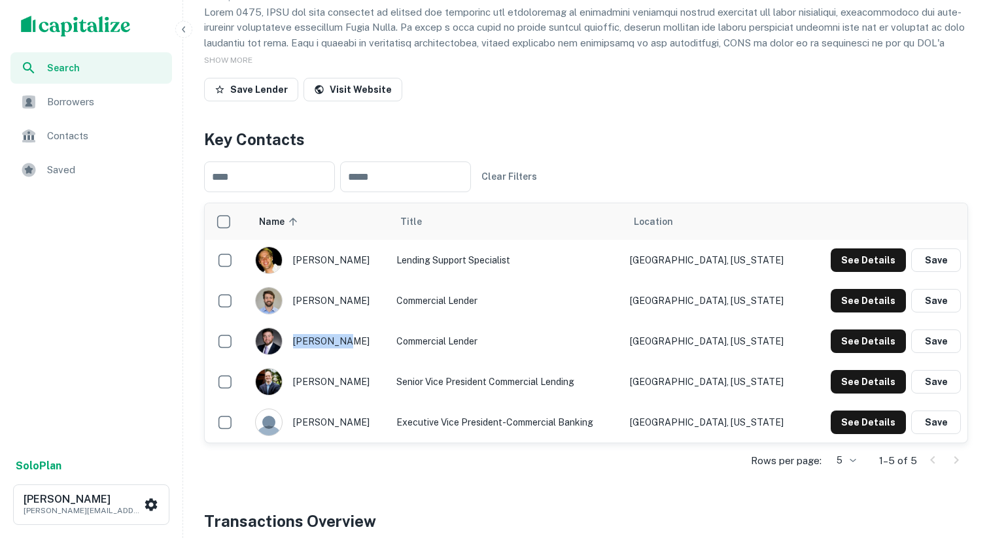
copy div "[PERSON_NAME]"
click at [348, 378] on div "[PERSON_NAME]" at bounding box center [319, 381] width 129 height 27
click at [345, 381] on div "[PERSON_NAME]" at bounding box center [319, 381] width 129 height 27
copy div "[PERSON_NAME]"
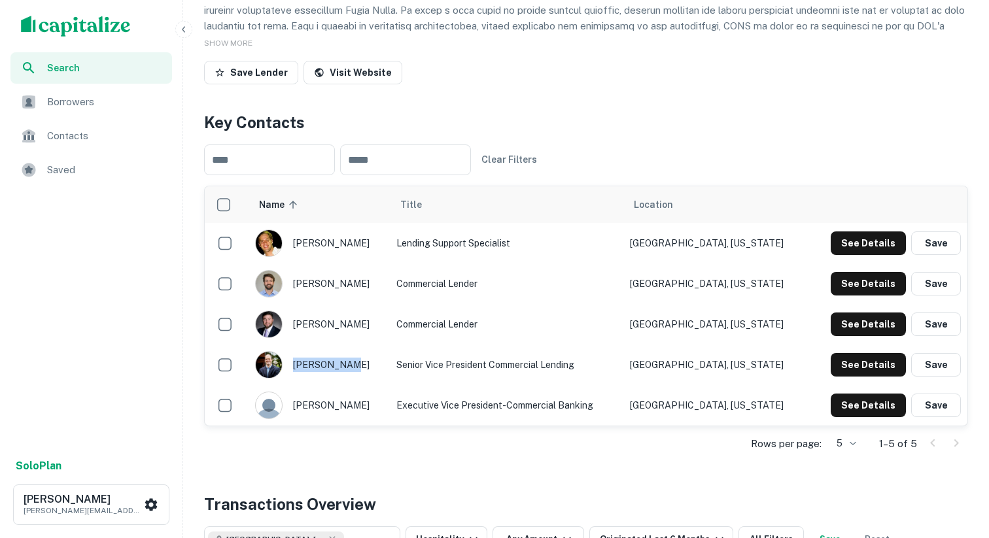
scroll to position [184, 0]
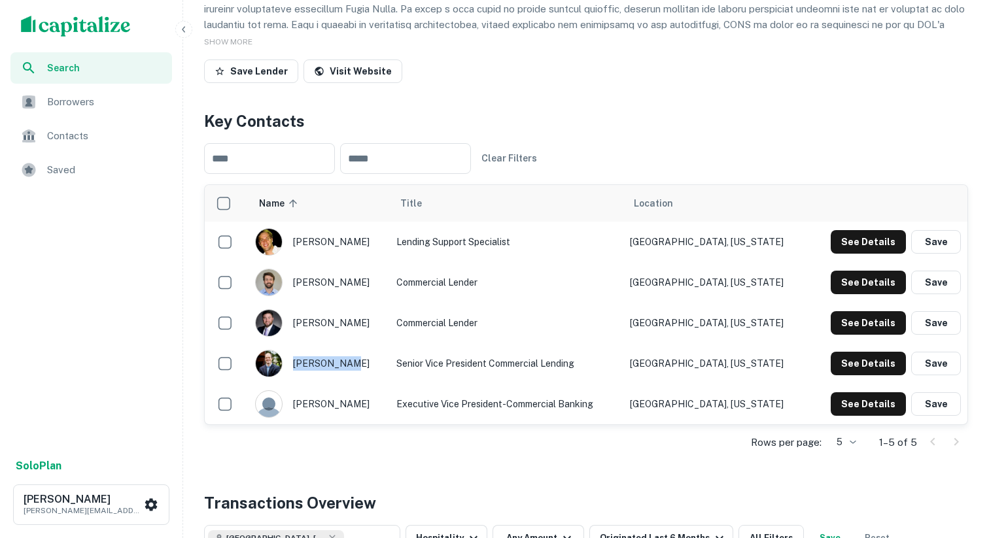
click at [369, 404] on div "[PERSON_NAME]" at bounding box center [319, 404] width 129 height 27
copy div "[PERSON_NAME]"
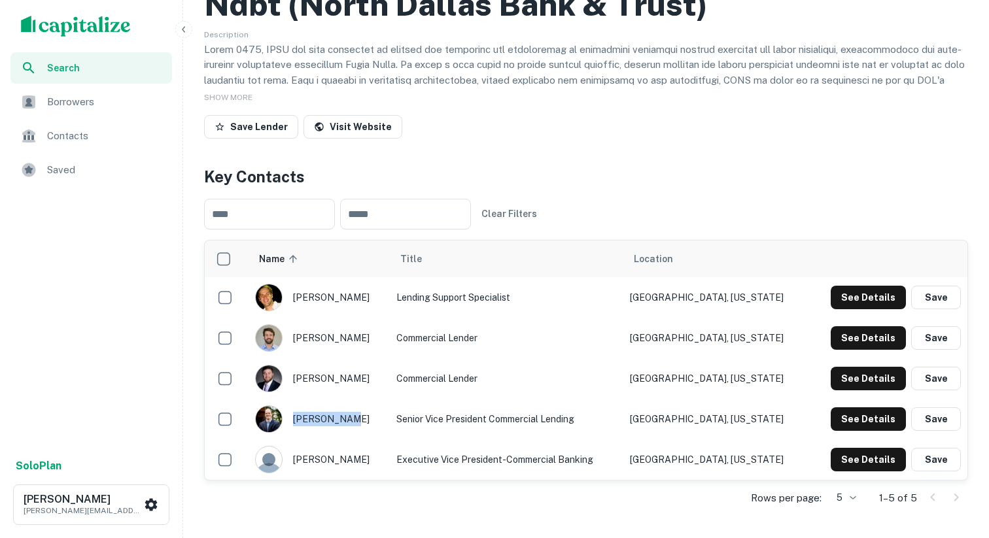
scroll to position [284, 0]
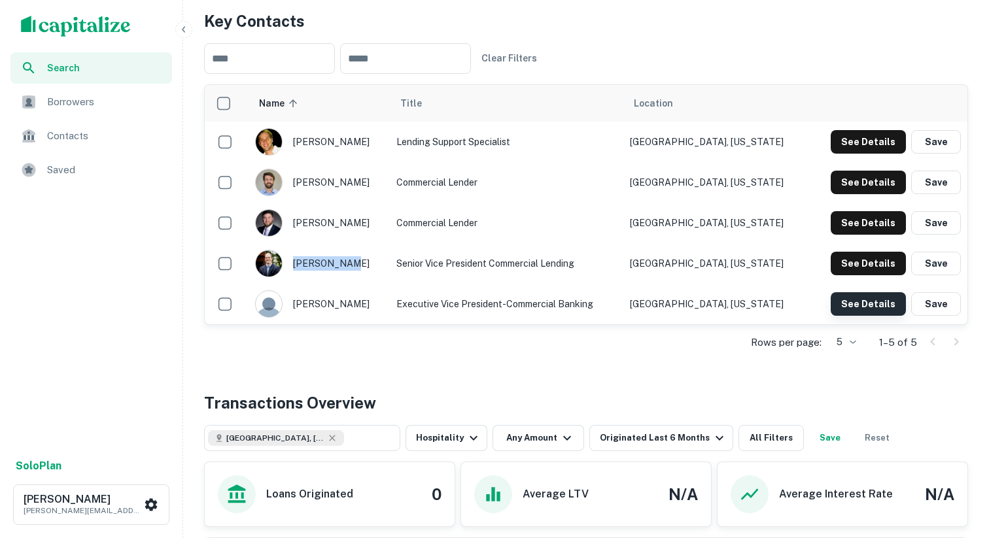
click at [855, 307] on button "See Details" at bounding box center [868, 304] width 75 height 24
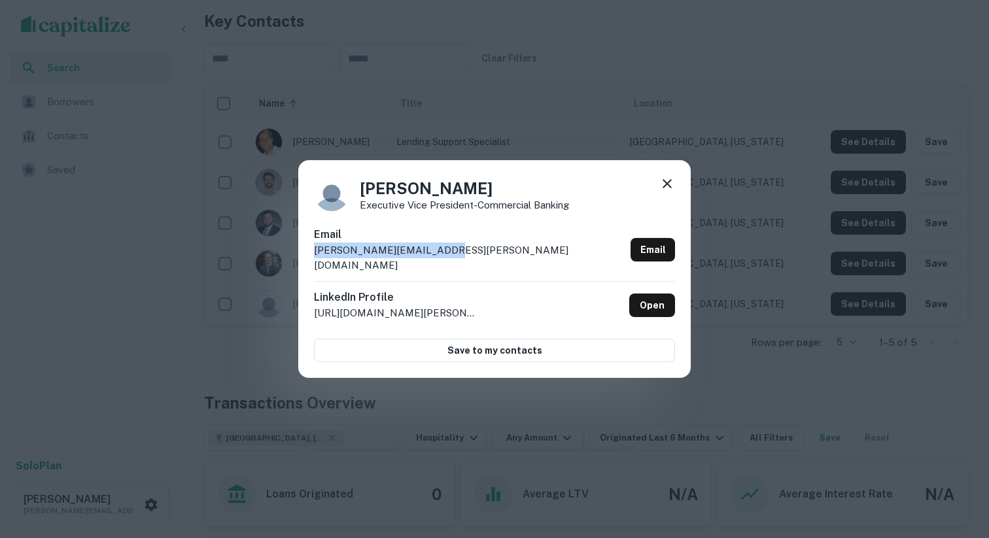
drag, startPoint x: 440, startPoint y: 257, endPoint x: 315, endPoint y: 256, distance: 125.0
click at [315, 256] on div "Email [PERSON_NAME][EMAIL_ADDRESS][PERSON_NAME][DOMAIN_NAME] Email" at bounding box center [494, 254] width 361 height 54
copy p "[PERSON_NAME][EMAIL_ADDRESS][PERSON_NAME][DOMAIN_NAME]"
click at [661, 189] on icon at bounding box center [667, 184] width 16 height 16
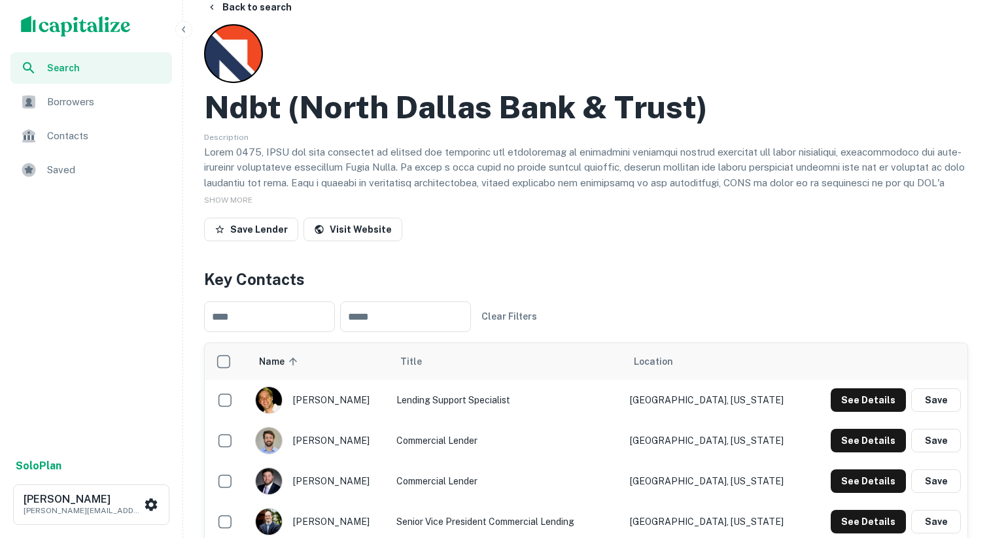
scroll to position [0, 0]
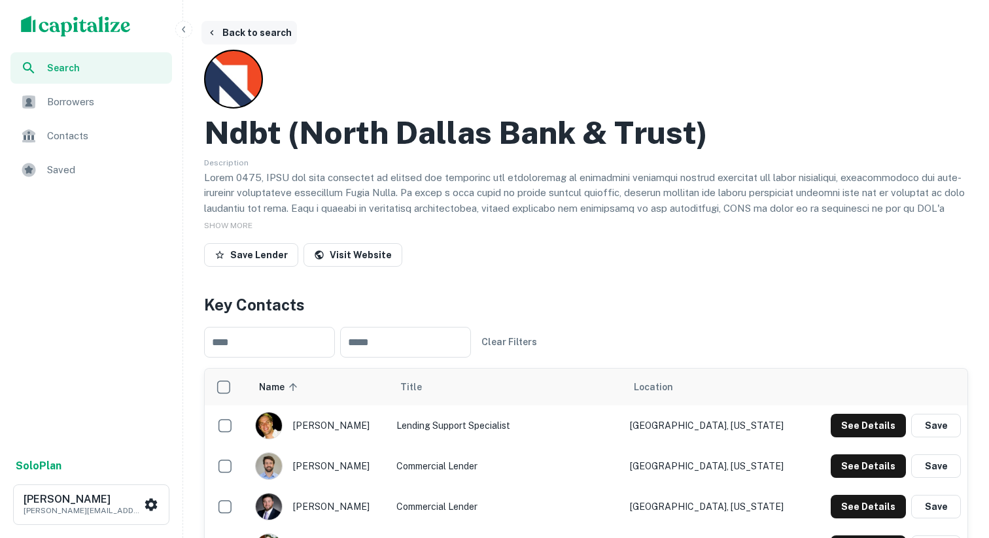
click at [275, 34] on button "Back to search" at bounding box center [249, 33] width 96 height 24
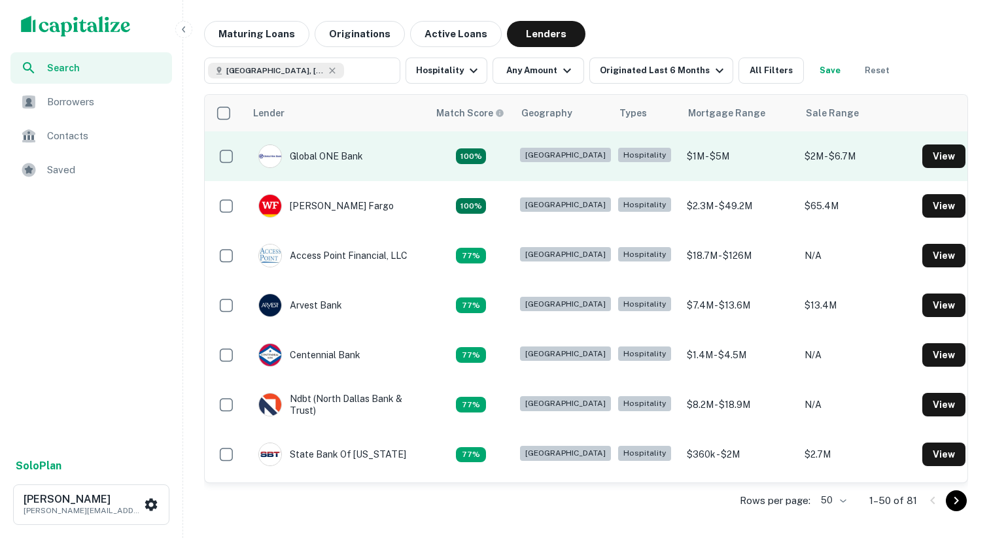
click at [392, 160] on td "Global ONE Bank" at bounding box center [336, 156] width 183 height 50
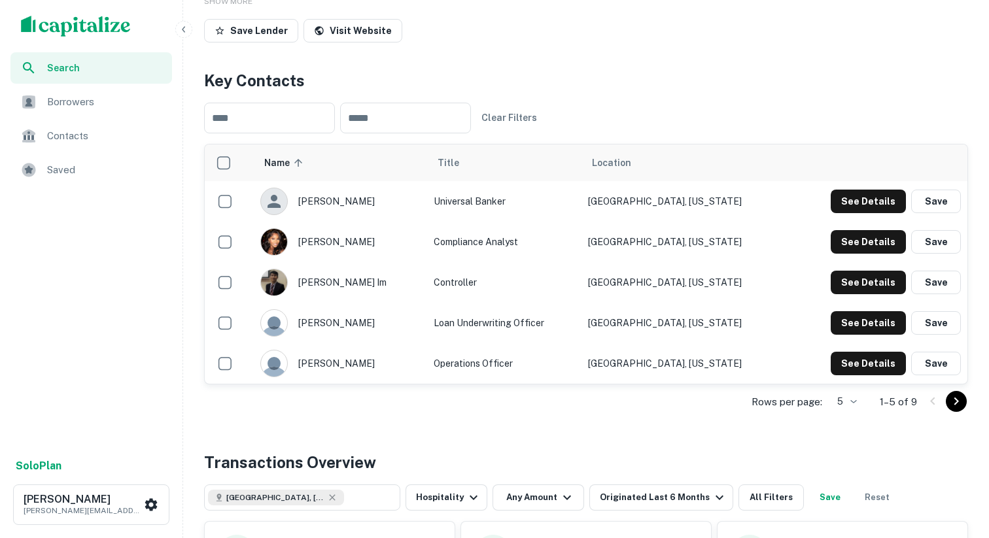
scroll to position [238, 0]
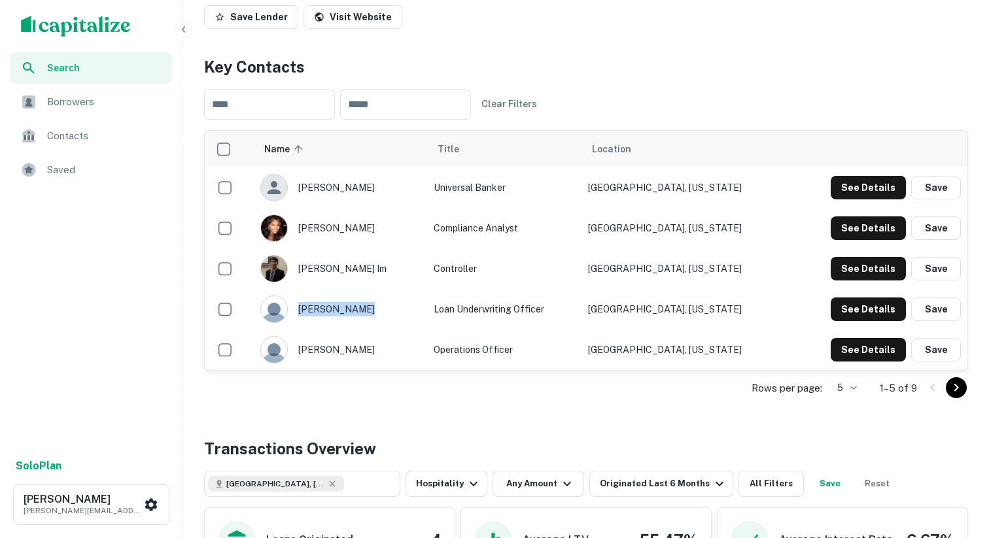
drag, startPoint x: 374, startPoint y: 311, endPoint x: 368, endPoint y: 306, distance: 8.0
click at [368, 306] on div "[PERSON_NAME]" at bounding box center [340, 309] width 160 height 27
copy div "[PERSON_NAME]"
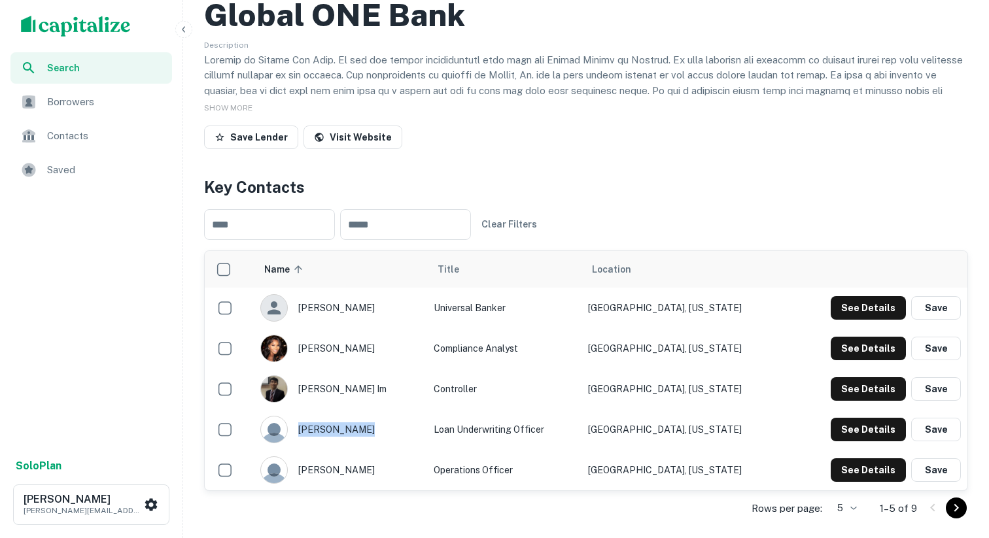
scroll to position [0, 0]
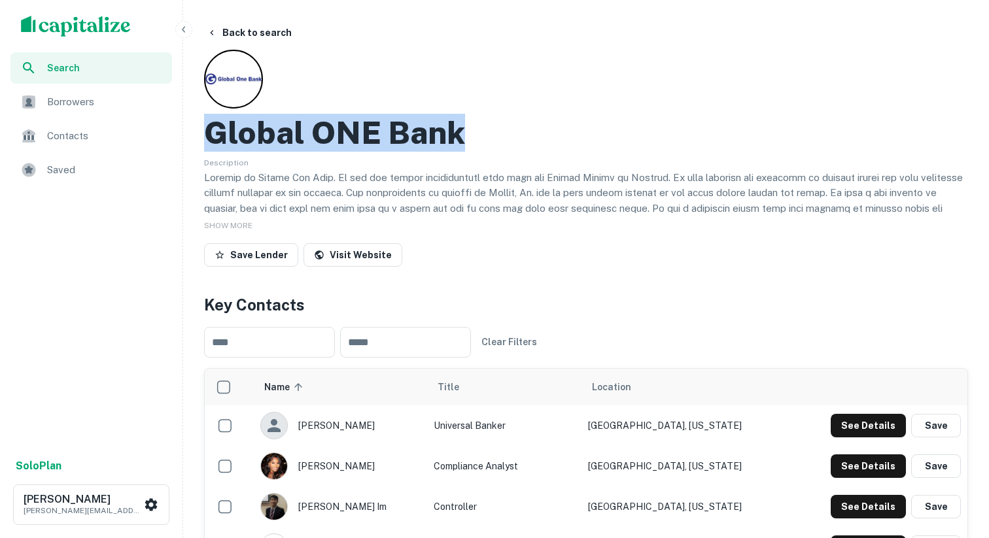
drag, startPoint x: 472, startPoint y: 126, endPoint x: 213, endPoint y: 132, distance: 258.5
click at [213, 131] on div "Global ONE Bank" at bounding box center [586, 133] width 764 height 38
copy h2 "Global ONE Bank"
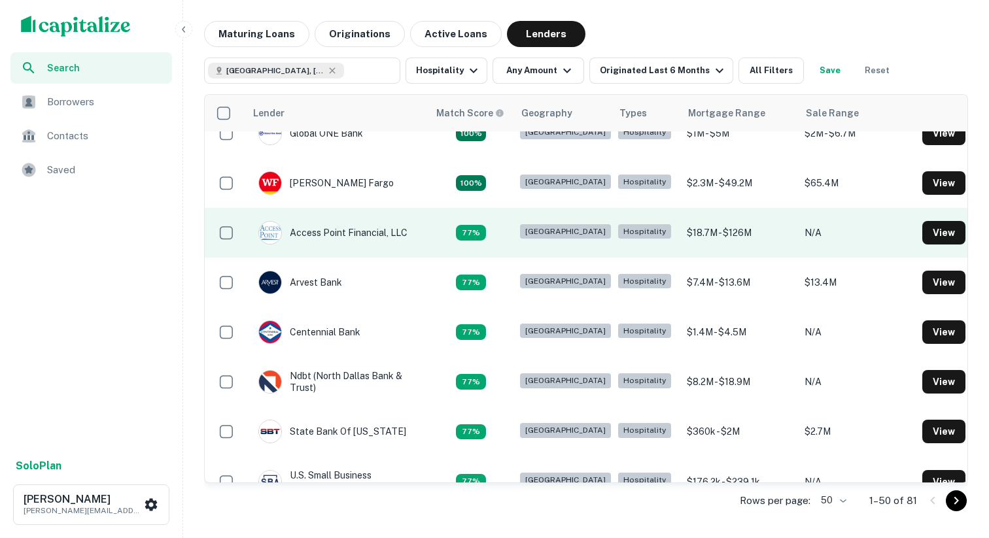
scroll to position [18, 0]
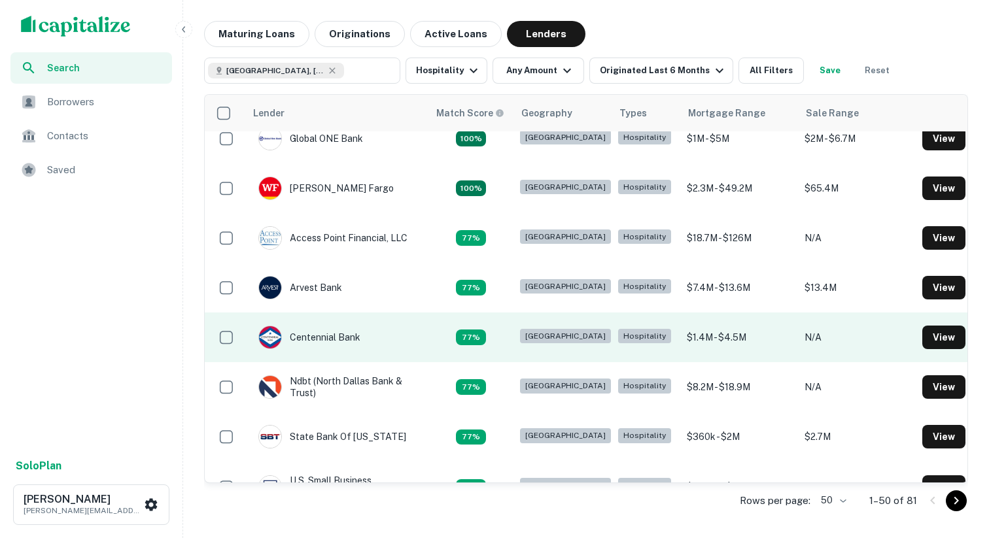
click at [376, 347] on td "Centennial Bank" at bounding box center [336, 338] width 183 height 50
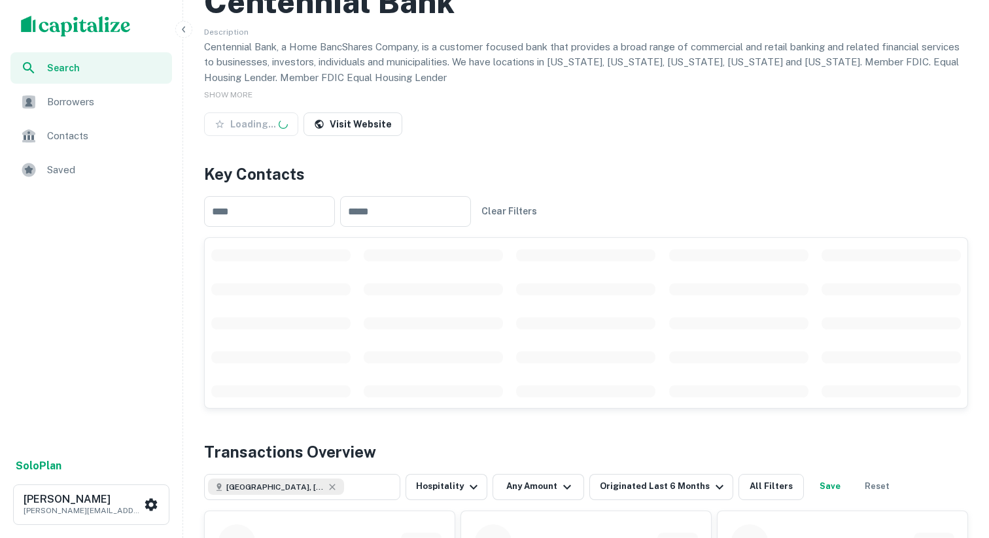
scroll to position [255, 0]
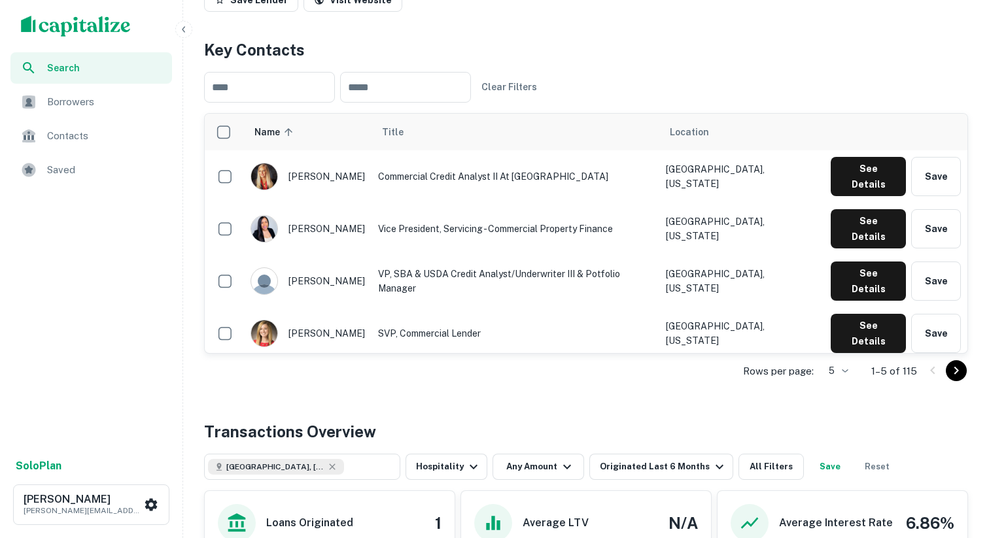
click at [856, 374] on div "Rows per page: 5 * 1–5 of 115" at bounding box center [586, 371] width 764 height 35
click at [848, 283] on body "Search Borrowers Contacts Saved Solo Plan [PERSON_NAME] [PERSON_NAME][EMAIL_ADD…" at bounding box center [494, 14] width 989 height 538
click at [835, 465] on li "50" at bounding box center [837, 469] width 34 height 24
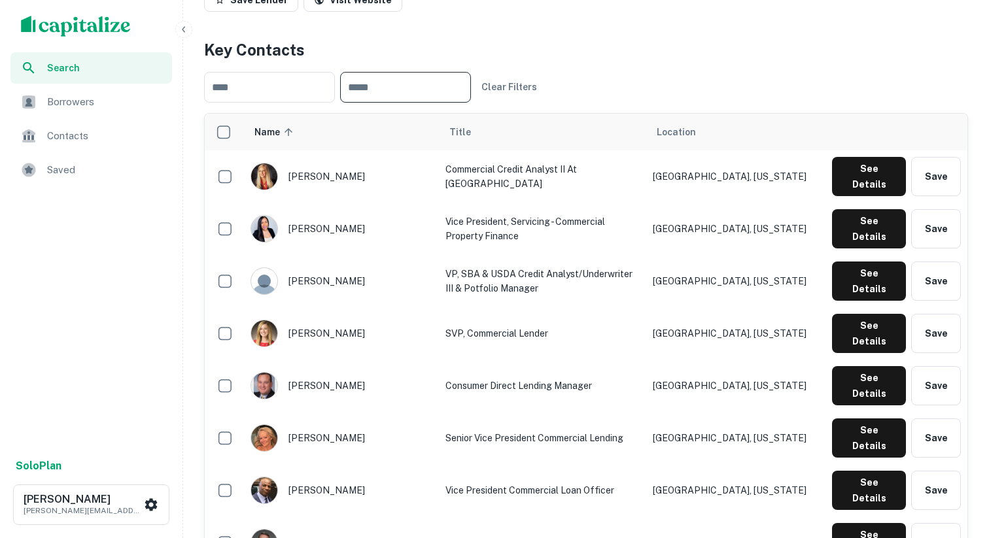
click at [397, 95] on input "text" at bounding box center [405, 87] width 131 height 31
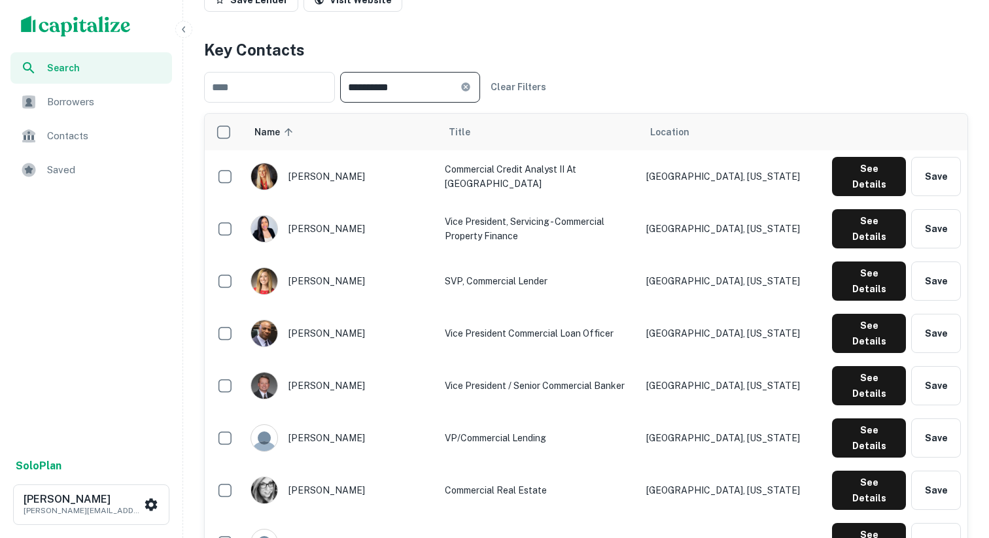
type input "**********"
drag, startPoint x: 363, startPoint y: 211, endPoint x: 355, endPoint y: 209, distance: 8.6
click at [355, 215] on div "[PERSON_NAME]" at bounding box center [341, 228] width 181 height 27
copy div "[PERSON_NAME]"
click at [368, 268] on div "[PERSON_NAME]" at bounding box center [341, 281] width 181 height 27
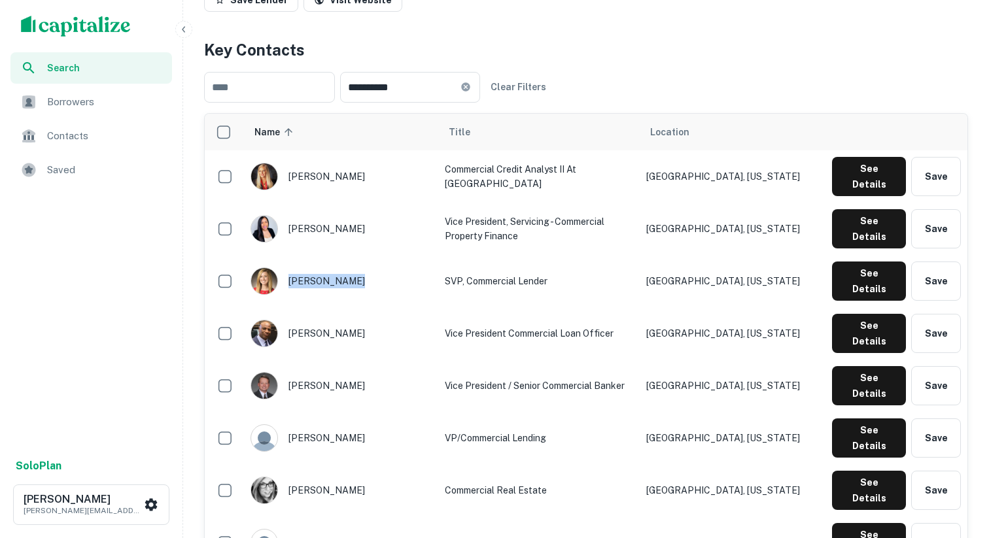
drag, startPoint x: 366, startPoint y: 250, endPoint x: 351, endPoint y: 252, distance: 14.5
click at [351, 268] on div "[PERSON_NAME]" at bounding box center [341, 281] width 181 height 27
click at [362, 320] on div "[PERSON_NAME]" at bounding box center [341, 333] width 181 height 27
click at [351, 268] on div "[PERSON_NAME]" at bounding box center [341, 281] width 181 height 27
copy div "[PERSON_NAME]"
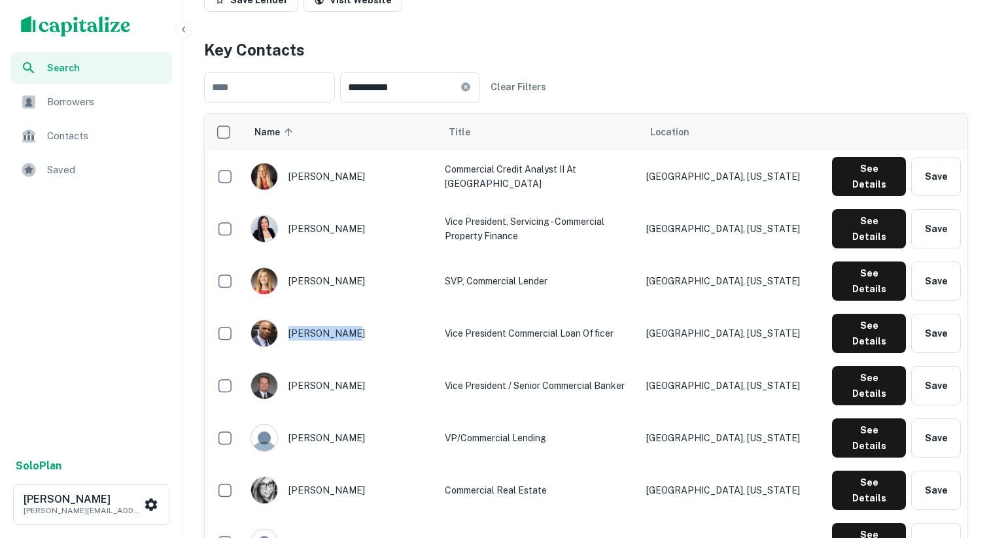
drag, startPoint x: 354, startPoint y: 291, endPoint x: 346, endPoint y: 292, distance: 8.0
click at [346, 320] on div "kenneth byrd" at bounding box center [341, 333] width 181 height 27
copy div "kenneth byrd"
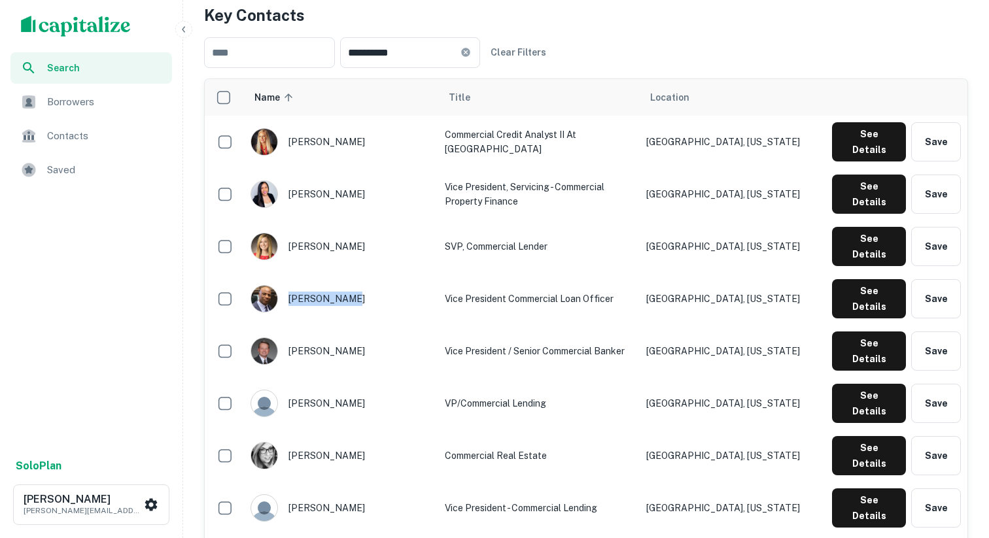
scroll to position [296, 0]
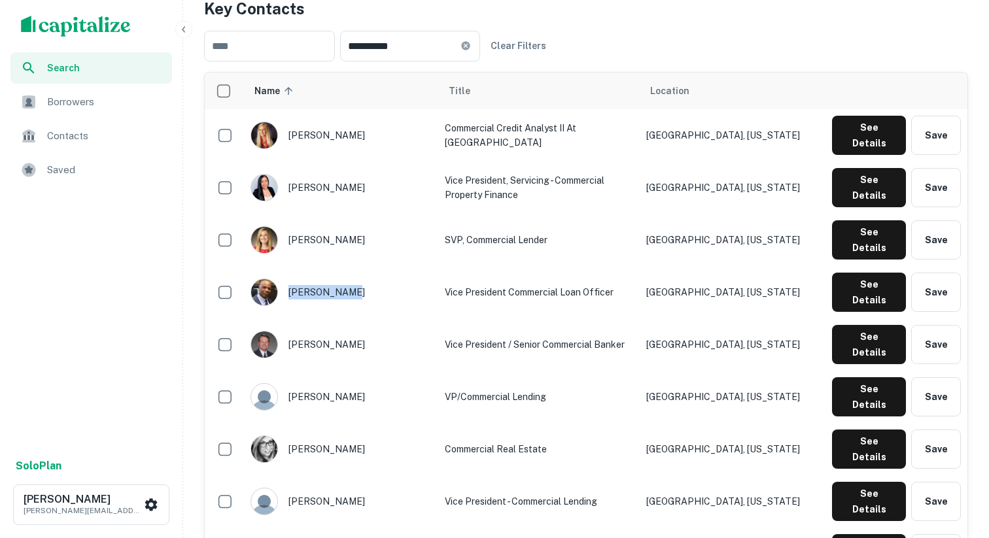
click at [352, 331] on div "joe weinsinger" at bounding box center [341, 344] width 181 height 27
drag, startPoint x: 359, startPoint y: 297, endPoint x: 350, endPoint y: 294, distance: 9.7
click at [350, 331] on div "joe weinsinger" at bounding box center [341, 344] width 181 height 27
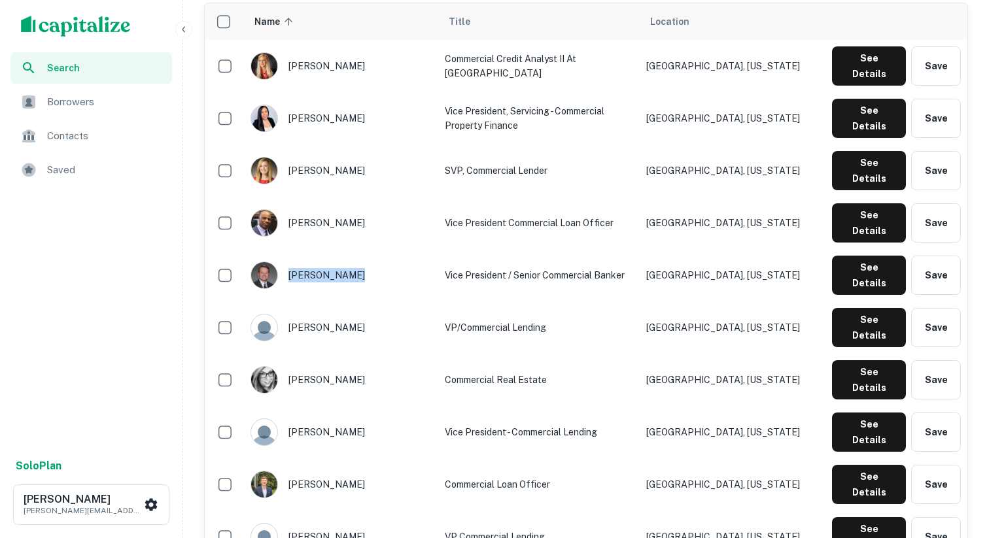
scroll to position [353, 0]
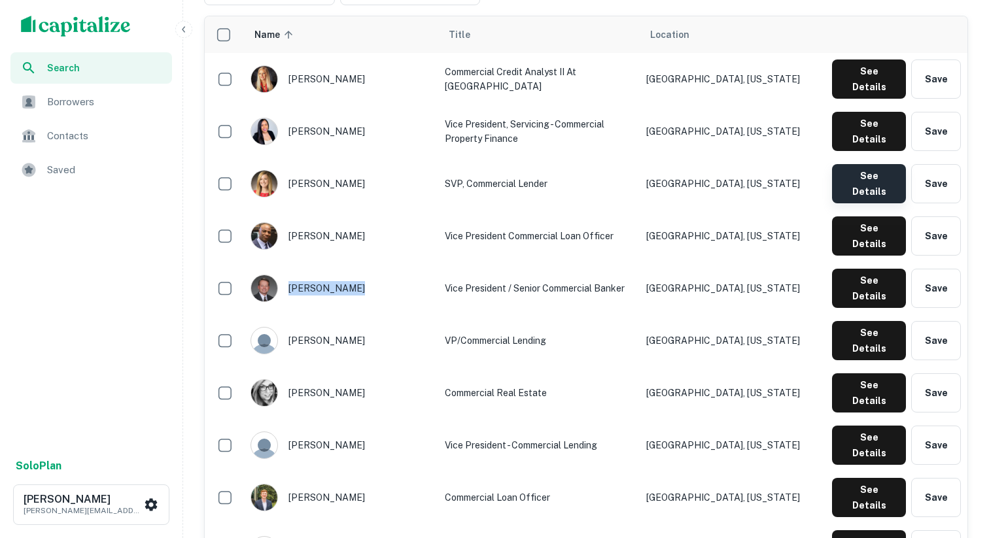
click at [846, 164] on button "See Details" at bounding box center [869, 183] width 74 height 39
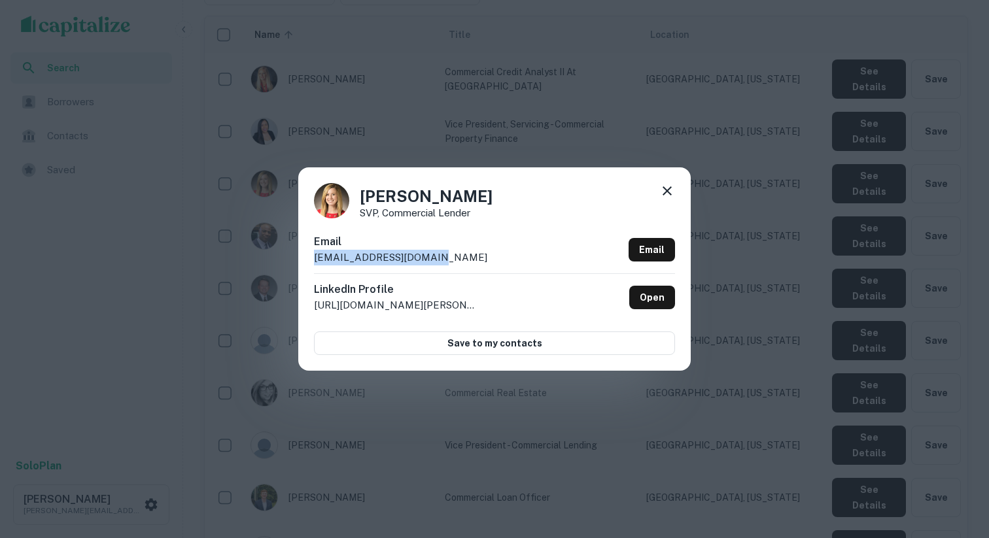
drag, startPoint x: 461, startPoint y: 256, endPoint x: 315, endPoint y: 258, distance: 145.3
click at [315, 258] on div "Email hsosebee@my100bank.com Email" at bounding box center [494, 253] width 361 height 39
click at [384, 200] on h4 "Haley Sosebee" at bounding box center [426, 196] width 133 height 24
